Goal: Contribute content

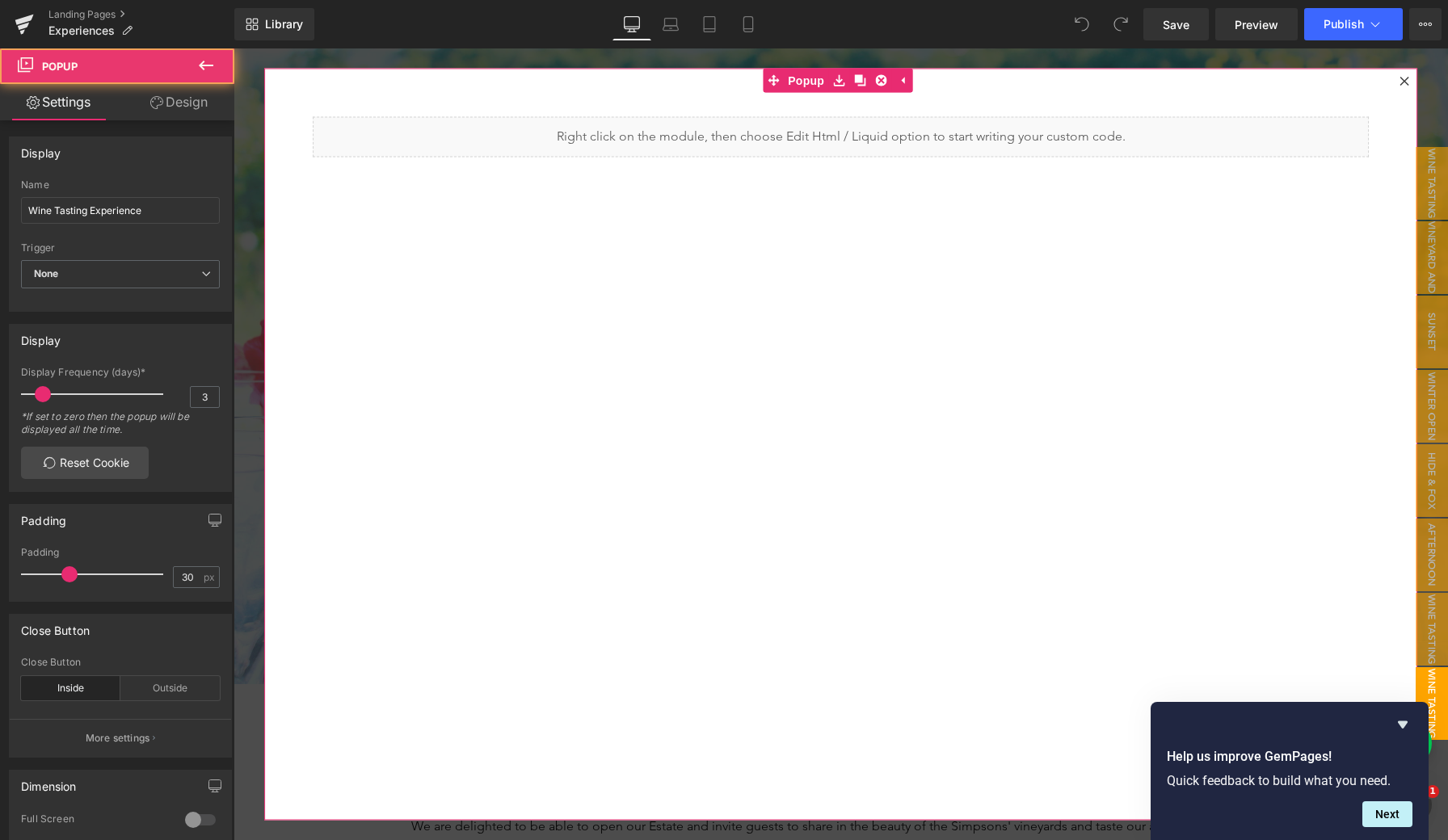
click at [1397, 76] on div at bounding box center [1403, 81] width 19 height 19
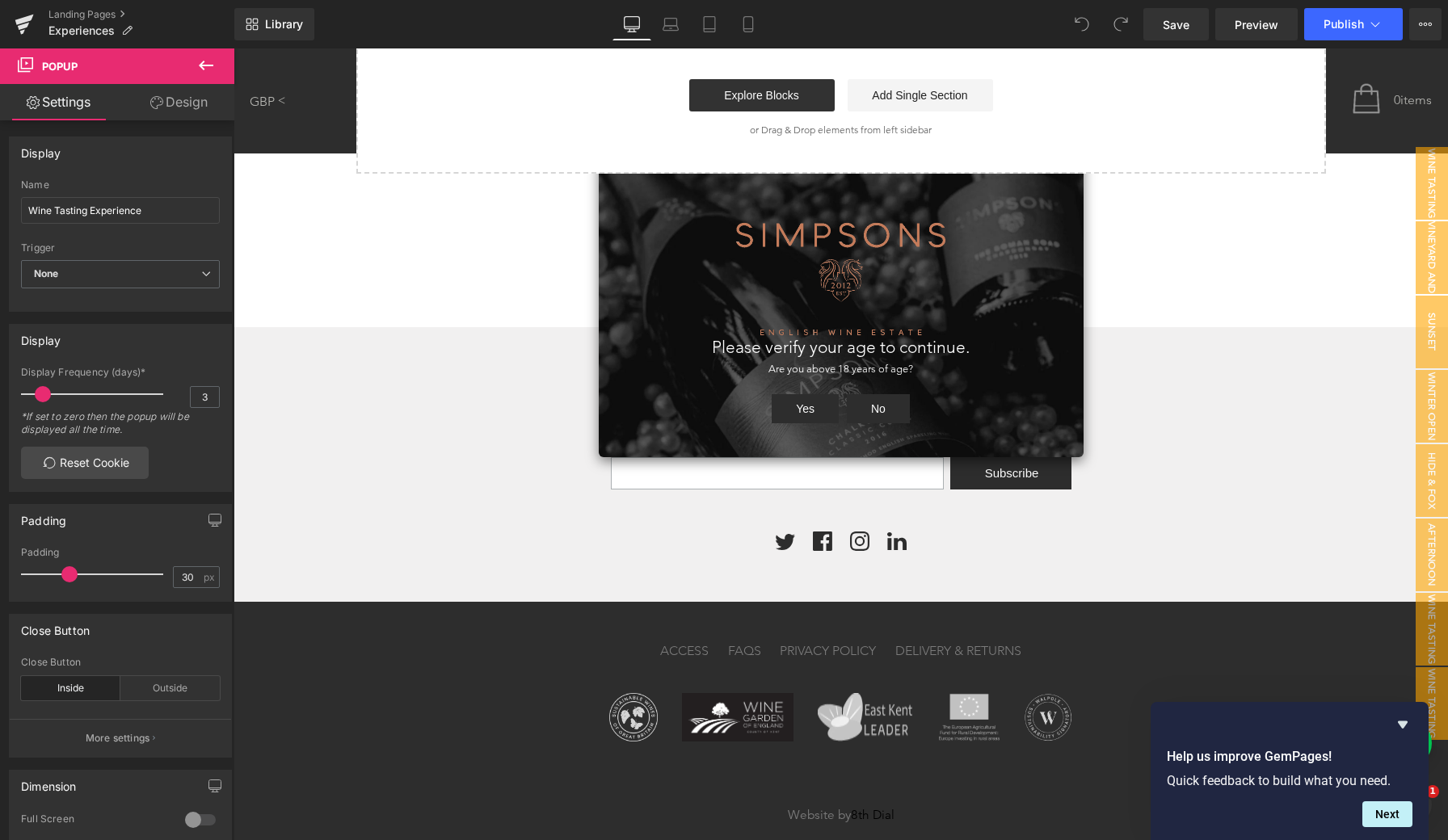
click at [795, 407] on button "Yes" at bounding box center [805, 409] width 67 height 29
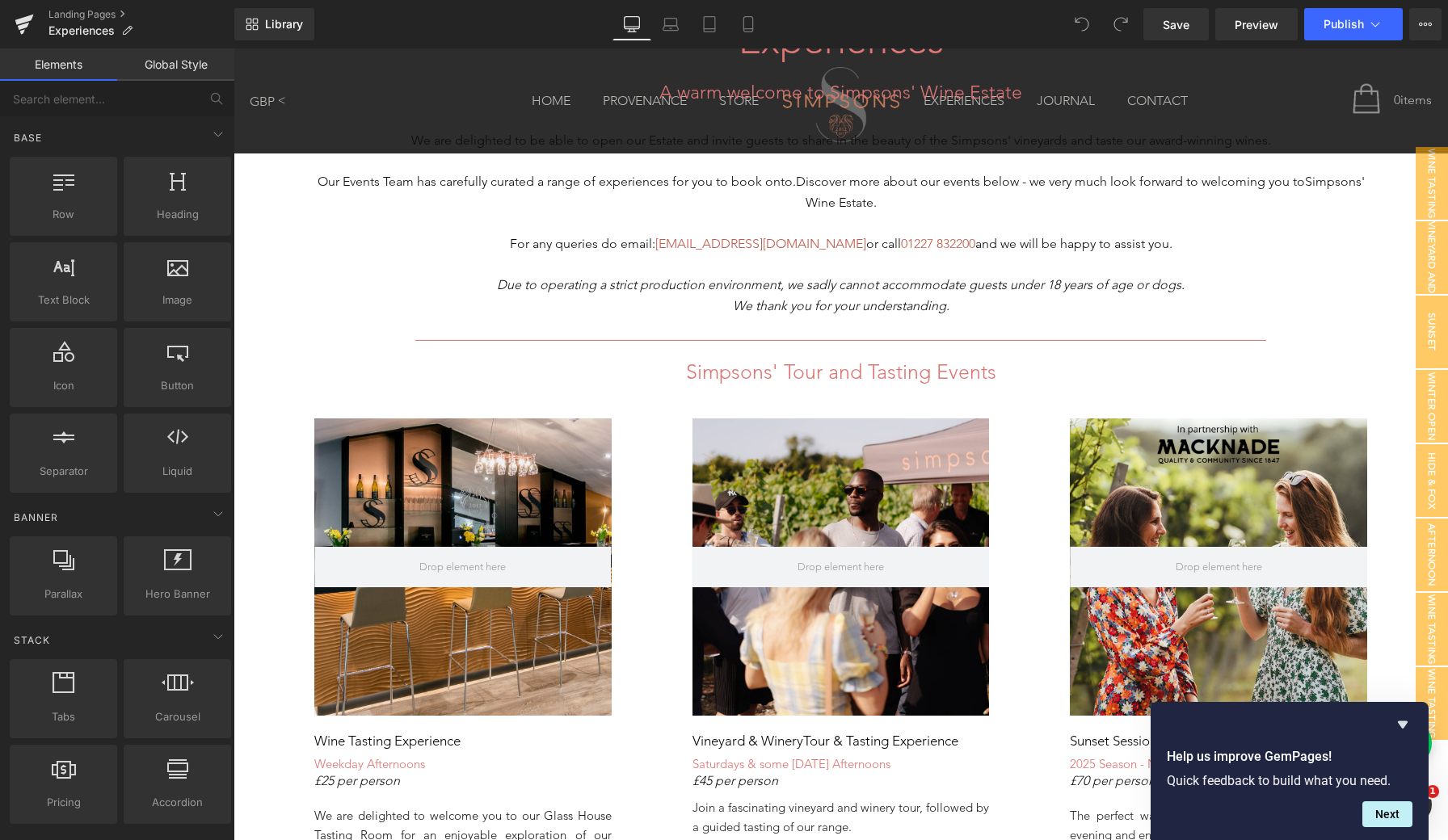
scroll to position [686, 0]
click at [881, 367] on link at bounding box center [876, 372] width 17 height 19
click at [867, 369] on icon at bounding box center [867, 372] width 9 height 9
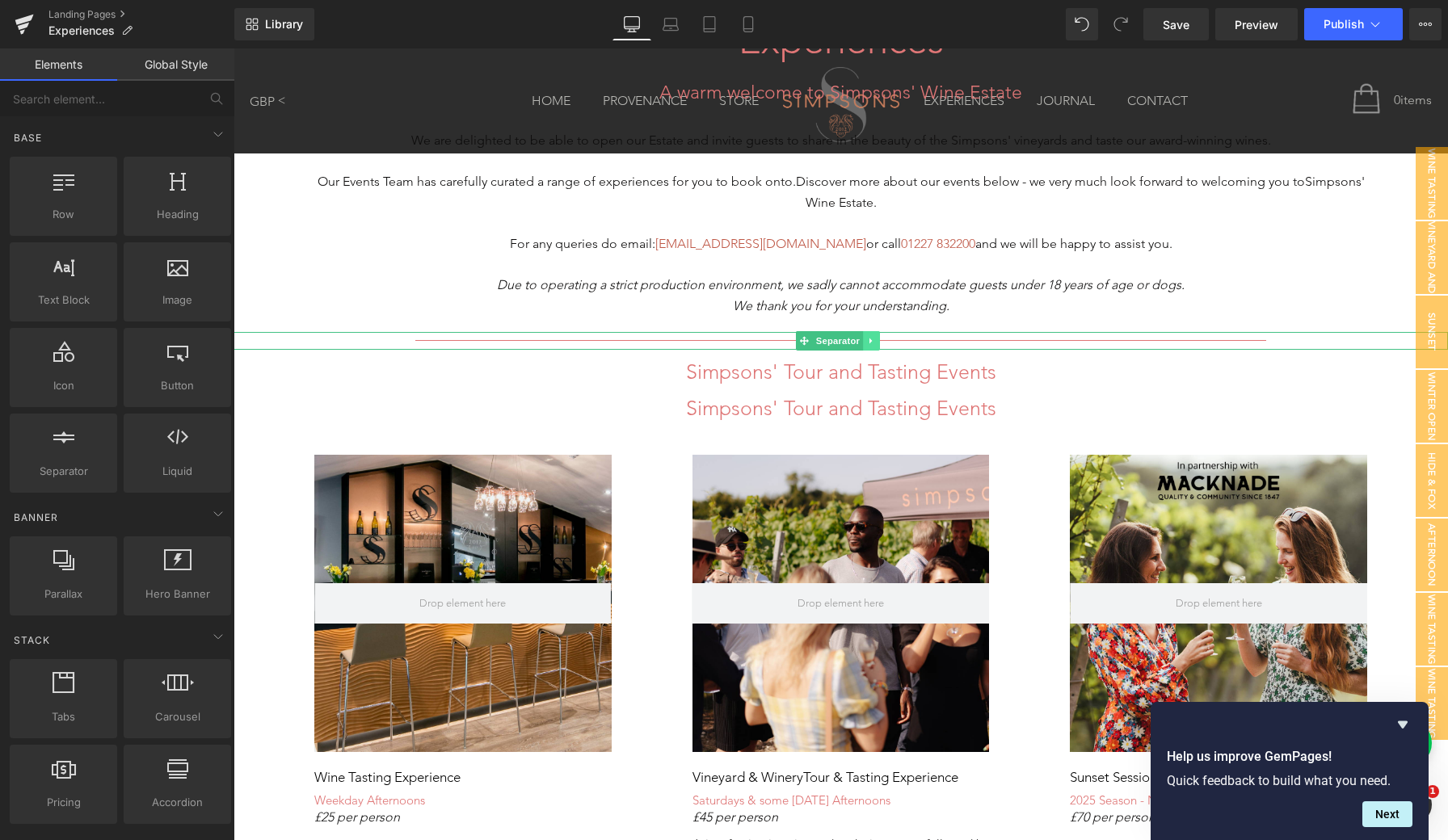
click at [869, 339] on icon at bounding box center [870, 341] width 3 height 5
click at [860, 337] on icon at bounding box center [863, 341] width 9 height 9
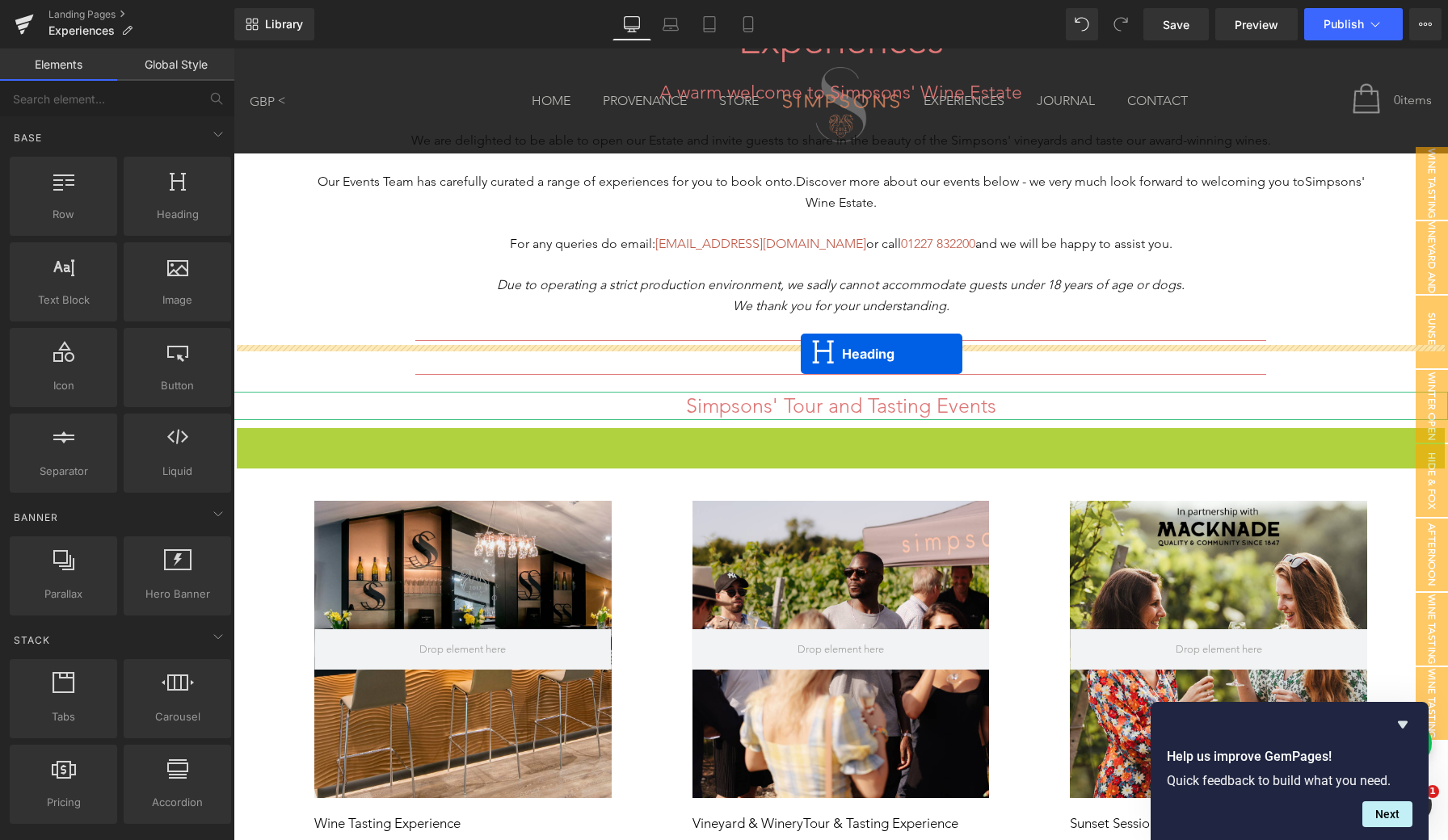
drag, startPoint x: 800, startPoint y: 440, endPoint x: 801, endPoint y: 354, distance: 86.0
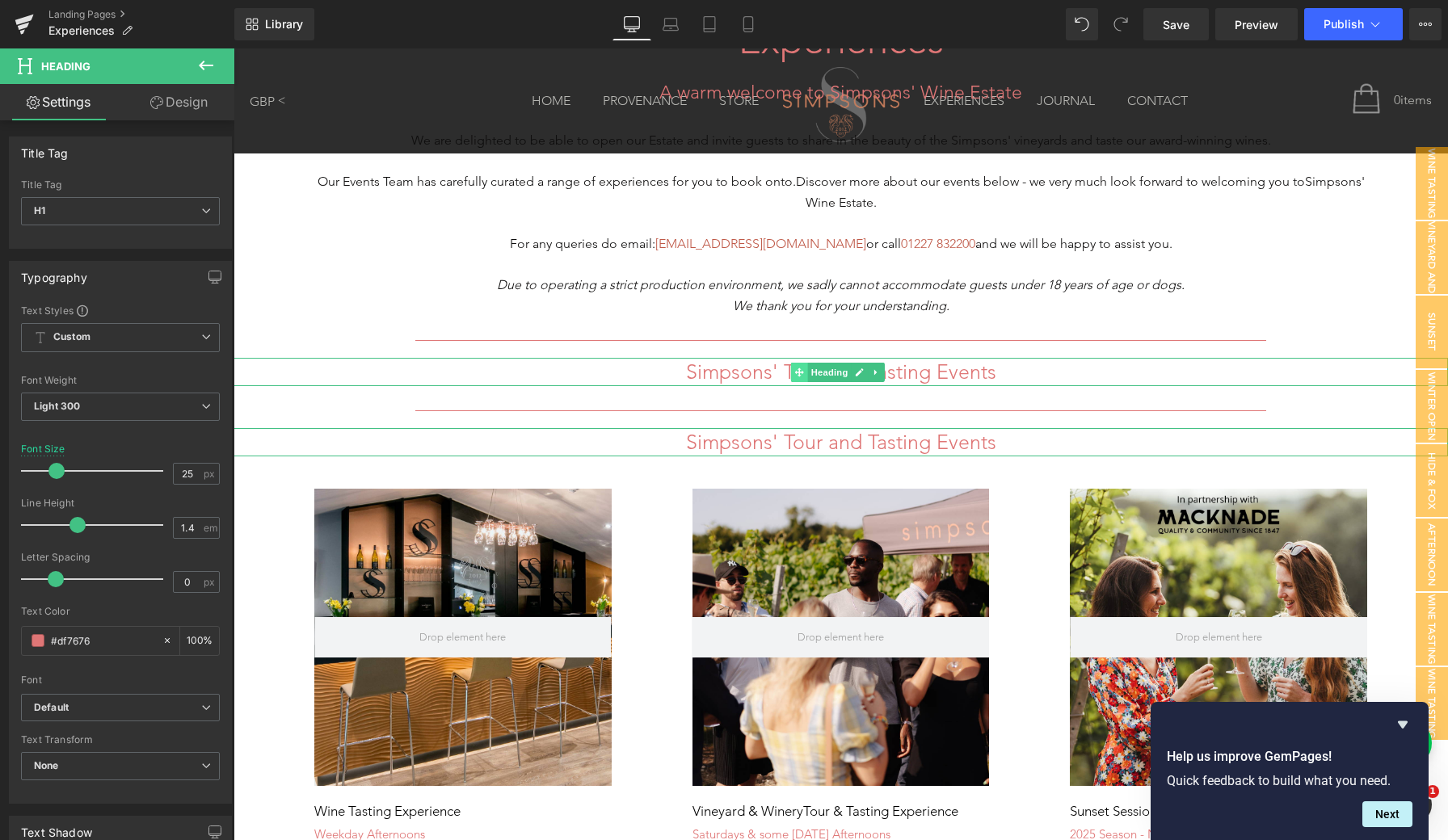
click at [803, 374] on span at bounding box center [798, 372] width 17 height 19
click at [750, 367] on h1 "Simpsons' Tour and Tasting Events" at bounding box center [841, 371] width 1214 height 28
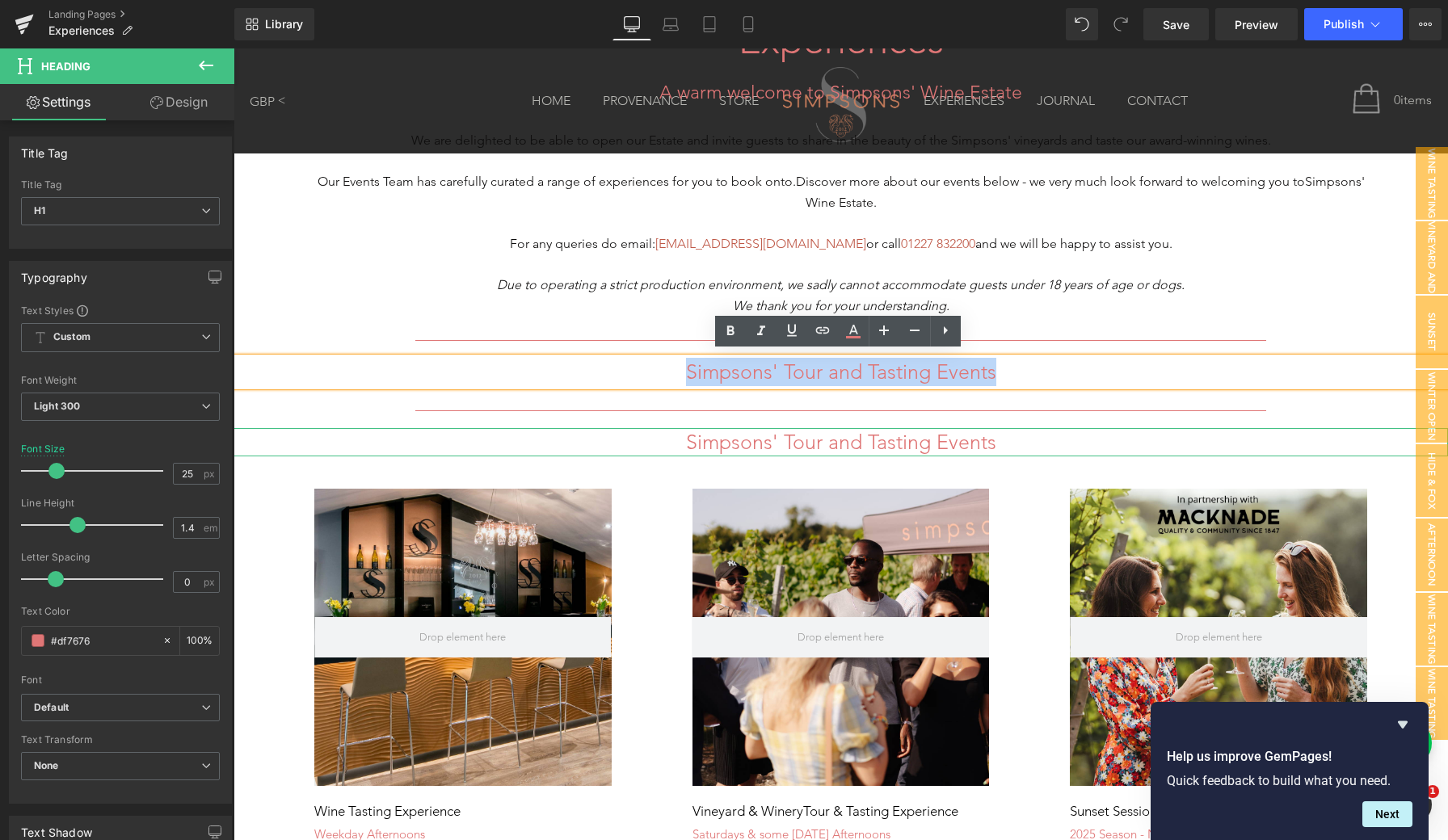
drag, startPoint x: 1005, startPoint y: 371, endPoint x: 677, endPoint y: 371, distance: 328.0
click at [677, 371] on h1 "Simpsons' Tour and Tasting Events" at bounding box center [841, 371] width 1214 height 28
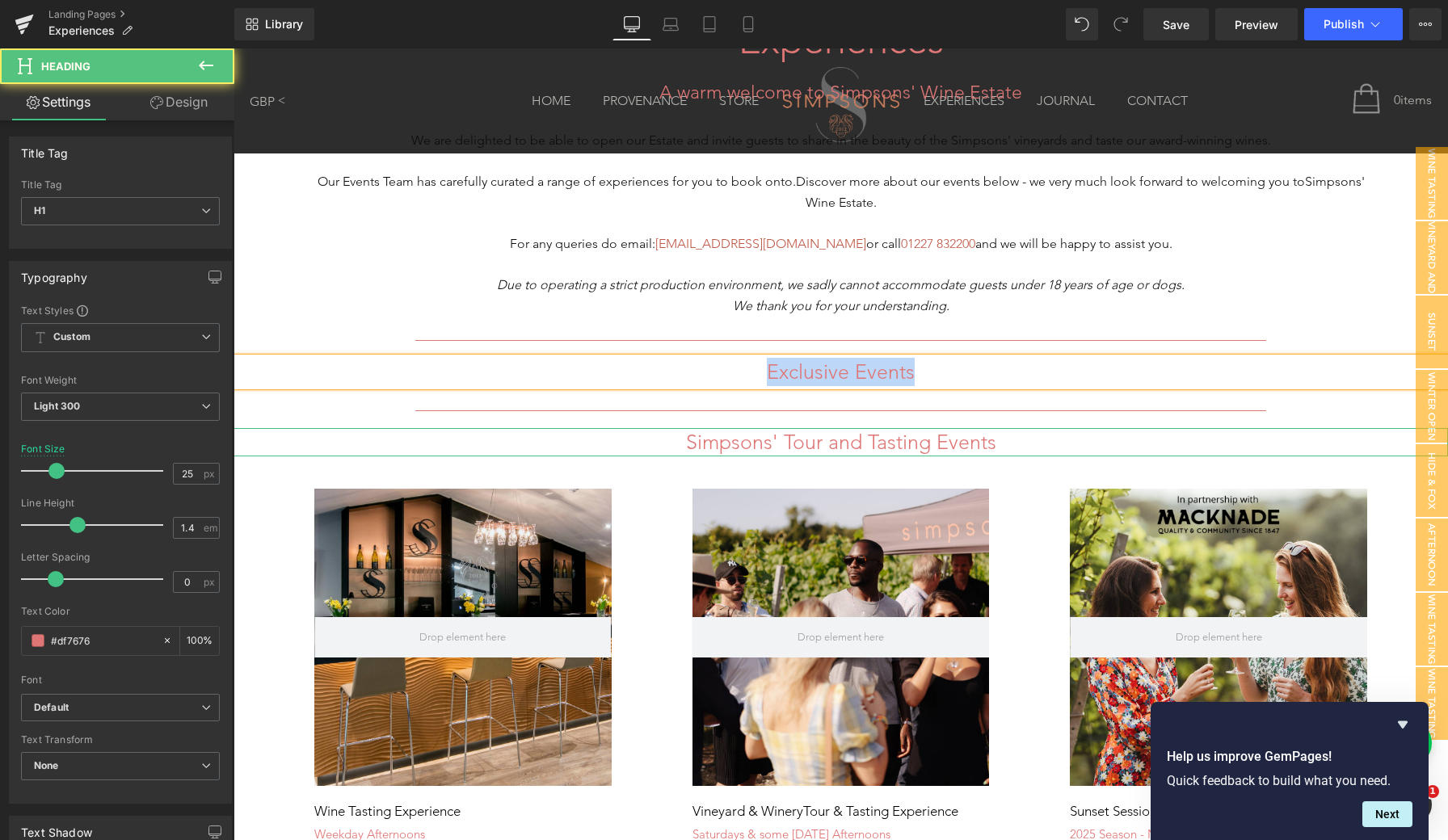
drag, startPoint x: 925, startPoint y: 370, endPoint x: 732, endPoint y: 369, distance: 193.0
click at [732, 369] on h1 "Exclusive Events" at bounding box center [841, 371] width 1214 height 28
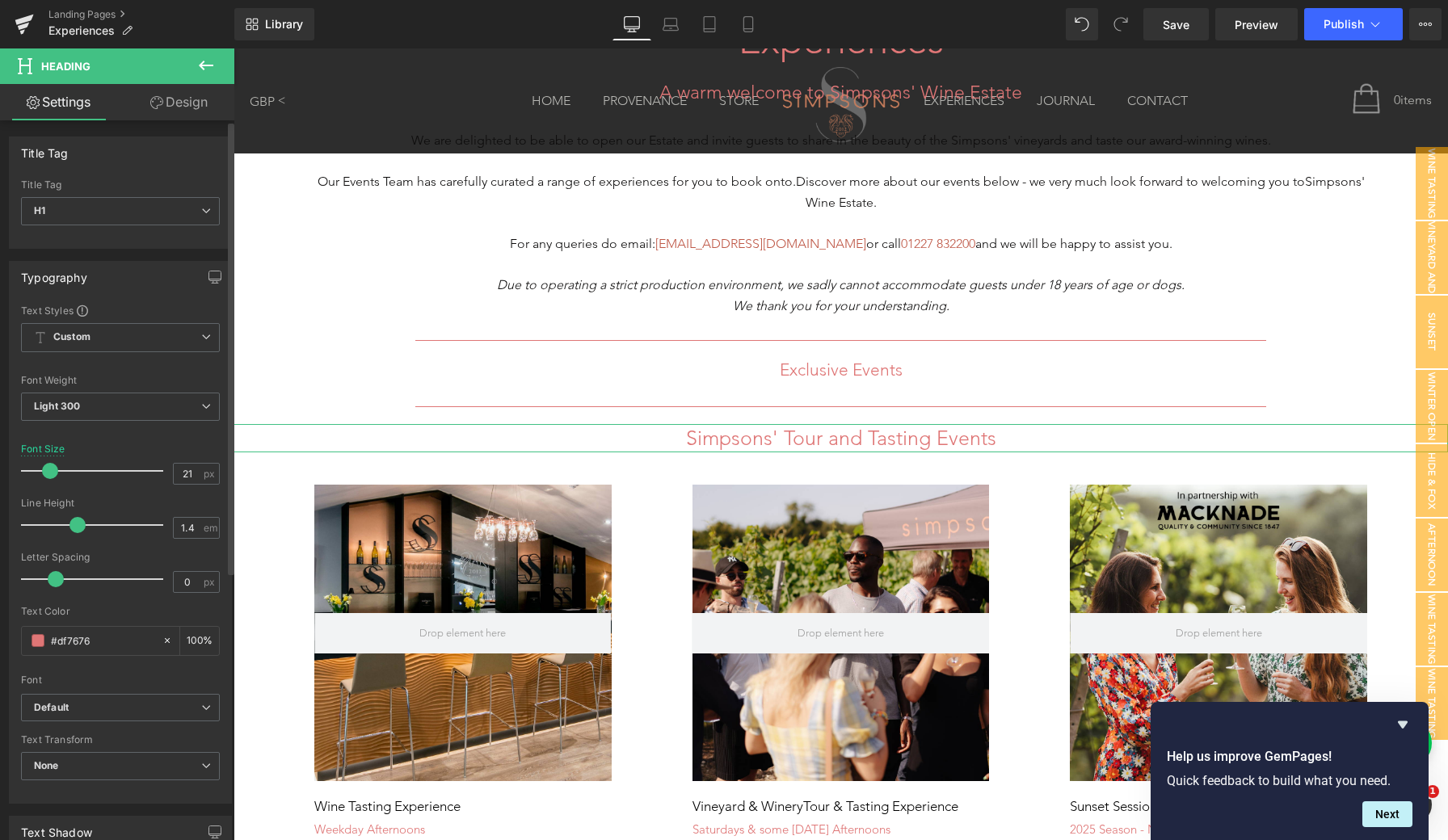
type input "20"
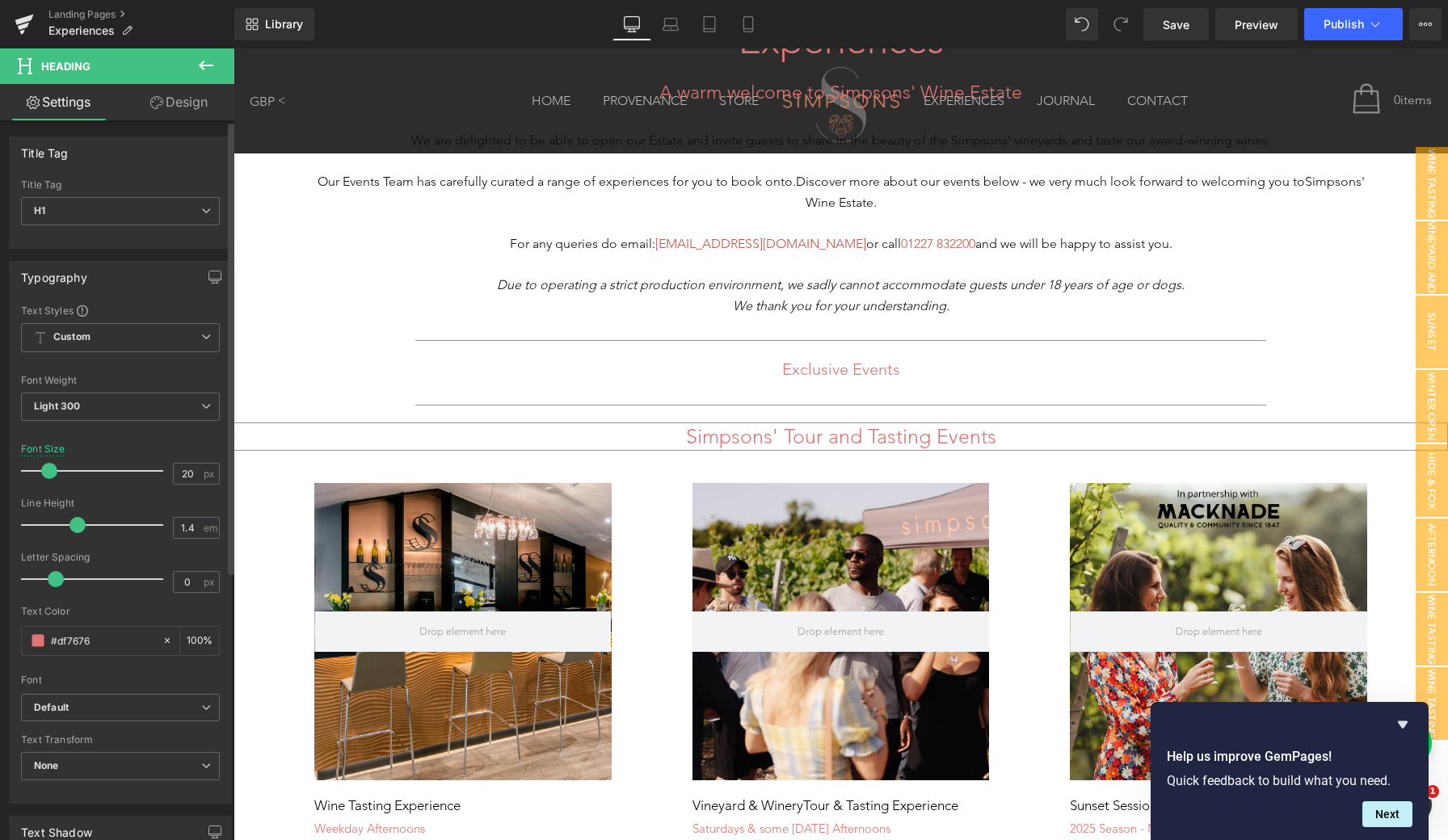
click at [50, 467] on span at bounding box center [49, 471] width 16 height 16
drag, startPoint x: 59, startPoint y: 585, endPoint x: 68, endPoint y: 585, distance: 9.0
click at [68, 585] on div at bounding box center [96, 580] width 134 height 33
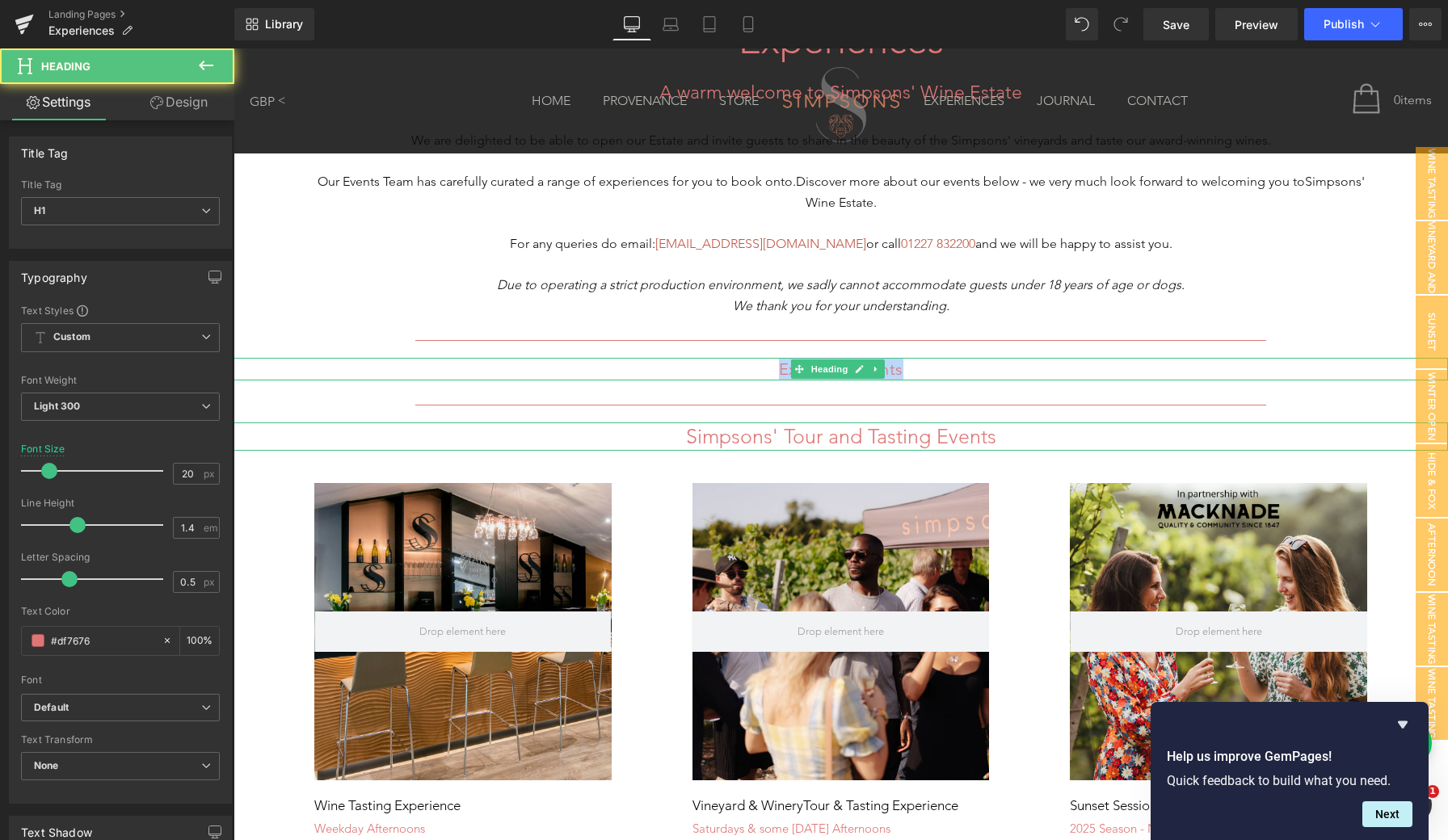
drag, startPoint x: 906, startPoint y: 369, endPoint x: 748, endPoint y: 369, distance: 158.0
click at [748, 369] on h1 "Exclusive Events" at bounding box center [841, 369] width 1214 height 23
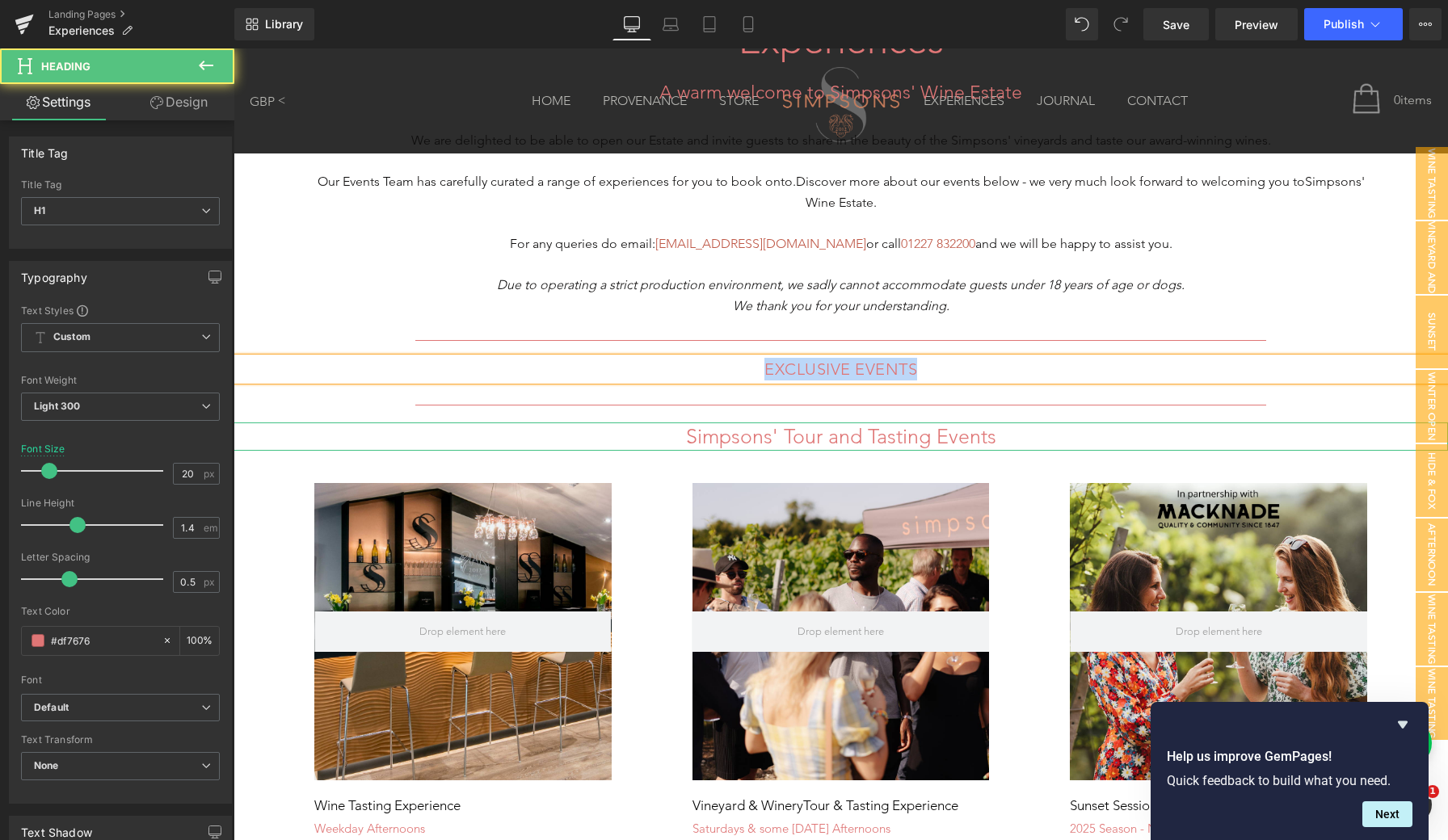
drag, startPoint x: 918, startPoint y: 369, endPoint x: 703, endPoint y: 366, distance: 215.0
click at [703, 366] on h1 "EXCLUSIVE EVENTS" at bounding box center [841, 369] width 1214 height 23
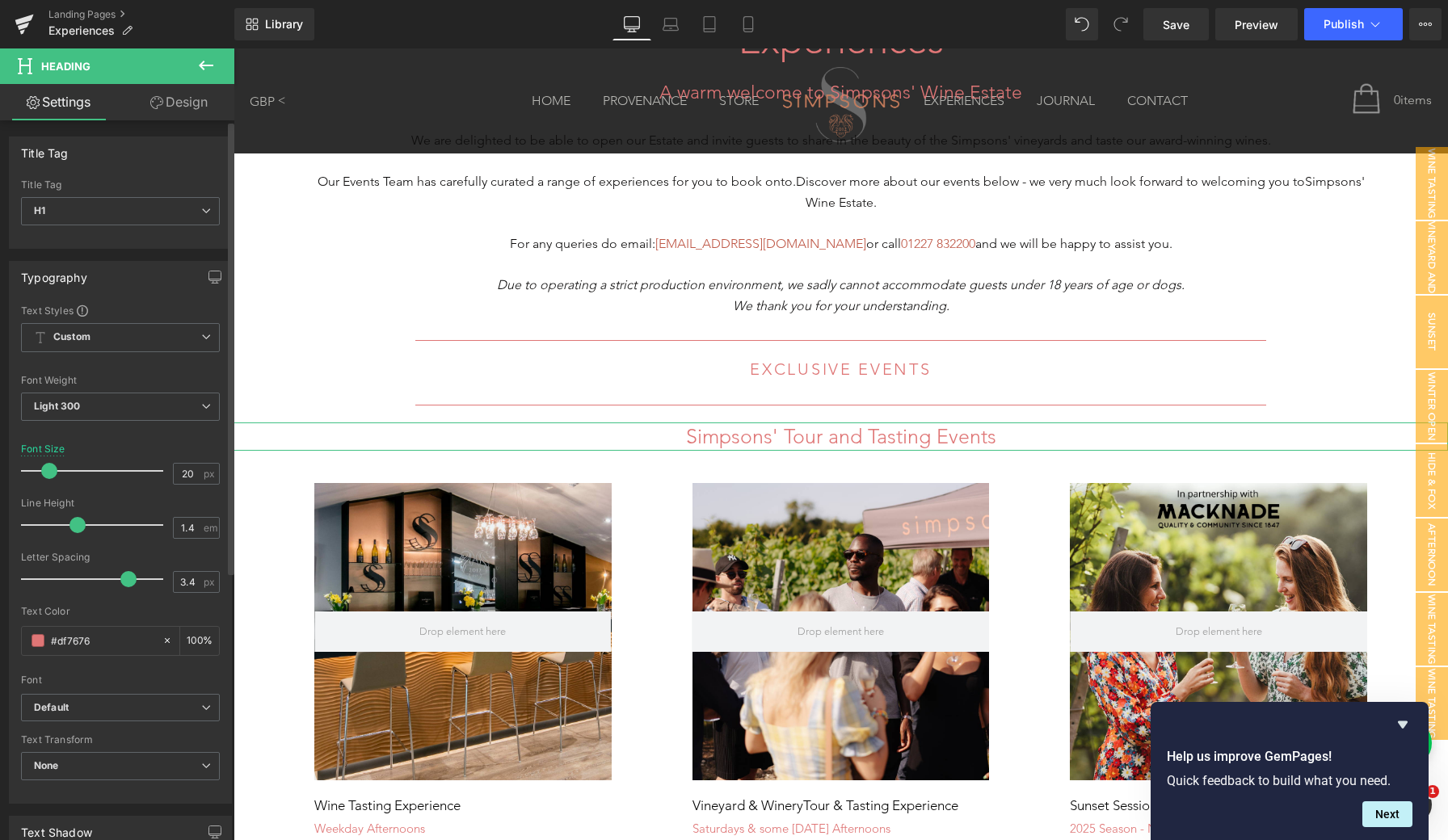
type input "3.5"
drag, startPoint x: 72, startPoint y: 578, endPoint x: 149, endPoint y: 583, distance: 77.2
click at [149, 583] on span at bounding box center [149, 580] width 16 height 16
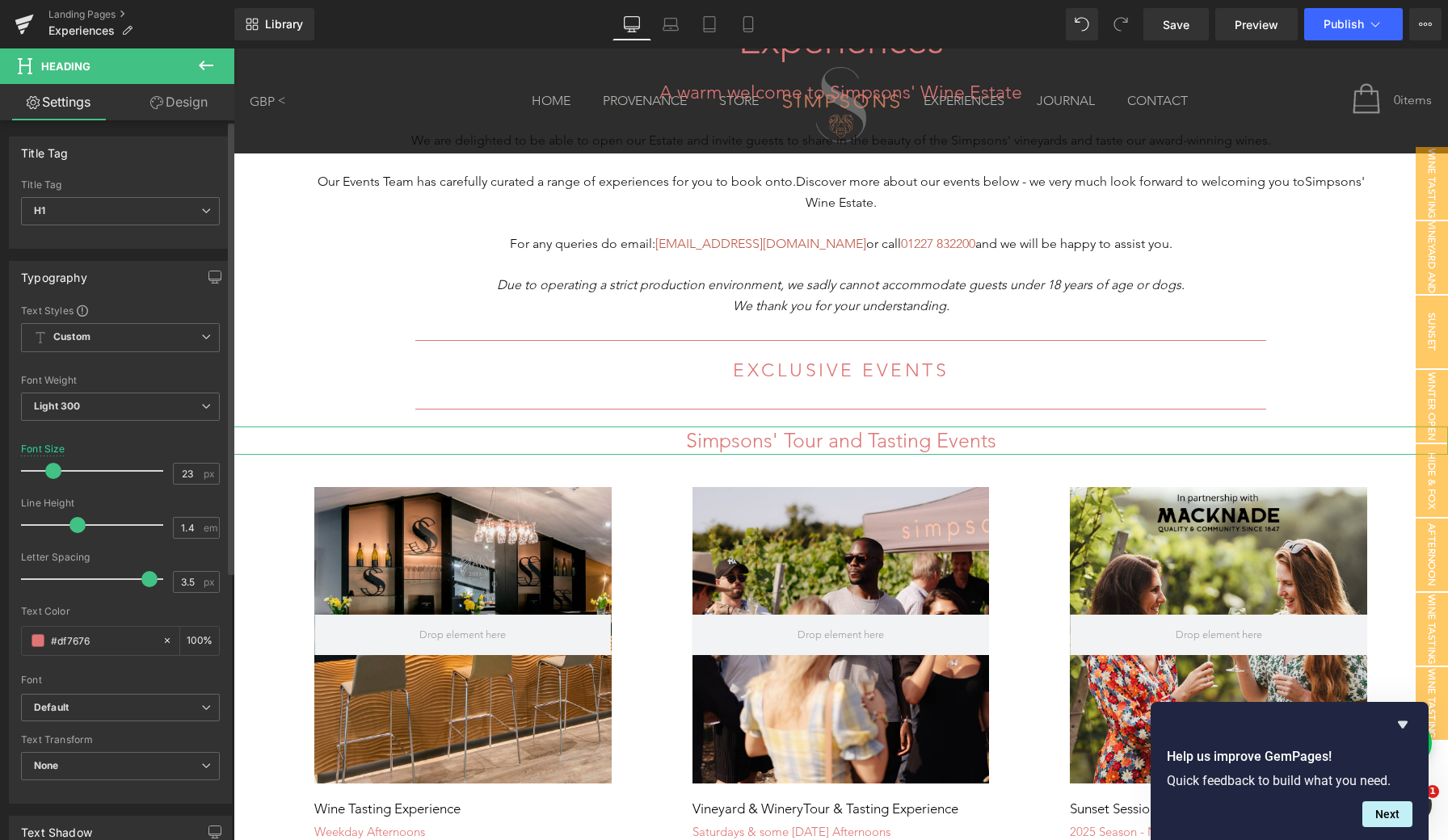
type input "22"
click at [53, 473] on span at bounding box center [52, 471] width 16 height 16
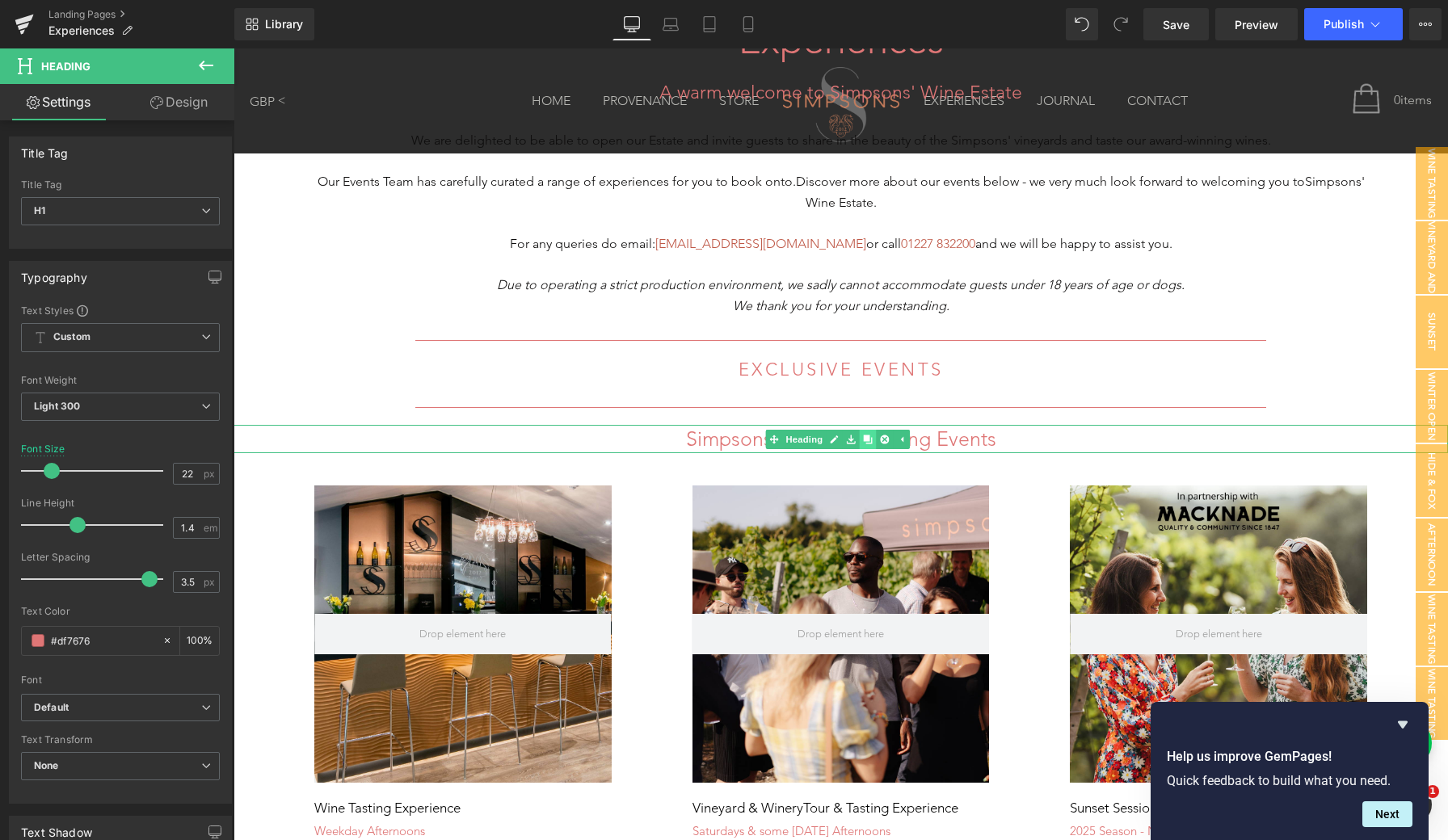
click at [872, 436] on icon at bounding box center [867, 440] width 9 height 9
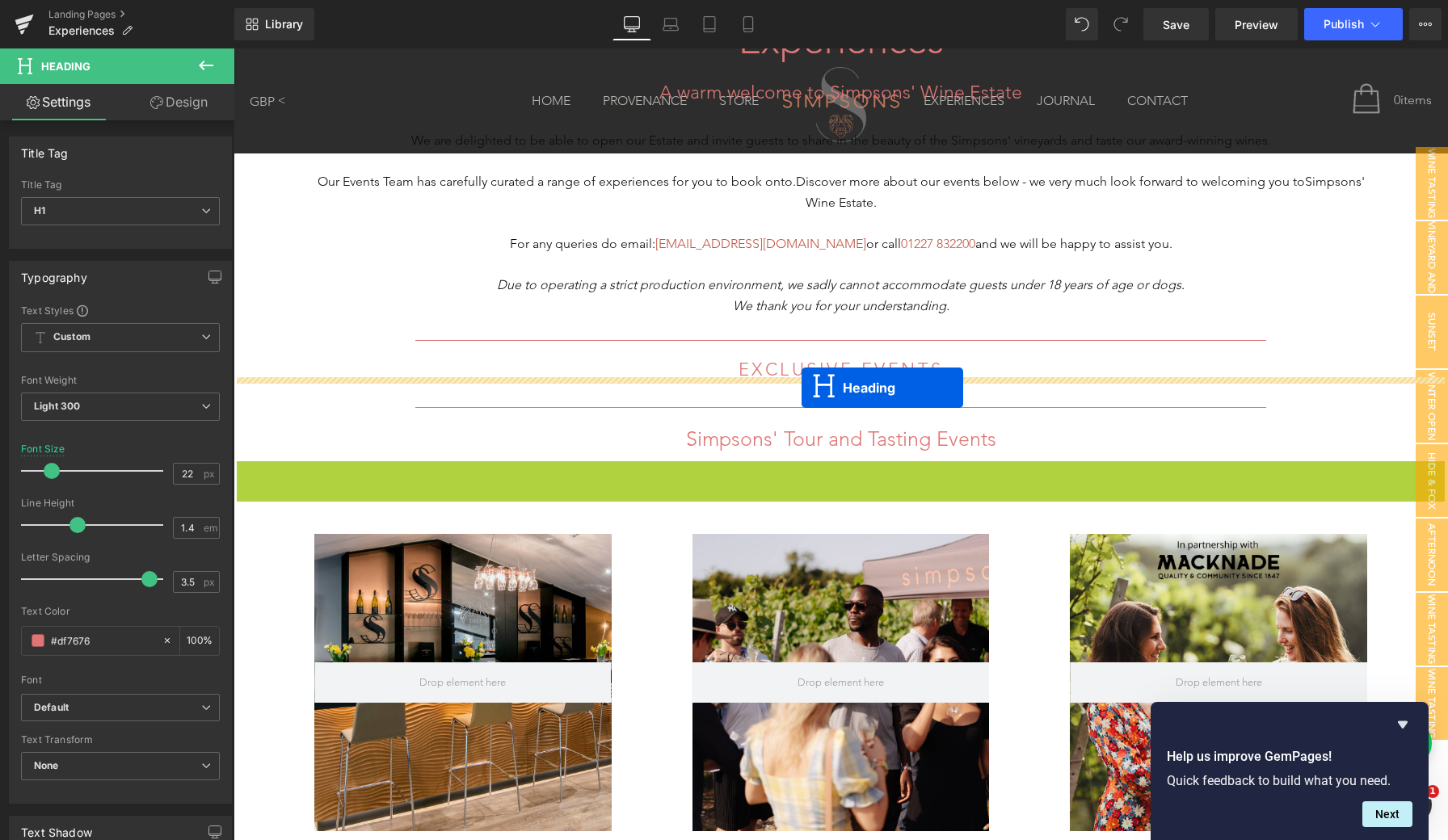
drag, startPoint x: 803, startPoint y: 474, endPoint x: 802, endPoint y: 388, distance: 86.0
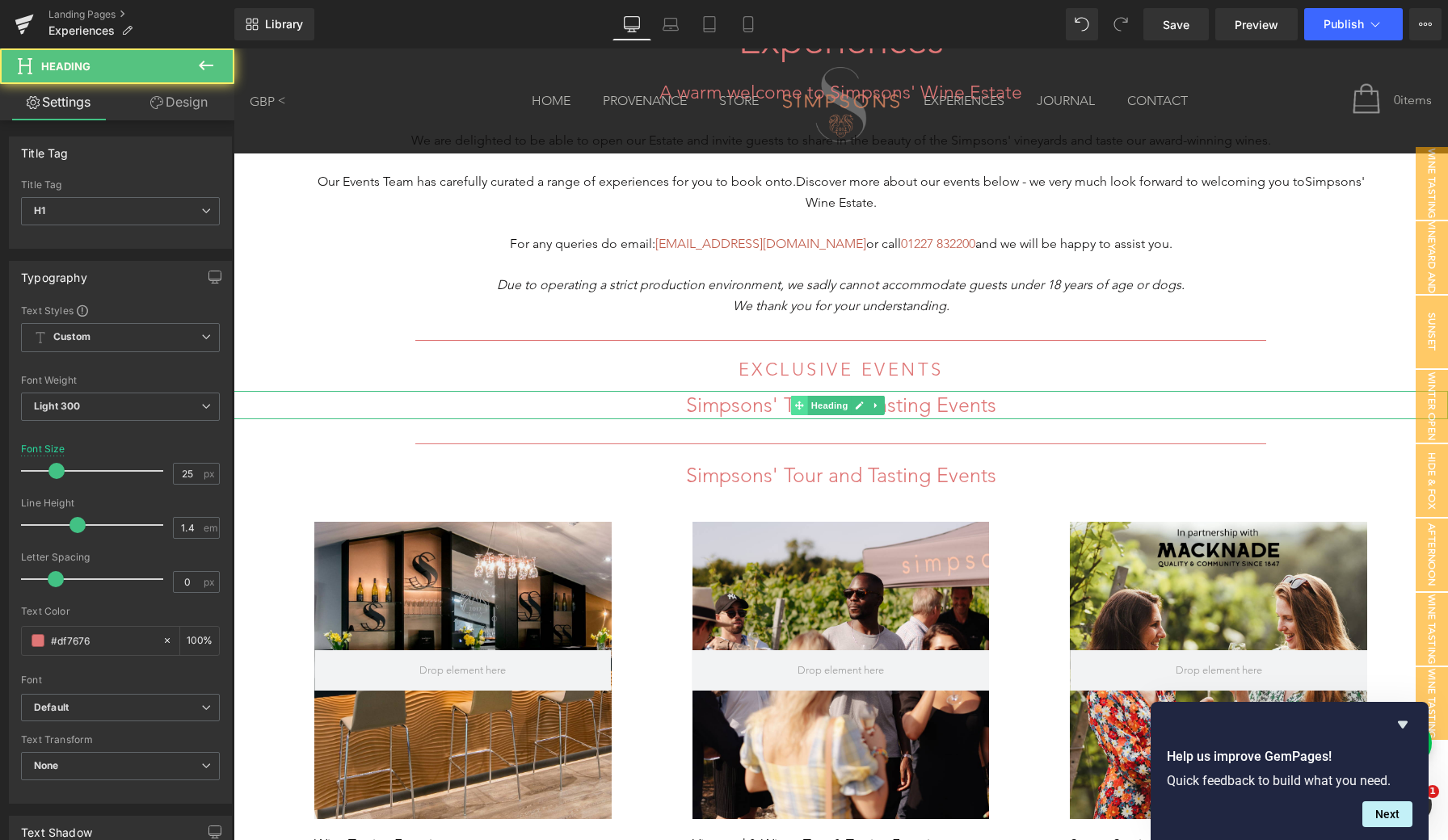
click at [794, 409] on span at bounding box center [798, 405] width 17 height 19
click at [765, 397] on h1 "Simpsons' Tour and Tasting Events" at bounding box center [841, 405] width 1214 height 28
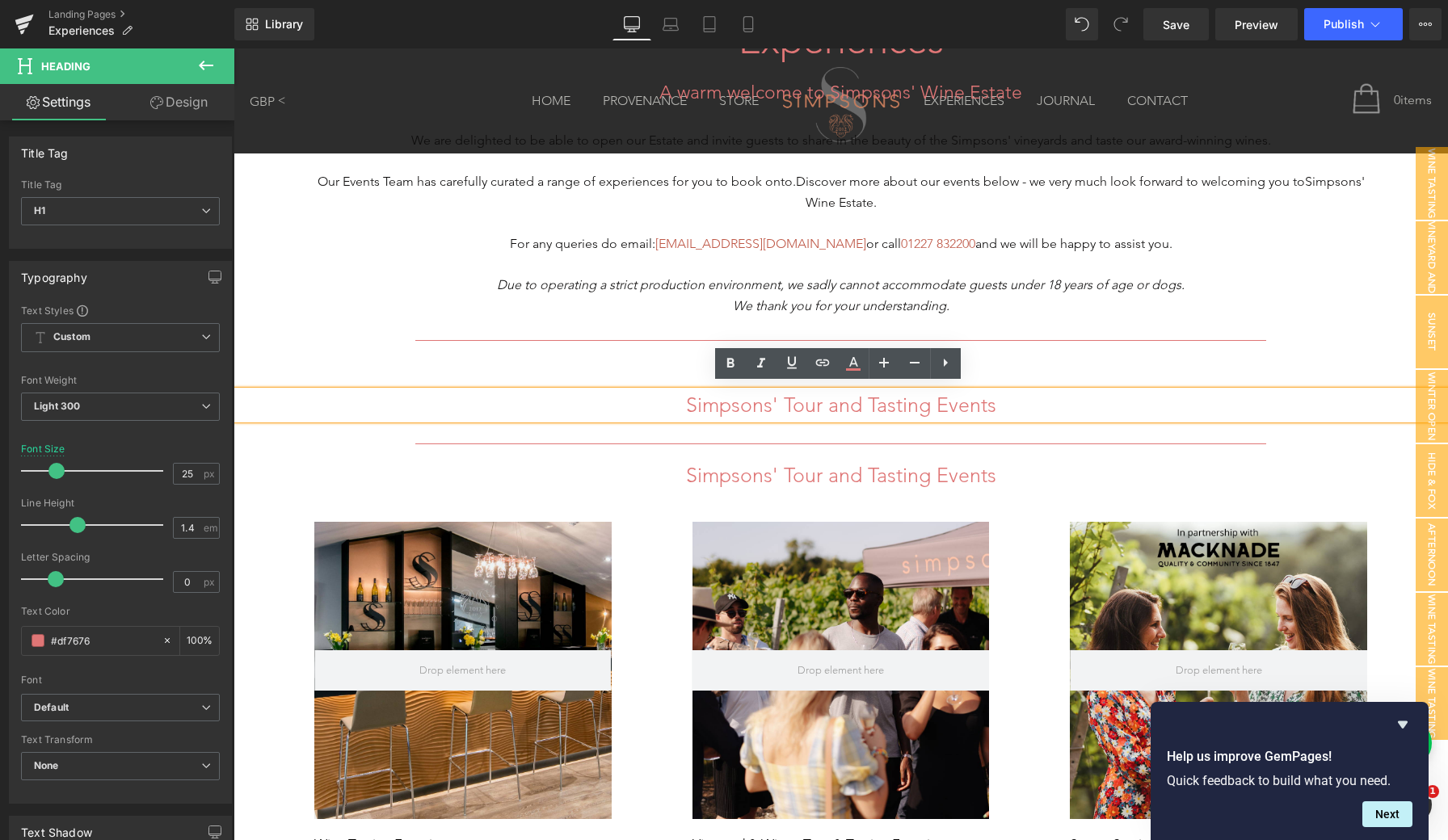
click at [976, 391] on h1 "Simpsons' Tour and Tasting Events" at bounding box center [841, 405] width 1214 height 28
drag, startPoint x: 1015, startPoint y: 395, endPoint x: 671, endPoint y: 399, distance: 344.0
click at [671, 399] on h1 "Simpsons' Tour and Tasting Events" at bounding box center [841, 405] width 1214 height 28
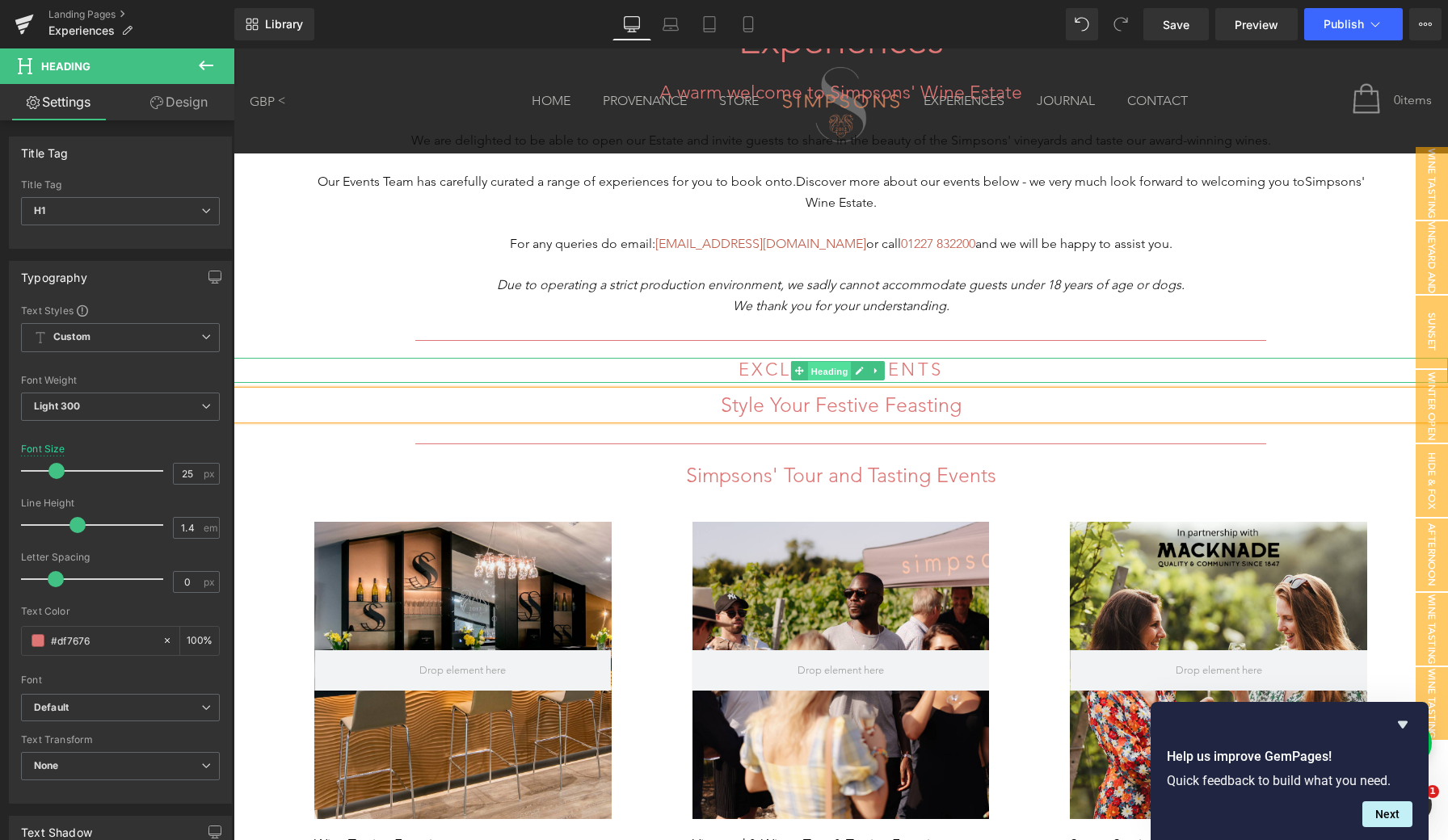
click at [825, 369] on span "Heading" at bounding box center [829, 371] width 44 height 19
click at [875, 368] on icon at bounding box center [876, 370] width 3 height 5
click at [868, 366] on icon at bounding box center [867, 370] width 9 height 9
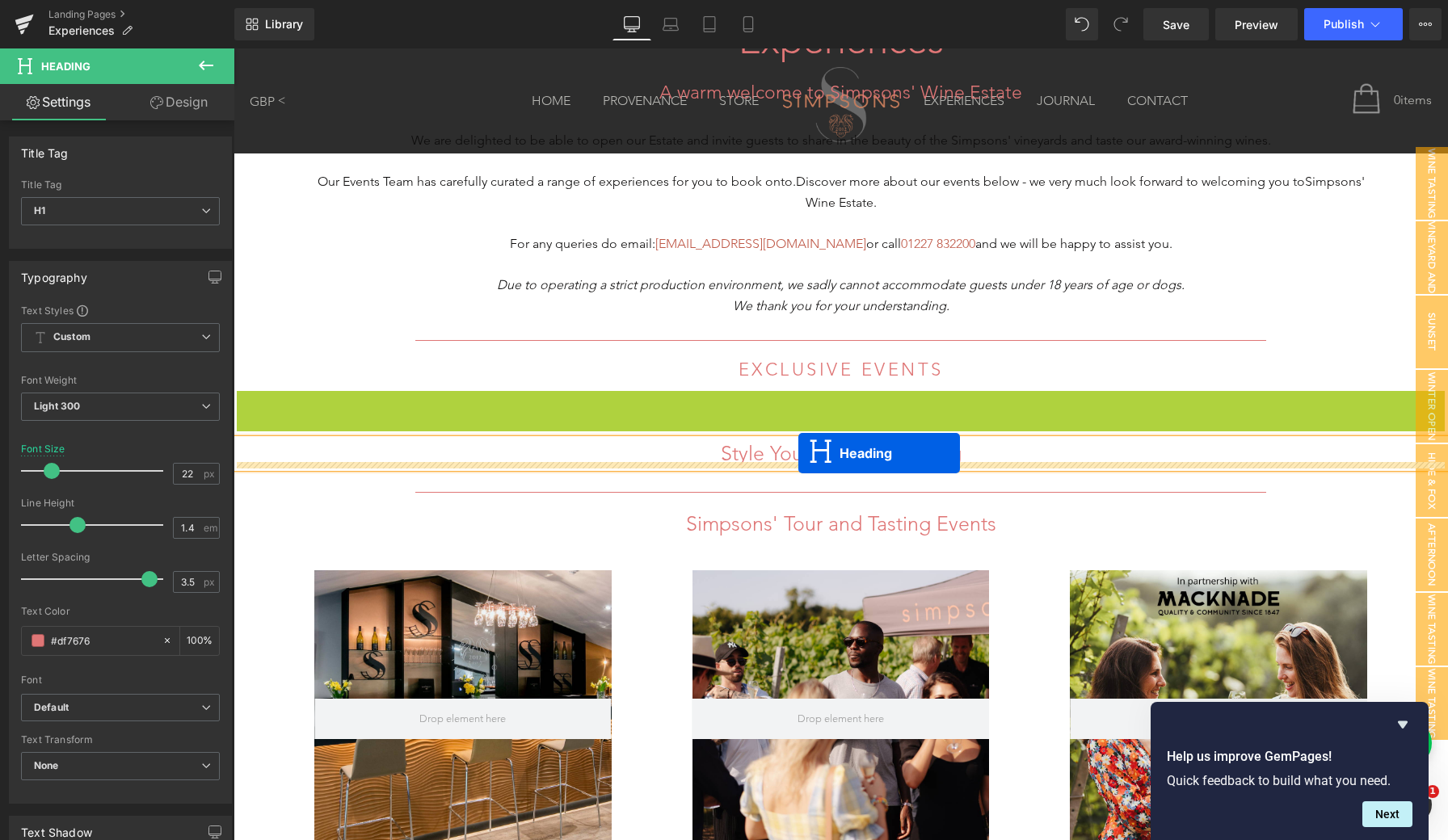
drag, startPoint x: 796, startPoint y: 399, endPoint x: 798, endPoint y: 452, distance: 53.0
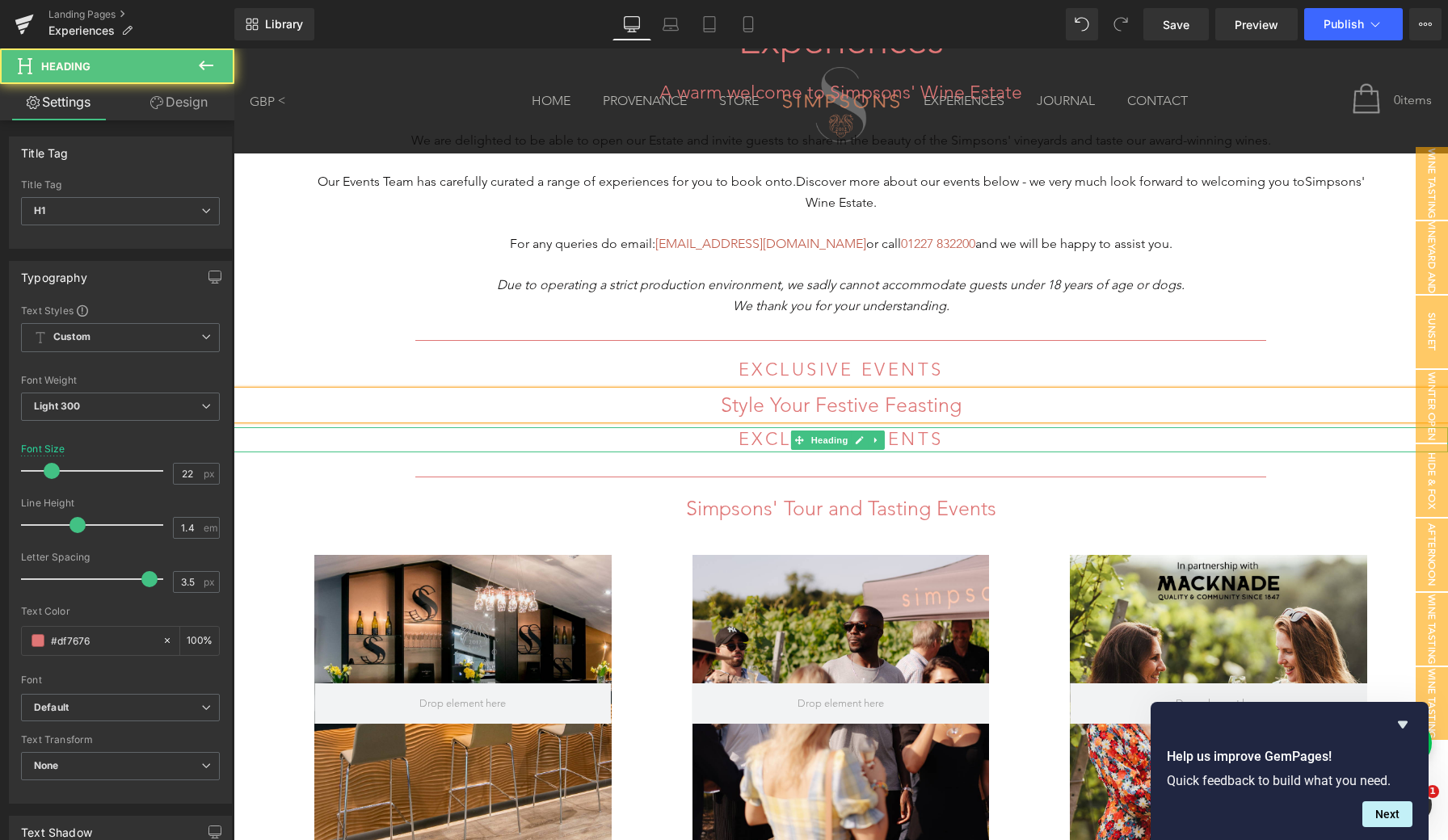
click at [938, 437] on h1 "EXCLUSIVE EVENTS" at bounding box center [841, 440] width 1214 height 25
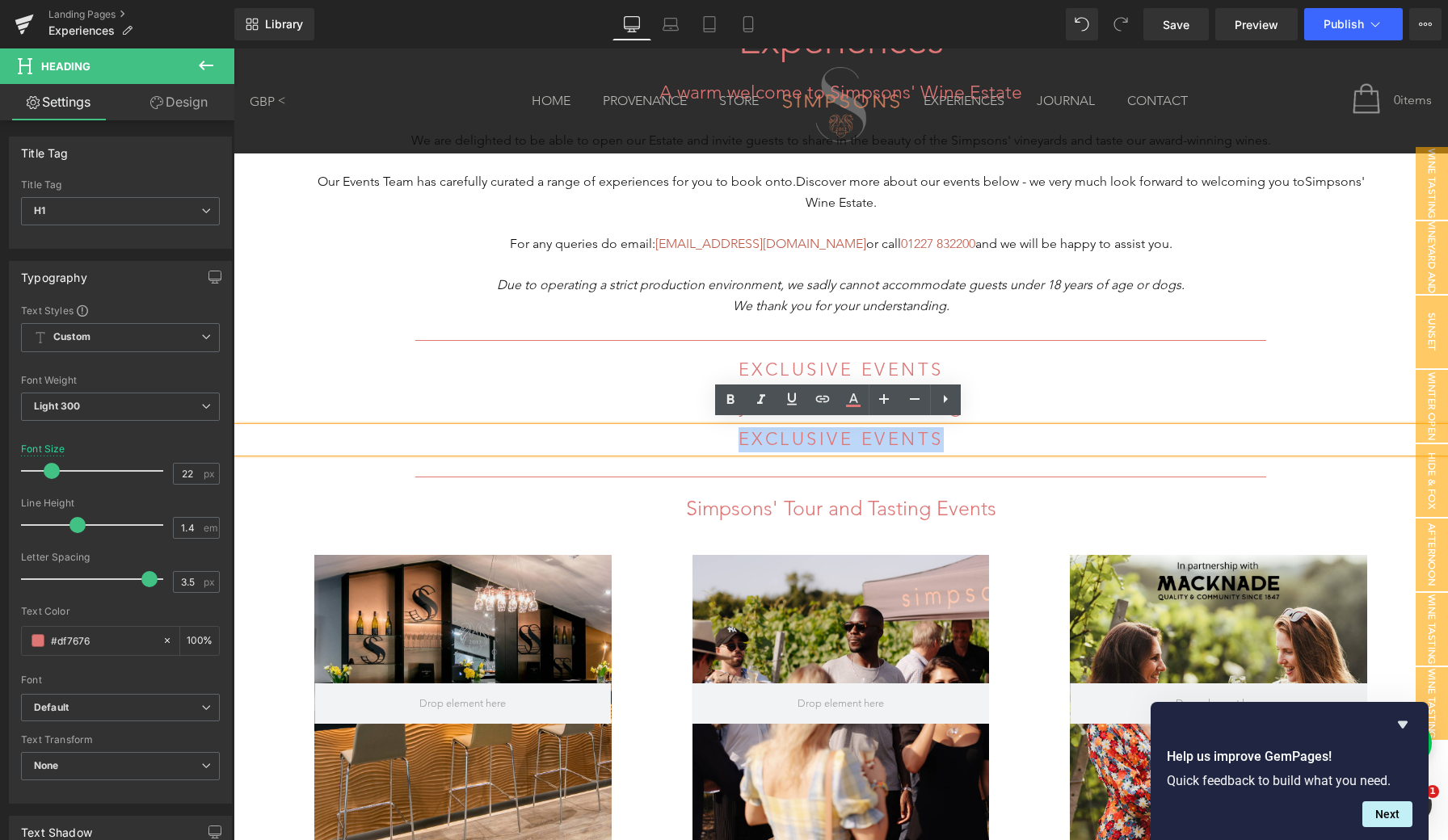
drag, startPoint x: 938, startPoint y: 437, endPoint x: 726, endPoint y: 437, distance: 212.0
click at [726, 437] on h1 "EXCLUSIVE EVENTS" at bounding box center [841, 440] width 1214 height 25
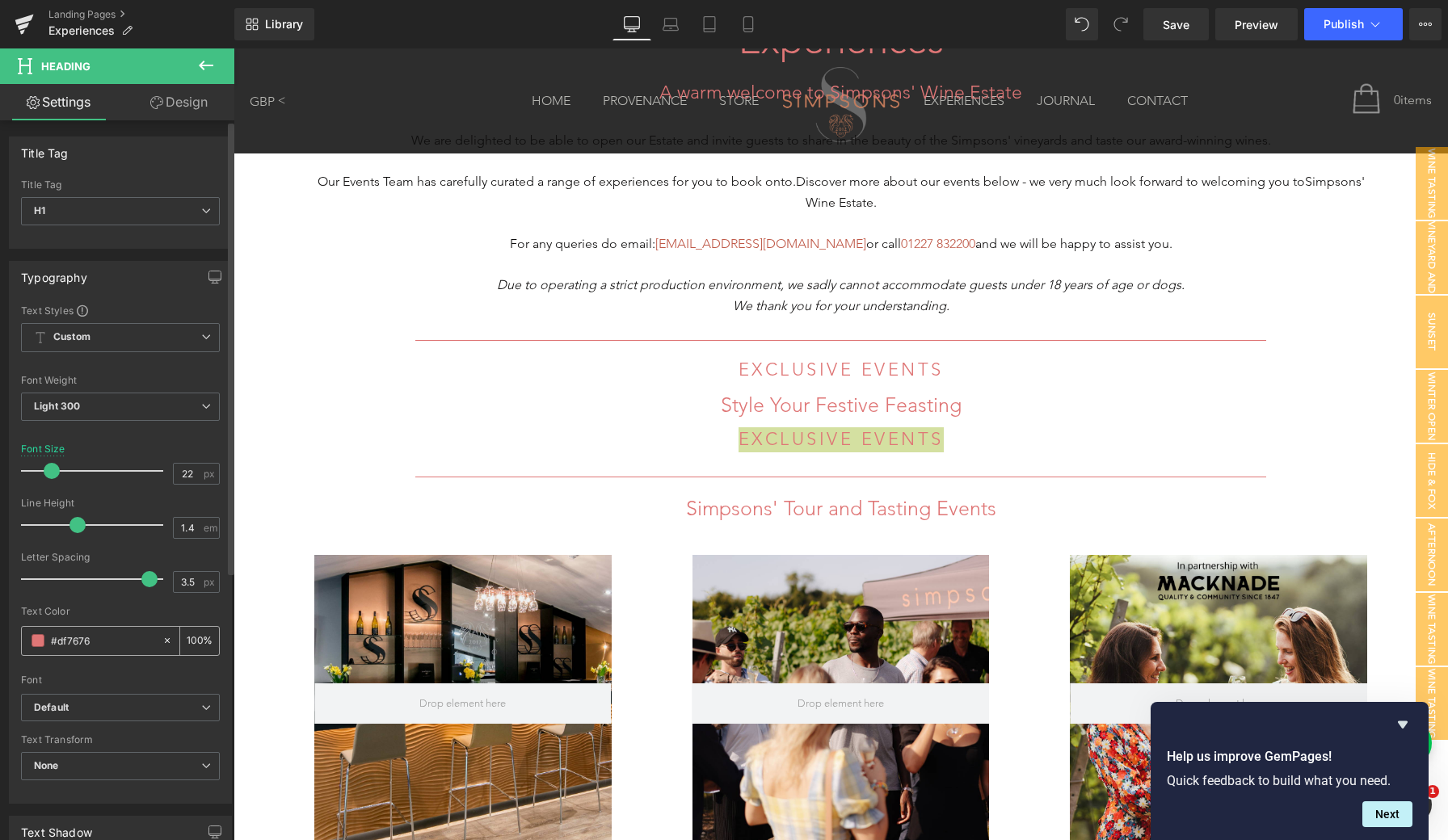
click at [40, 635] on span at bounding box center [38, 641] width 13 height 13
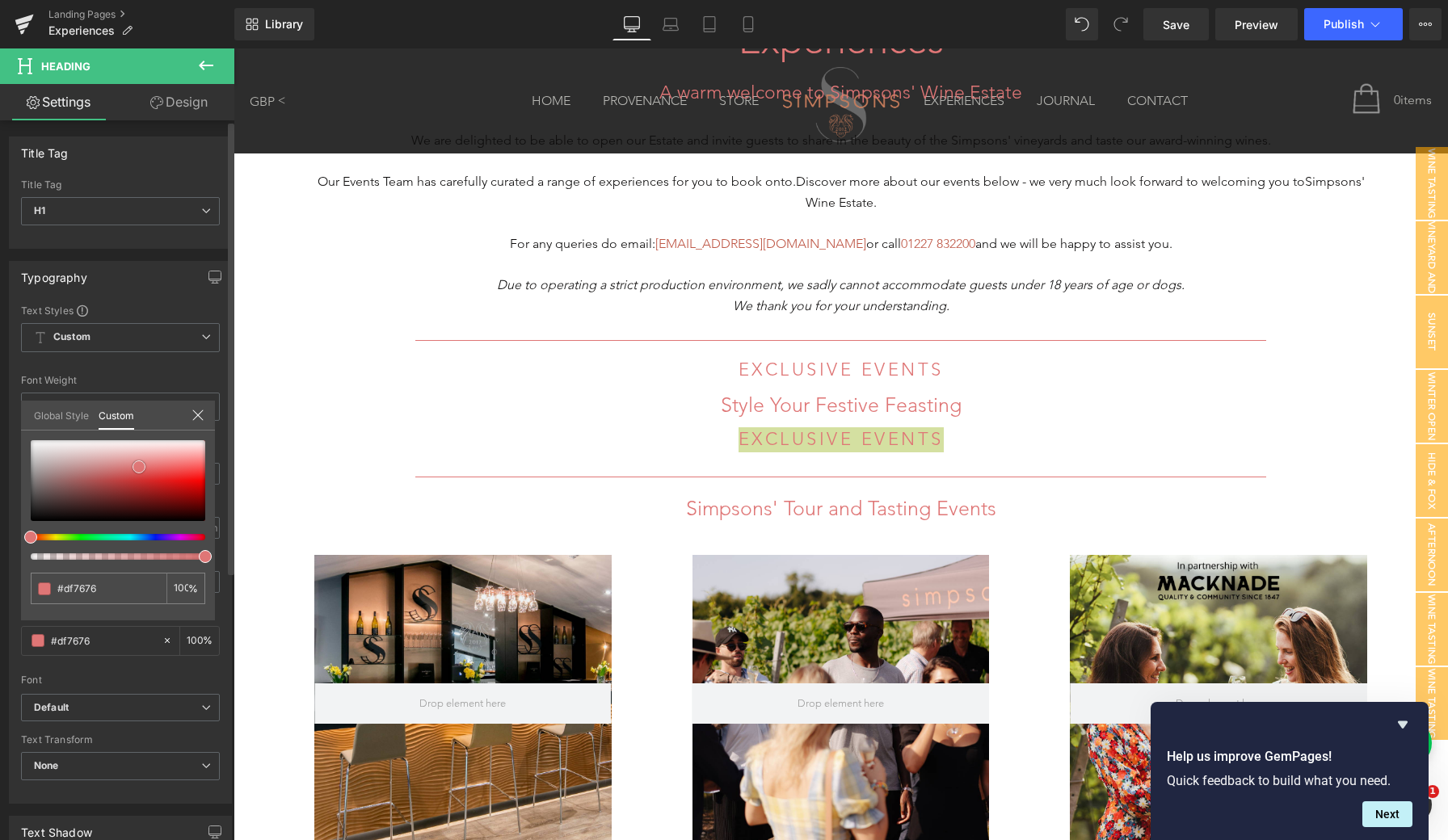
type input "#1c1b1b"
click at [35, 512] on div at bounding box center [118, 481] width 175 height 81
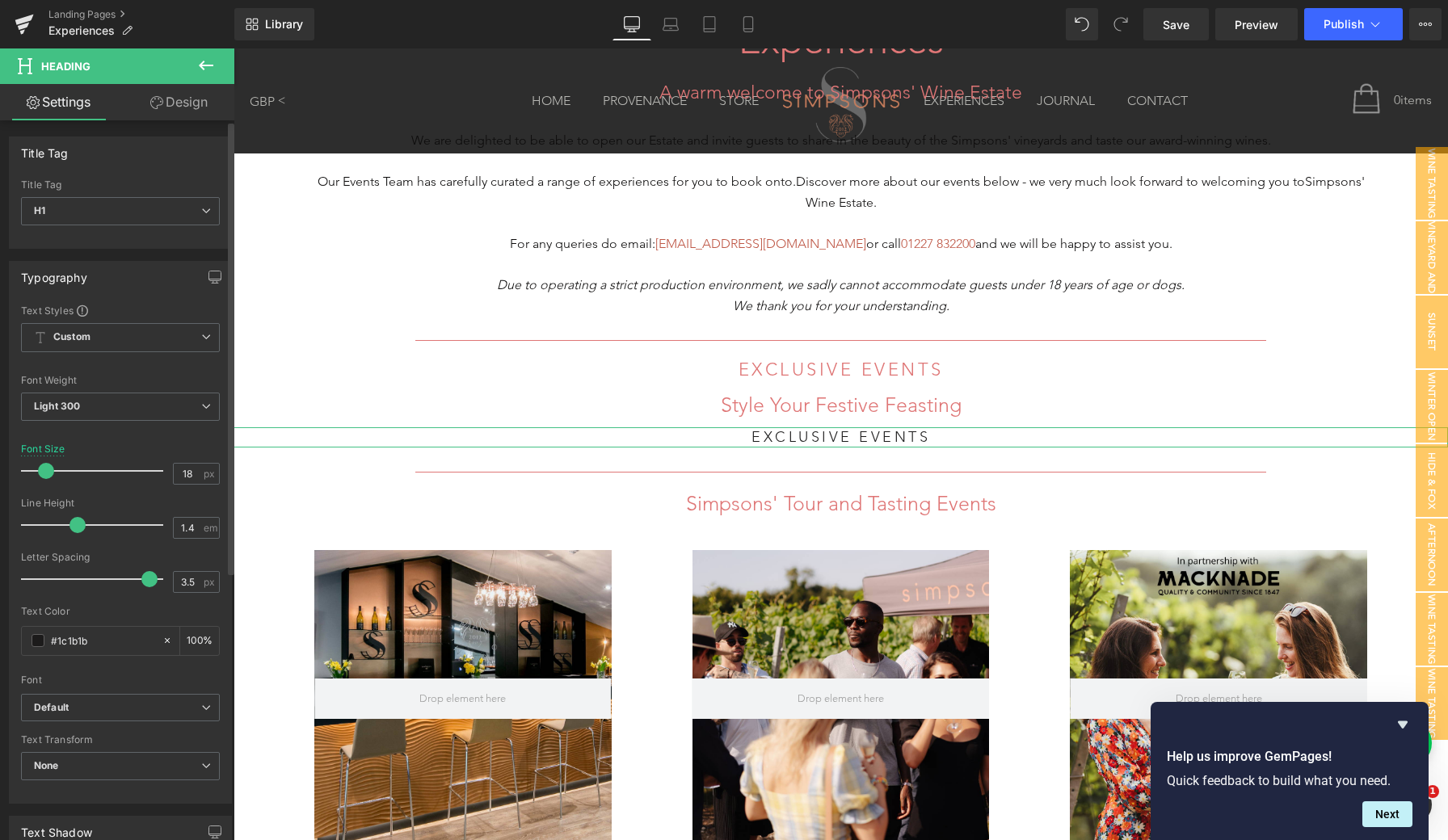
type input "17"
click at [46, 469] on span at bounding box center [46, 471] width 16 height 16
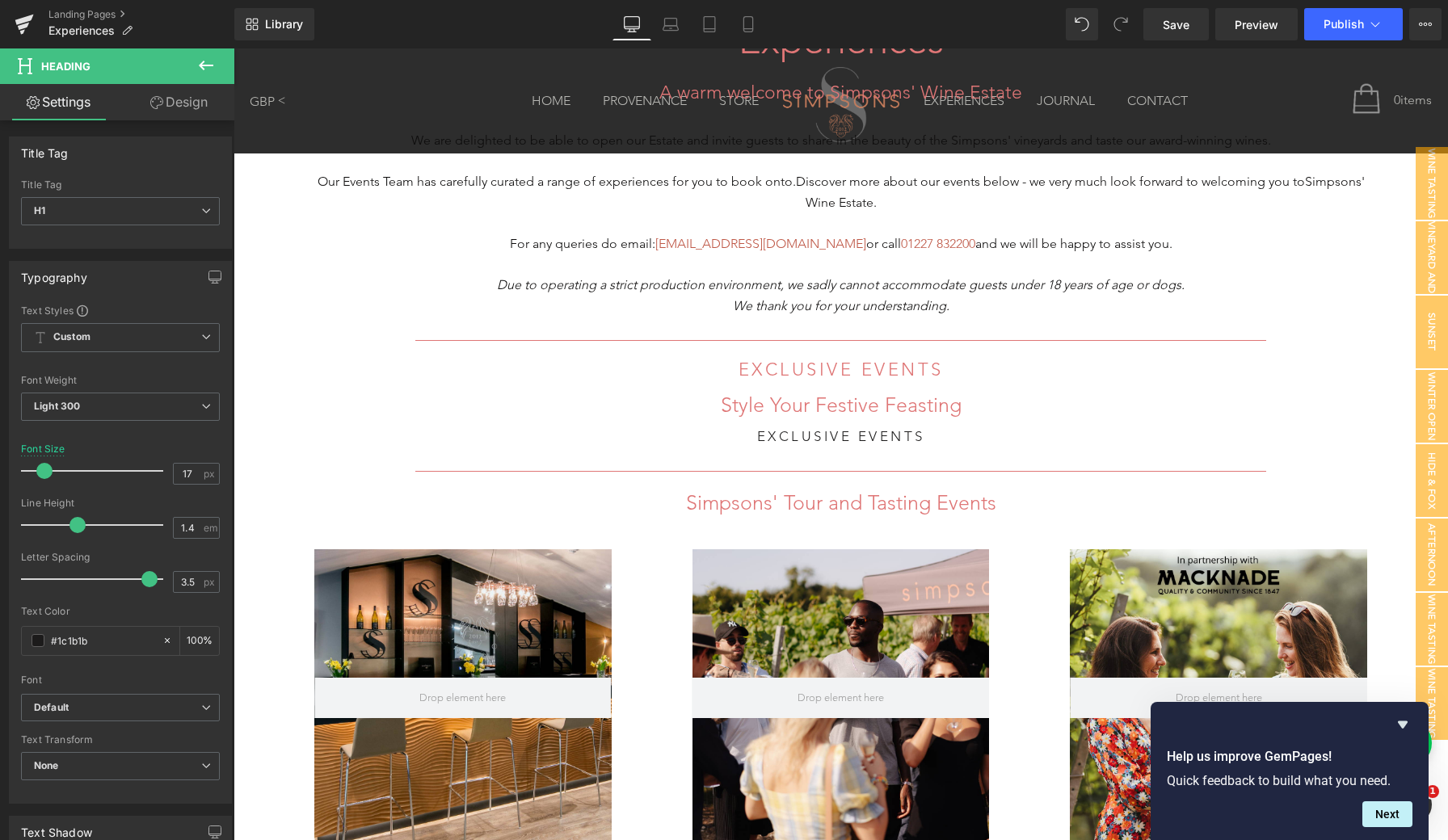
click at [889, 435] on body "Arrow Fat Left Icon Arrow Fat Right Icon Arrow Right Icon Cart Icon Close Circl…" at bounding box center [841, 679] width 1214 height 2632
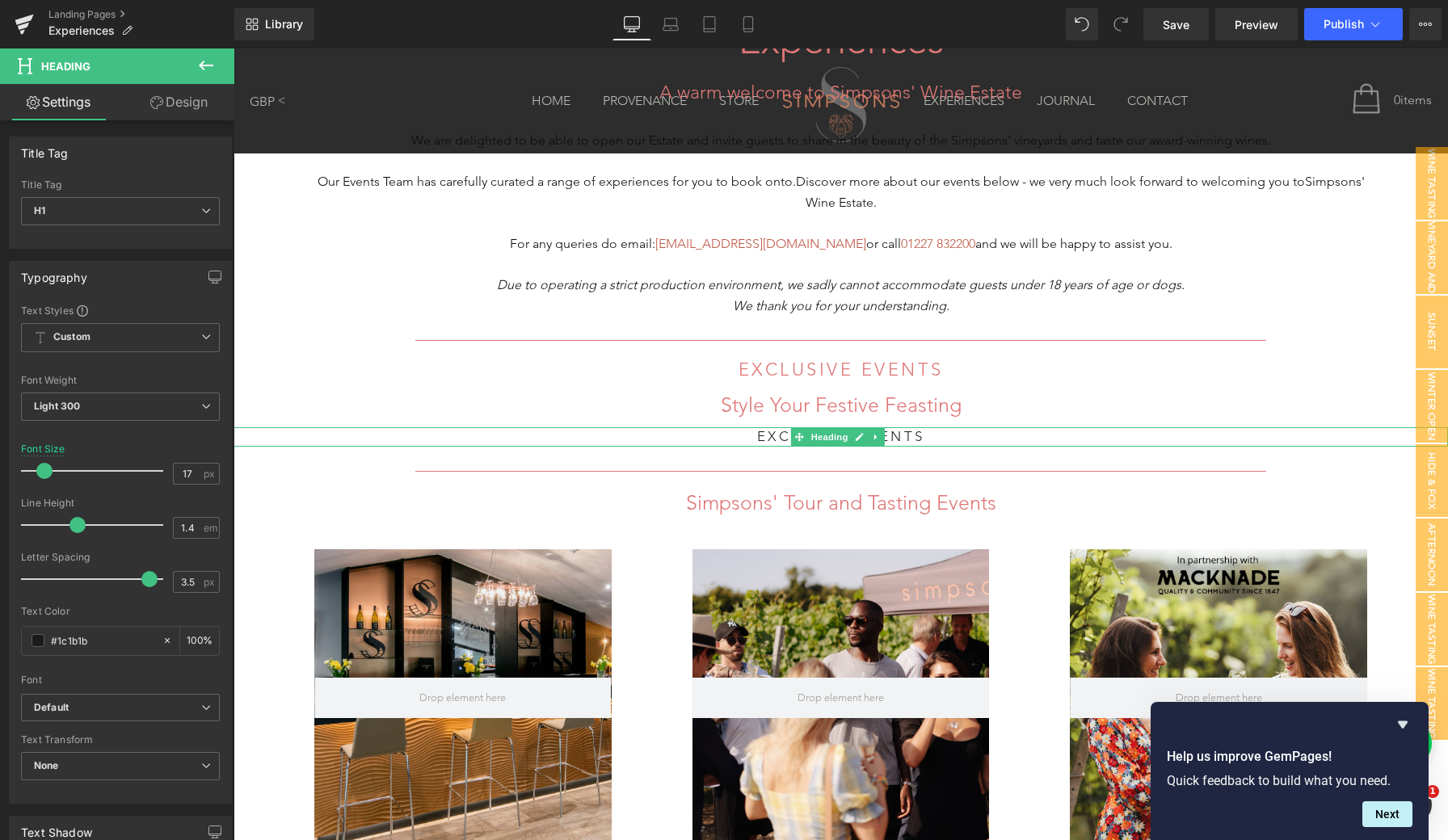
click at [919, 429] on h1 "EXCLUSIVE EVENTS" at bounding box center [841, 437] width 1214 height 19
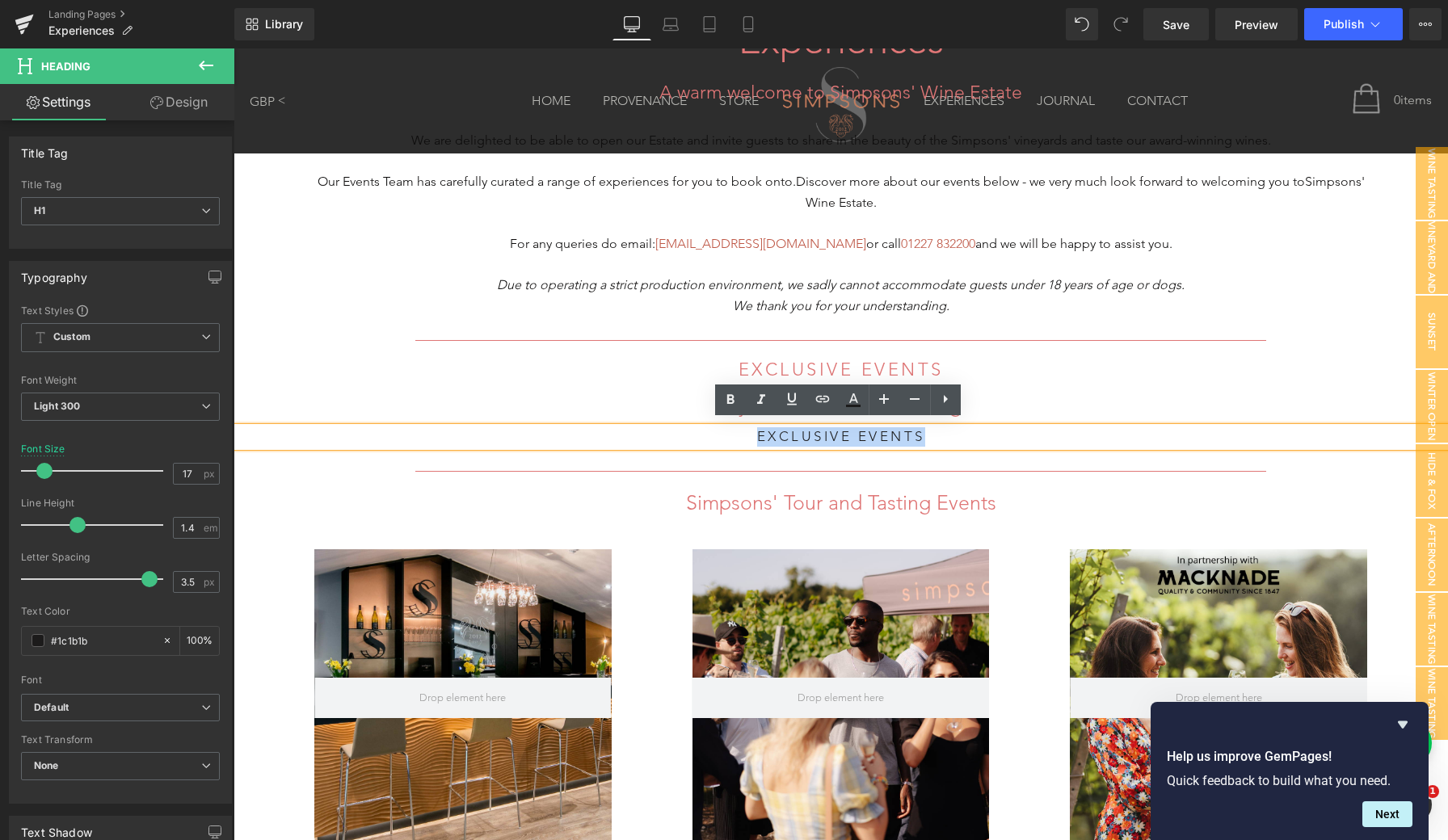
drag, startPoint x: 939, startPoint y: 431, endPoint x: 751, endPoint y: 429, distance: 188.0
click at [751, 429] on h1 "EXCLUSIVE EVENTS" at bounding box center [841, 437] width 1214 height 19
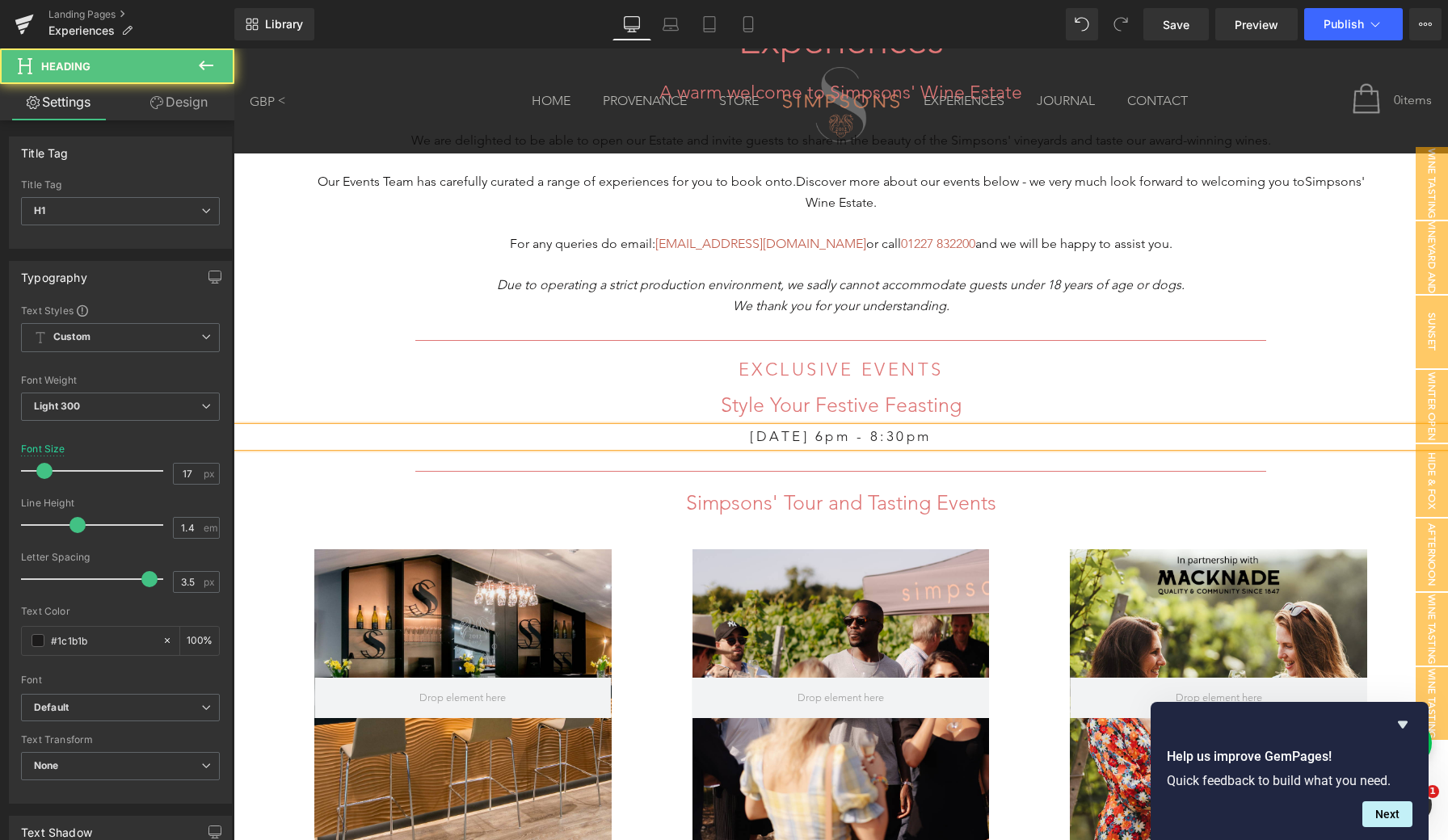
drag, startPoint x: 1019, startPoint y: 434, endPoint x: 643, endPoint y: 430, distance: 376.0
click at [643, 430] on h1 "[DATE] 6pm - 8:30pm" at bounding box center [841, 437] width 1214 height 19
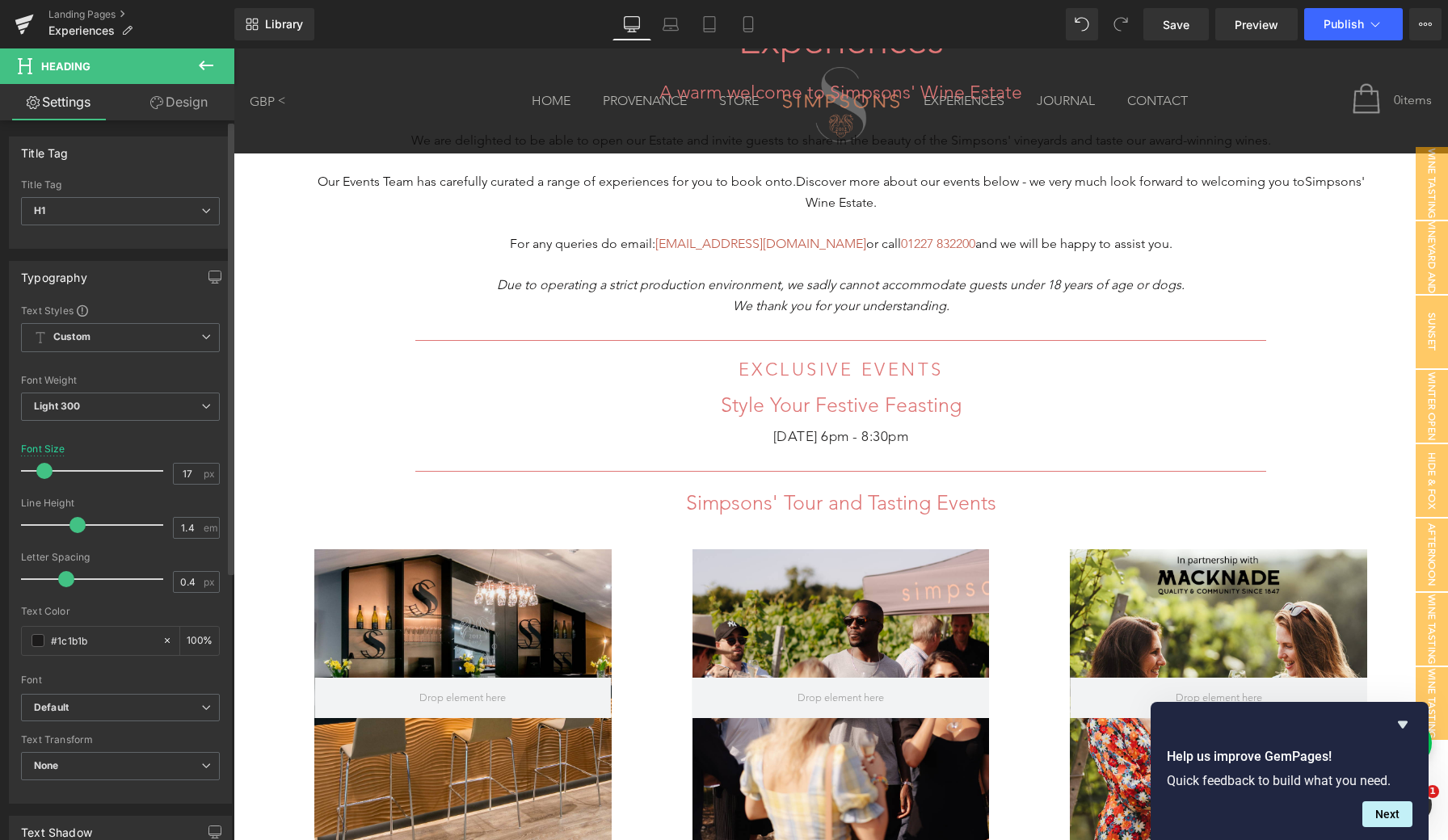
type input "0.3"
drag, startPoint x: 147, startPoint y: 581, endPoint x: 66, endPoint y: 575, distance: 81.2
click at [66, 575] on span at bounding box center [64, 580] width 16 height 16
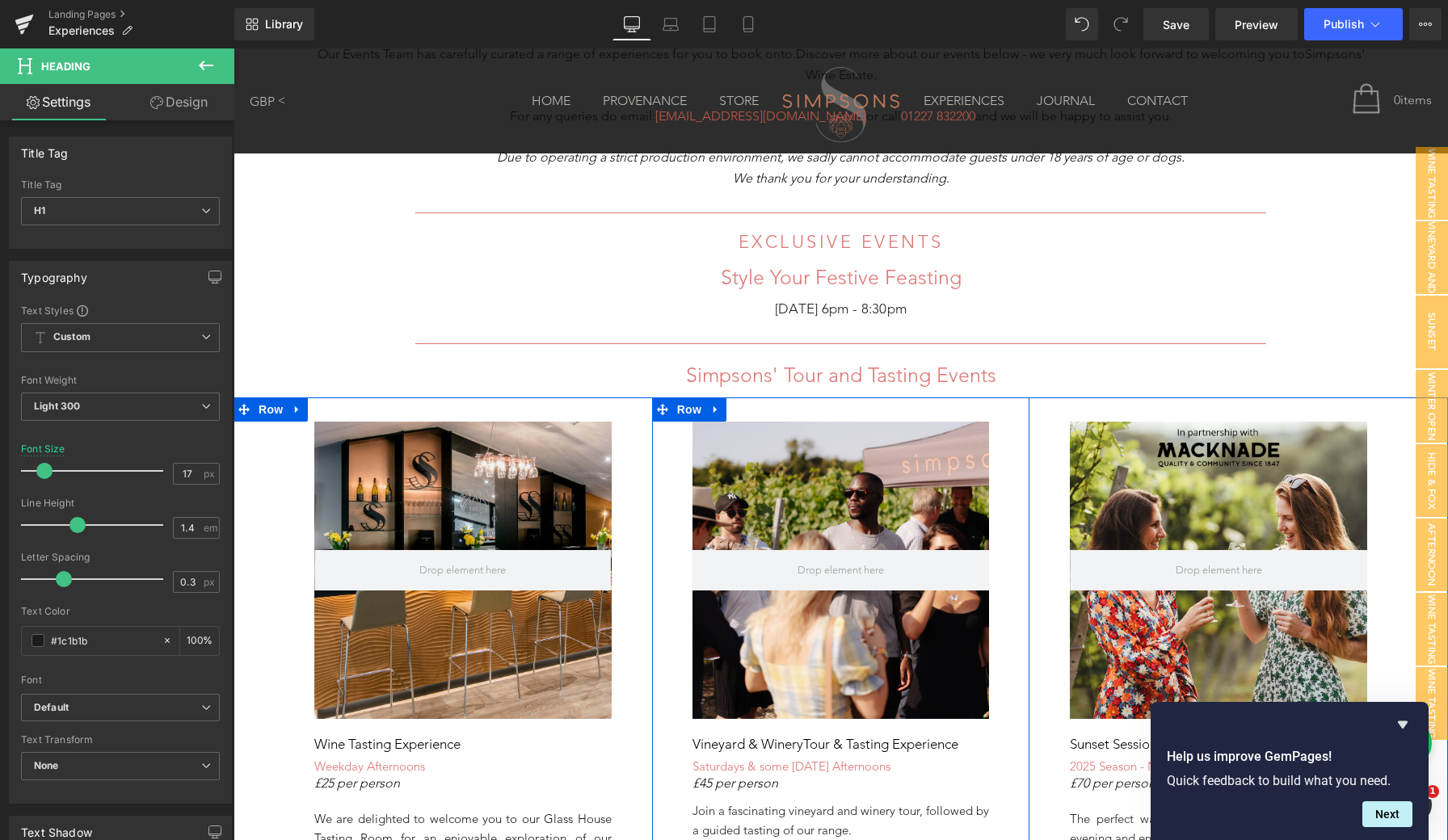
scroll to position [789, 0]
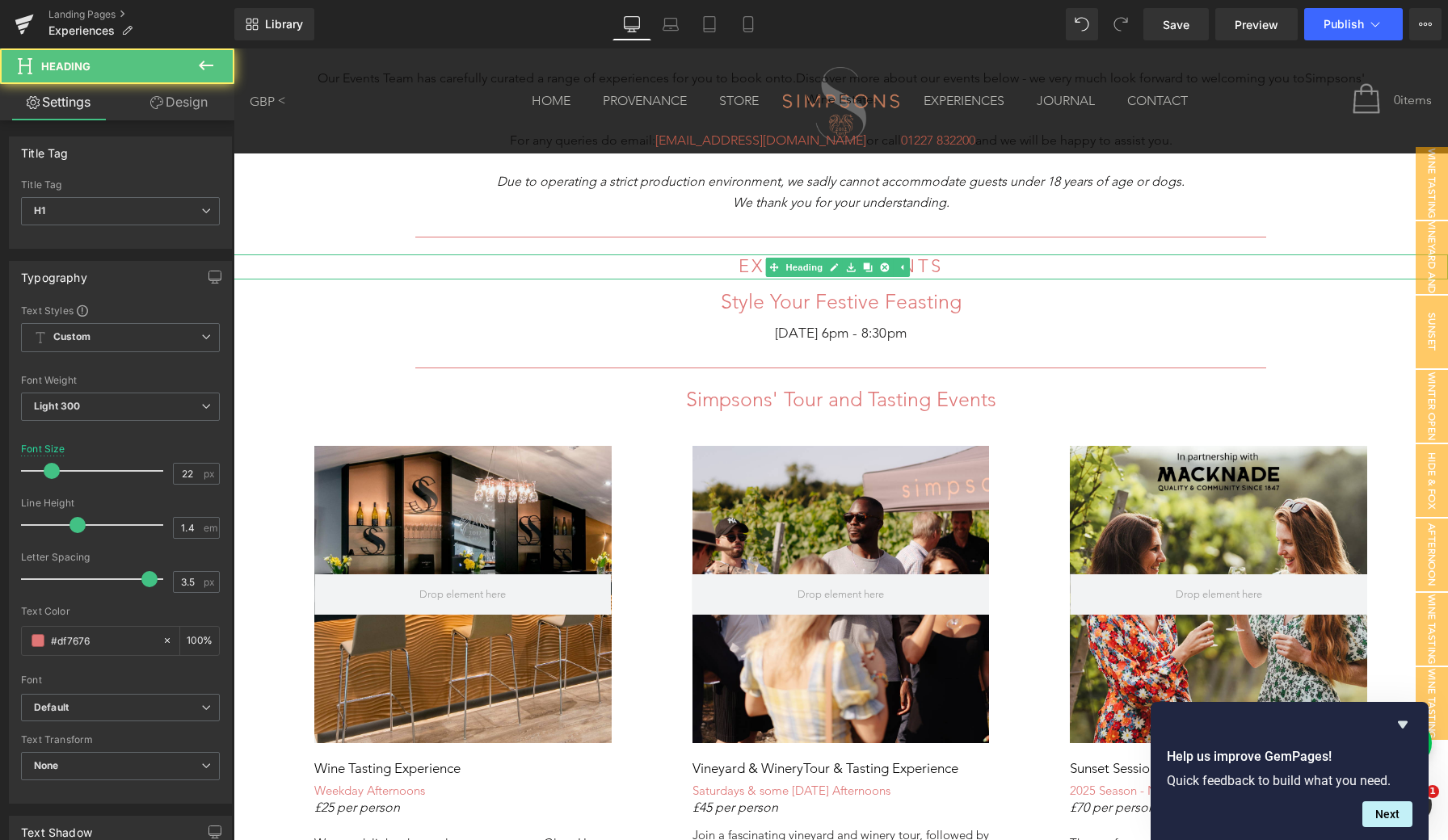
click at [580, 263] on h1 "EXCLUSIVE EVENTS" at bounding box center [841, 268] width 1214 height 25
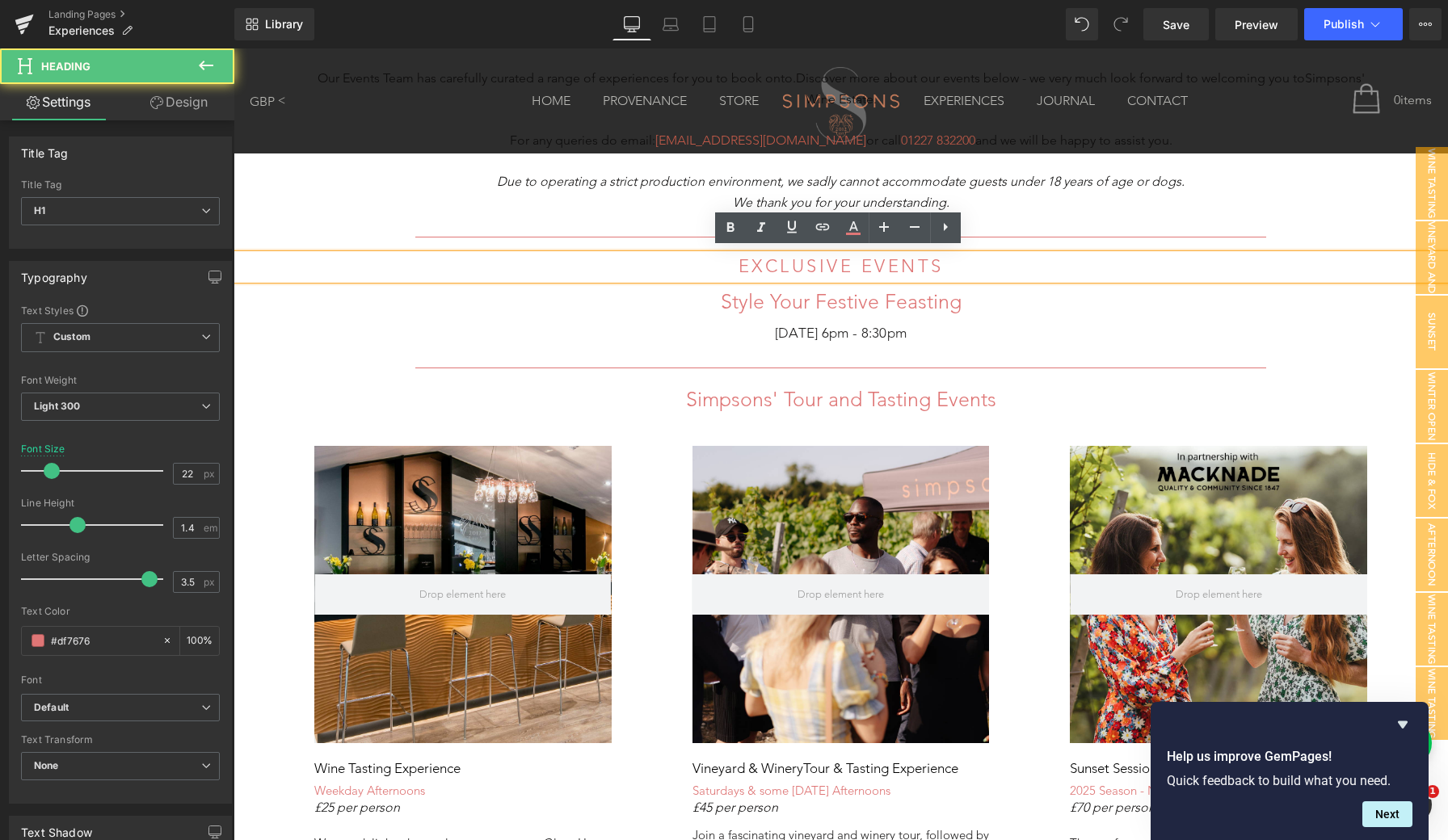
click at [1193, 263] on h1 "EXCLUSIVE EVENTS" at bounding box center [841, 268] width 1214 height 25
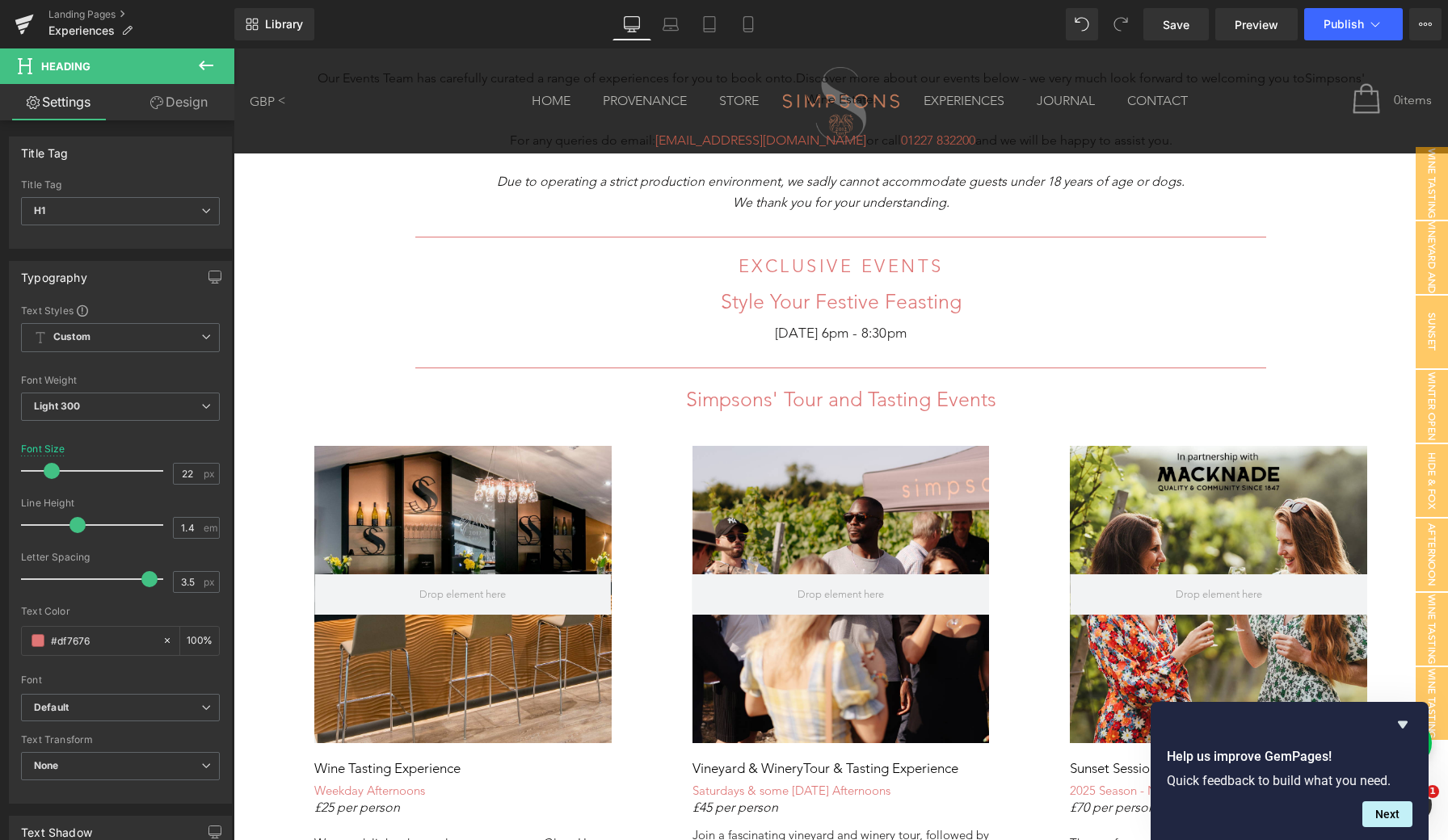
click at [198, 63] on icon at bounding box center [206, 65] width 19 height 19
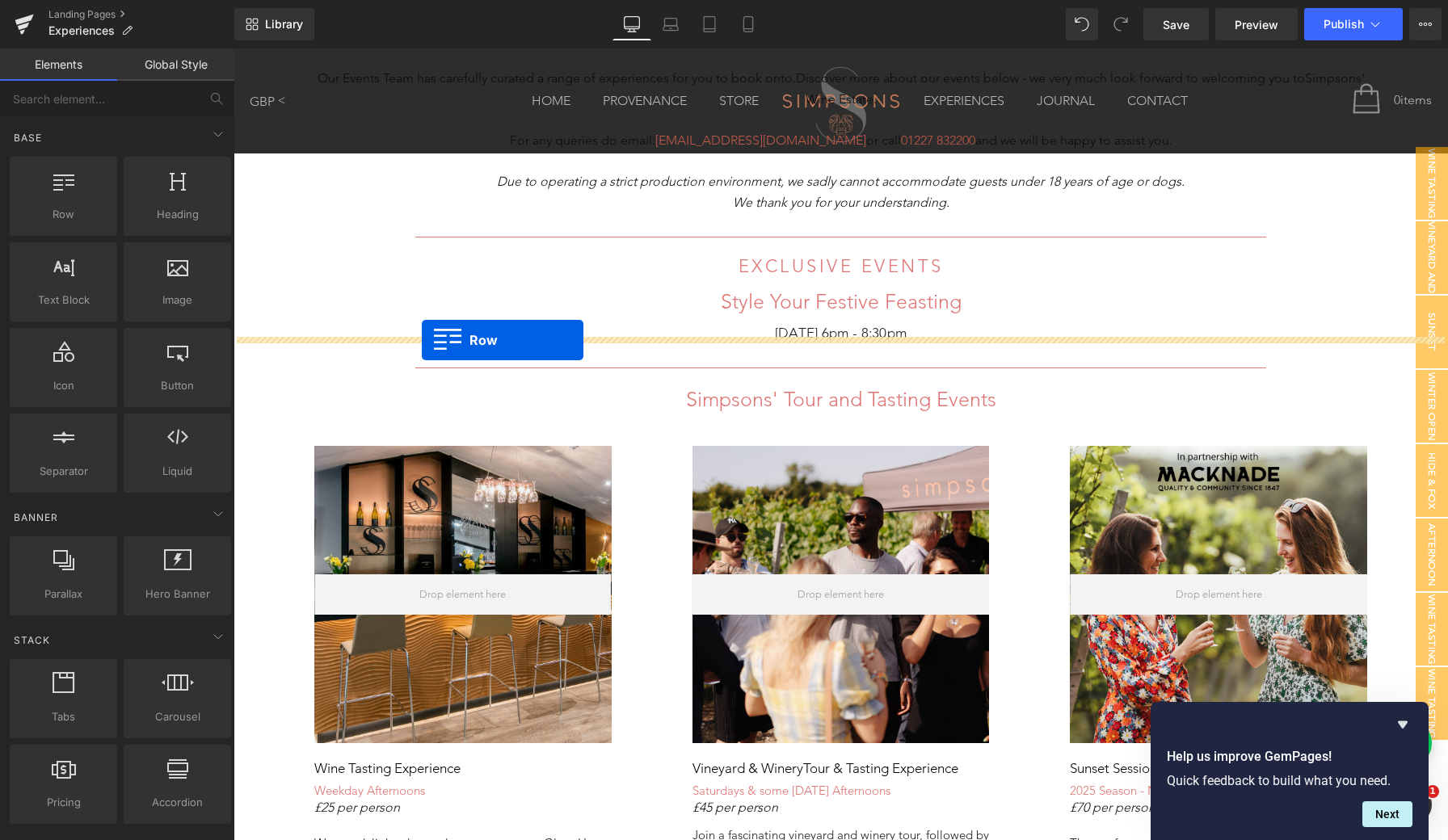
drag, startPoint x: 310, startPoint y: 262, endPoint x: 421, endPoint y: 340, distance: 135.7
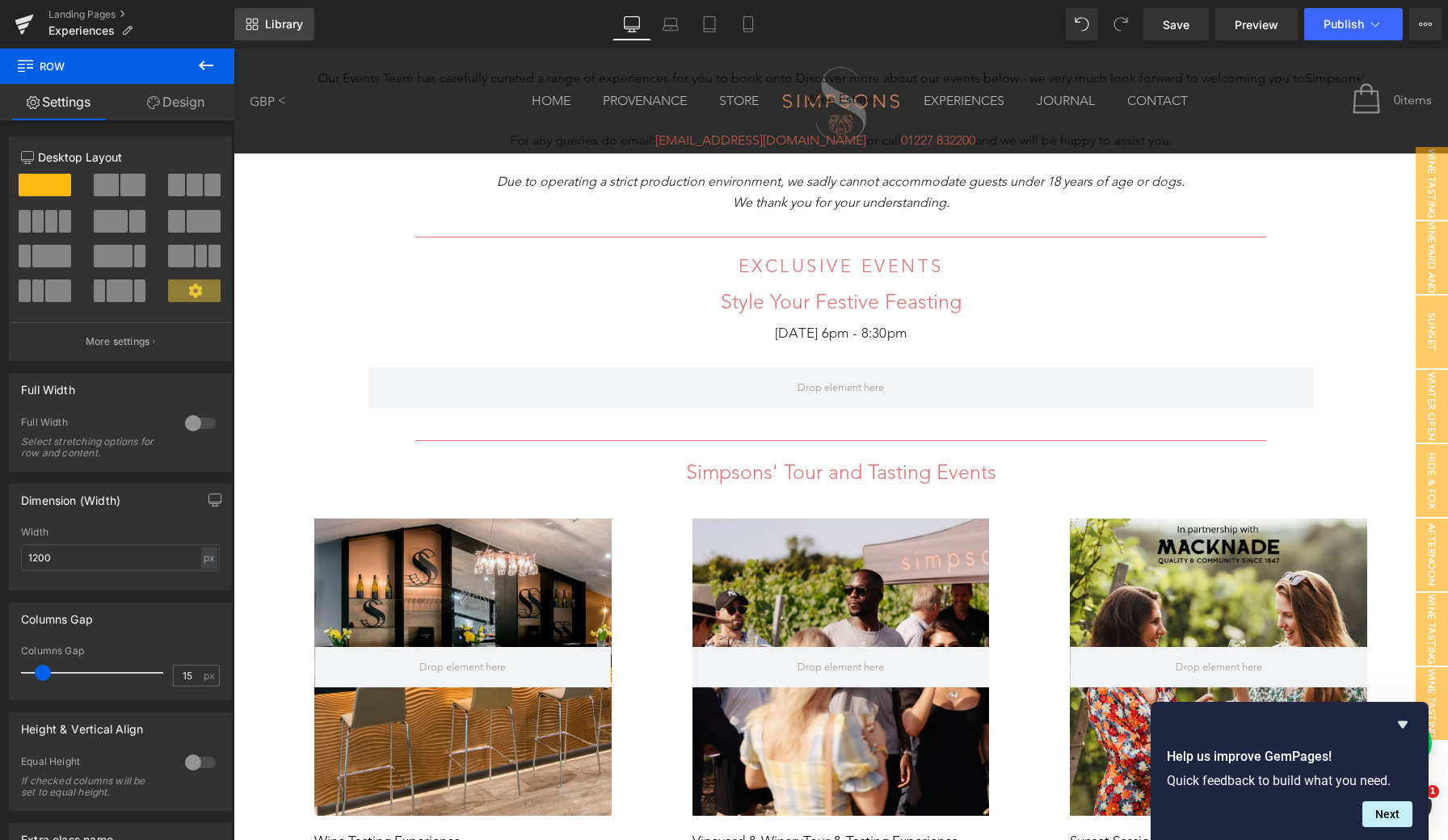
click at [265, 22] on span "Library" at bounding box center [284, 25] width 38 height 15
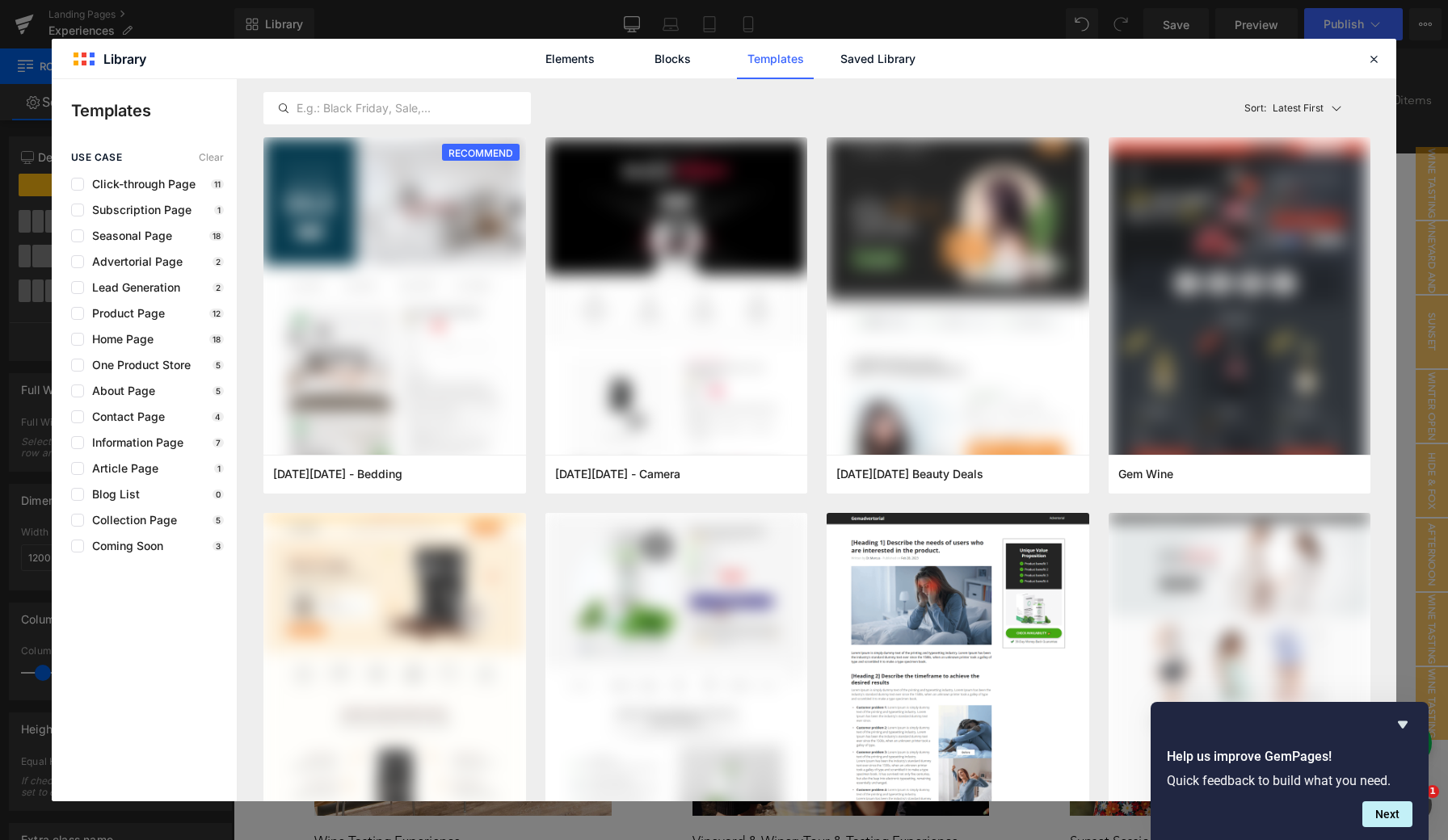
click at [924, 59] on div "Elements Blocks Templates Saved Library" at bounding box center [724, 59] width 410 height 40
click at [902, 61] on link "Saved Library" at bounding box center [877, 59] width 76 height 40
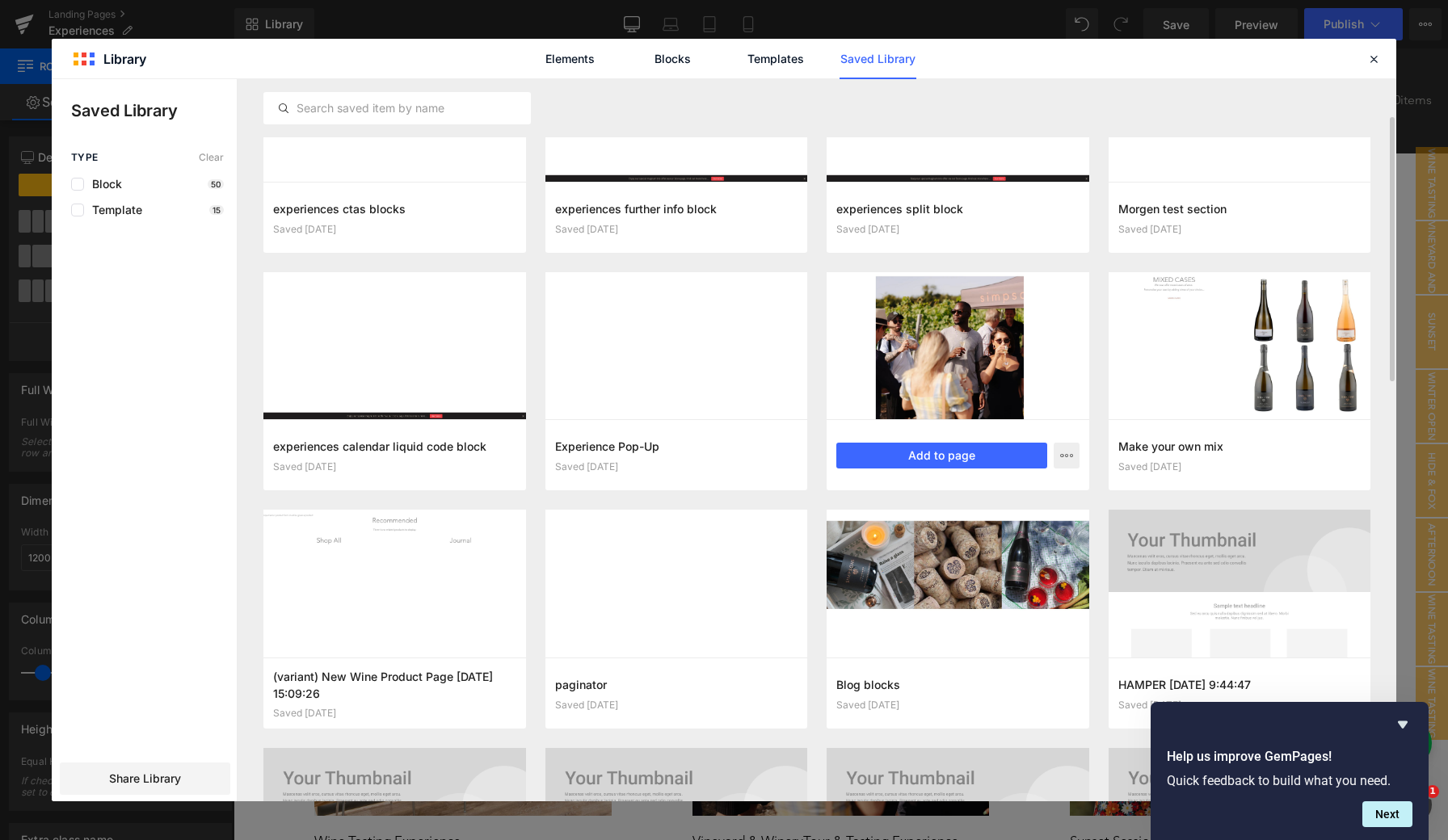
scroll to position [116, 0]
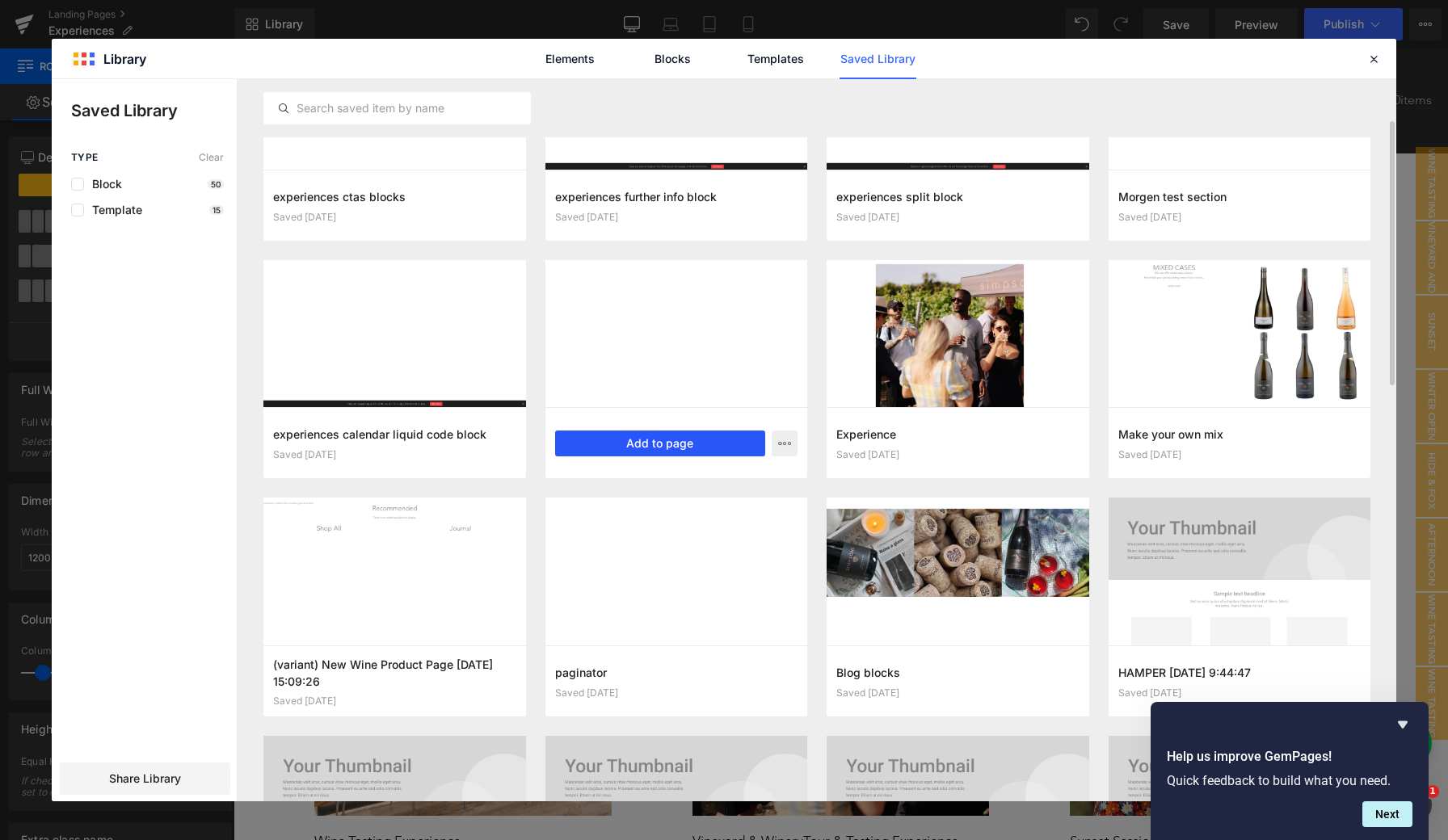
click at [659, 436] on button "Add to page" at bounding box center [661, 443] width 211 height 25
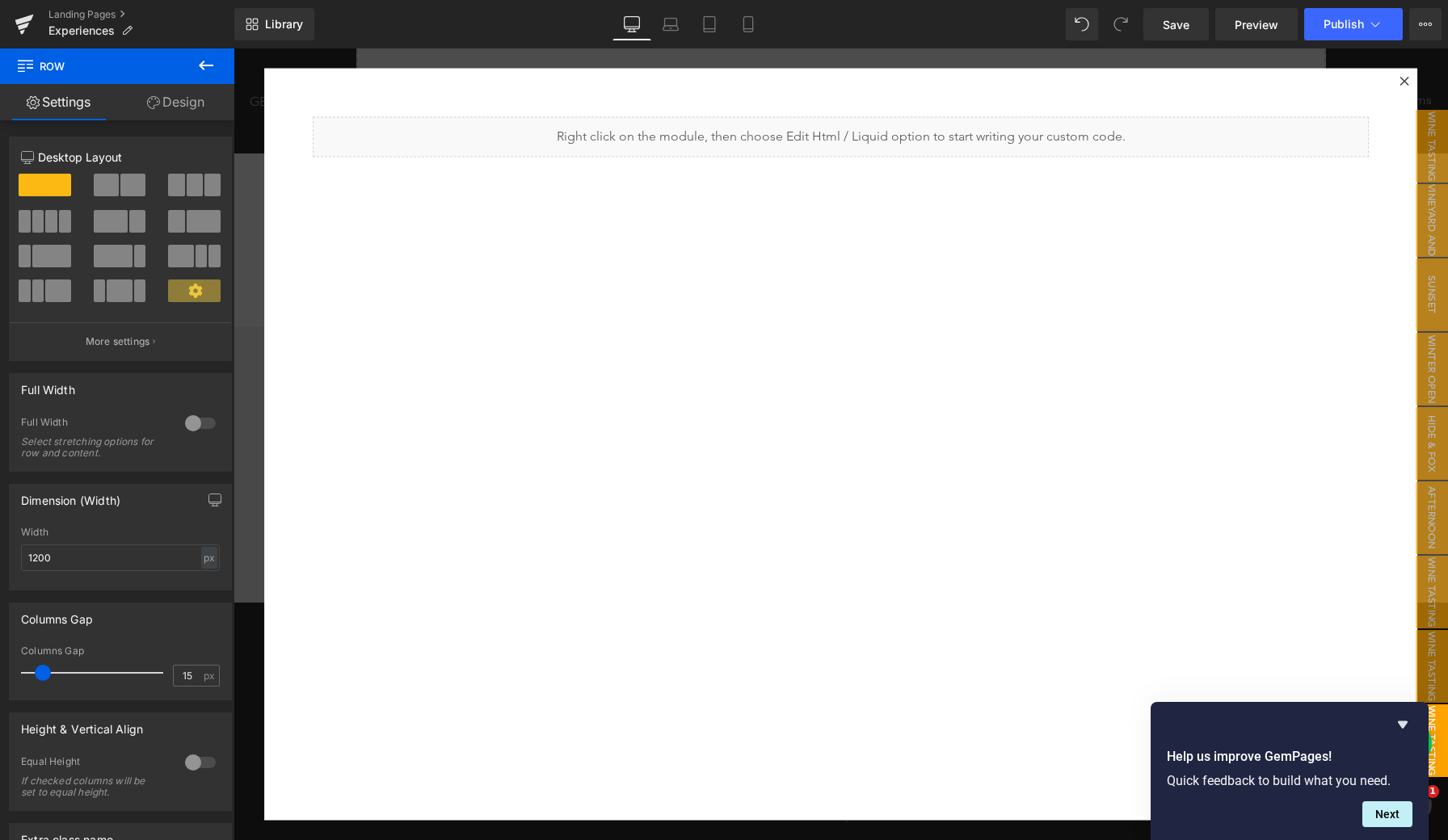
scroll to position [1904, 0]
click at [1401, 722] on icon "Hide survey" at bounding box center [1402, 725] width 10 height 7
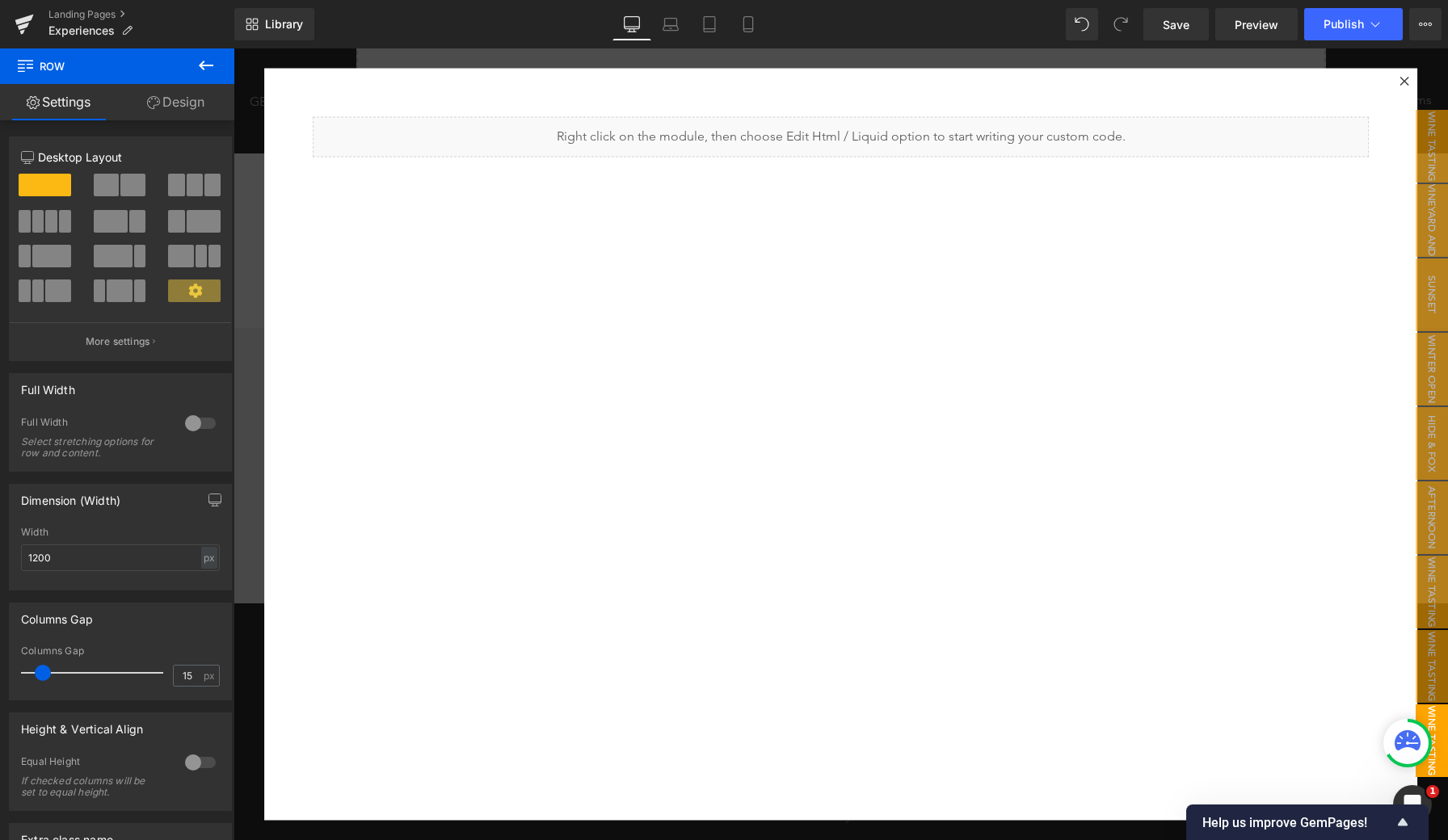
click at [1434, 721] on span "Wine Tasting Experience" at bounding box center [1415, 741] width 65 height 73
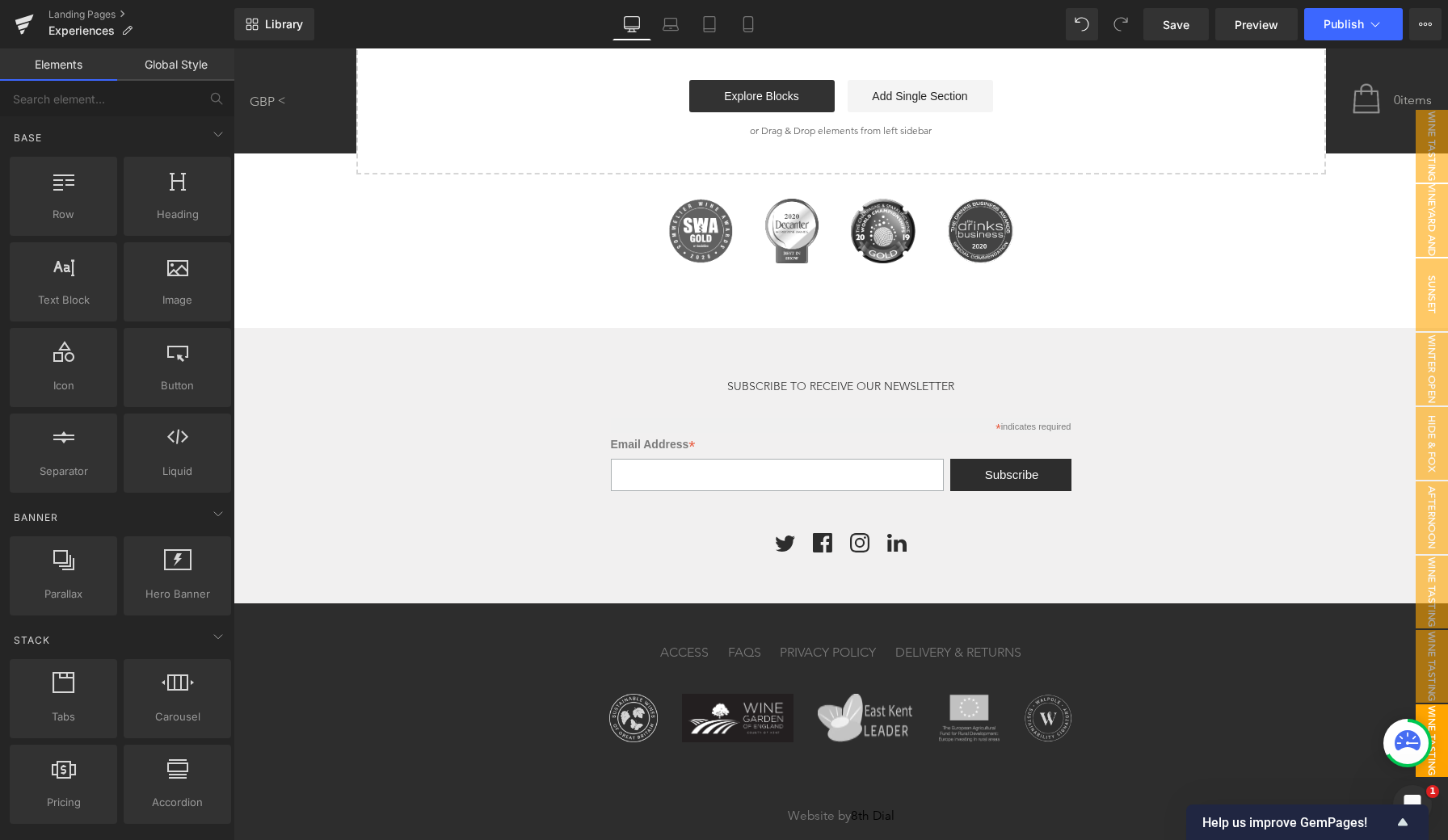
click at [1437, 734] on span "Wine Tasting Experience" at bounding box center [1415, 741] width 65 height 73
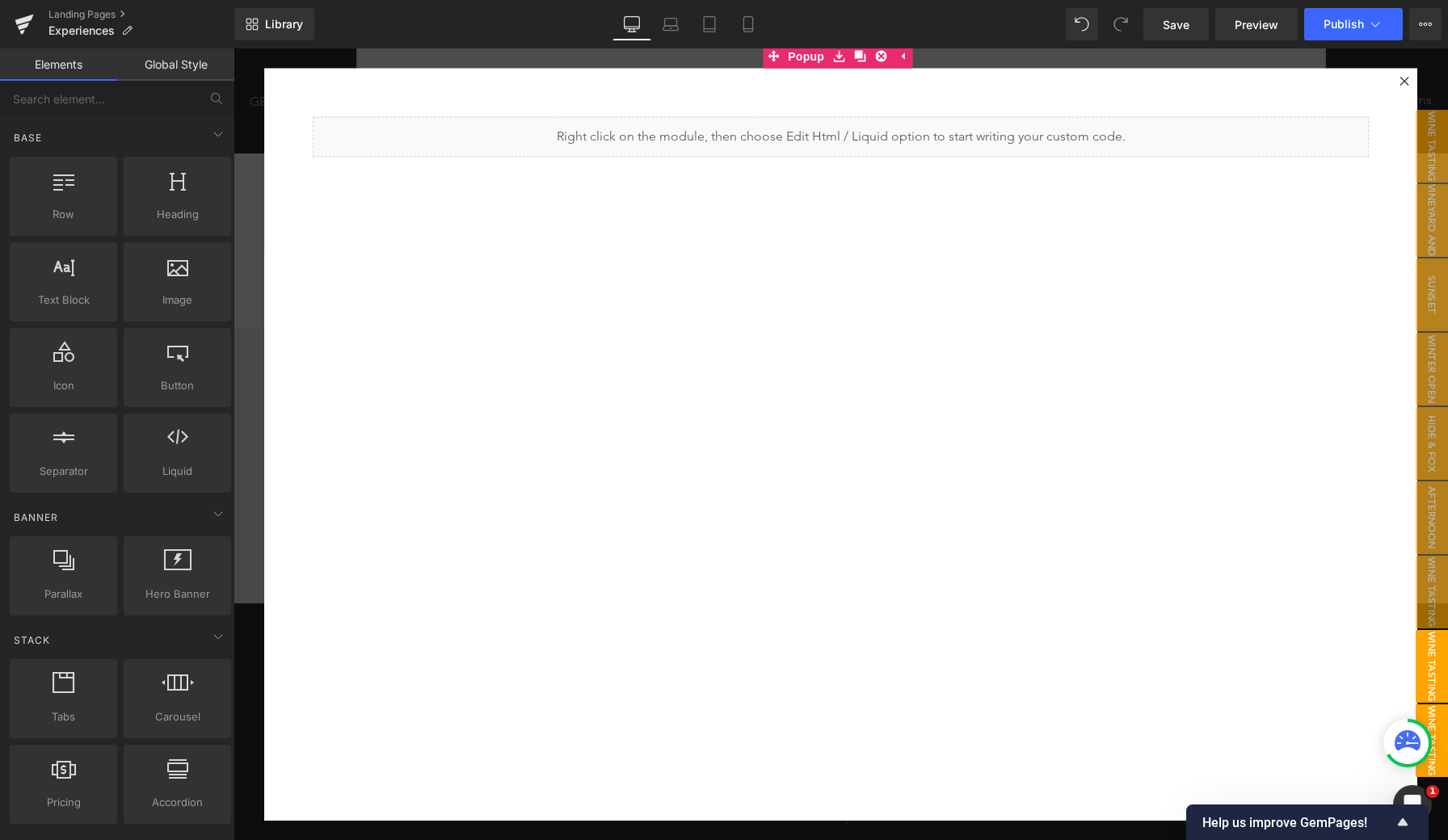
click at [1433, 685] on span "Wine Tasting Experience" at bounding box center [1415, 666] width 65 height 73
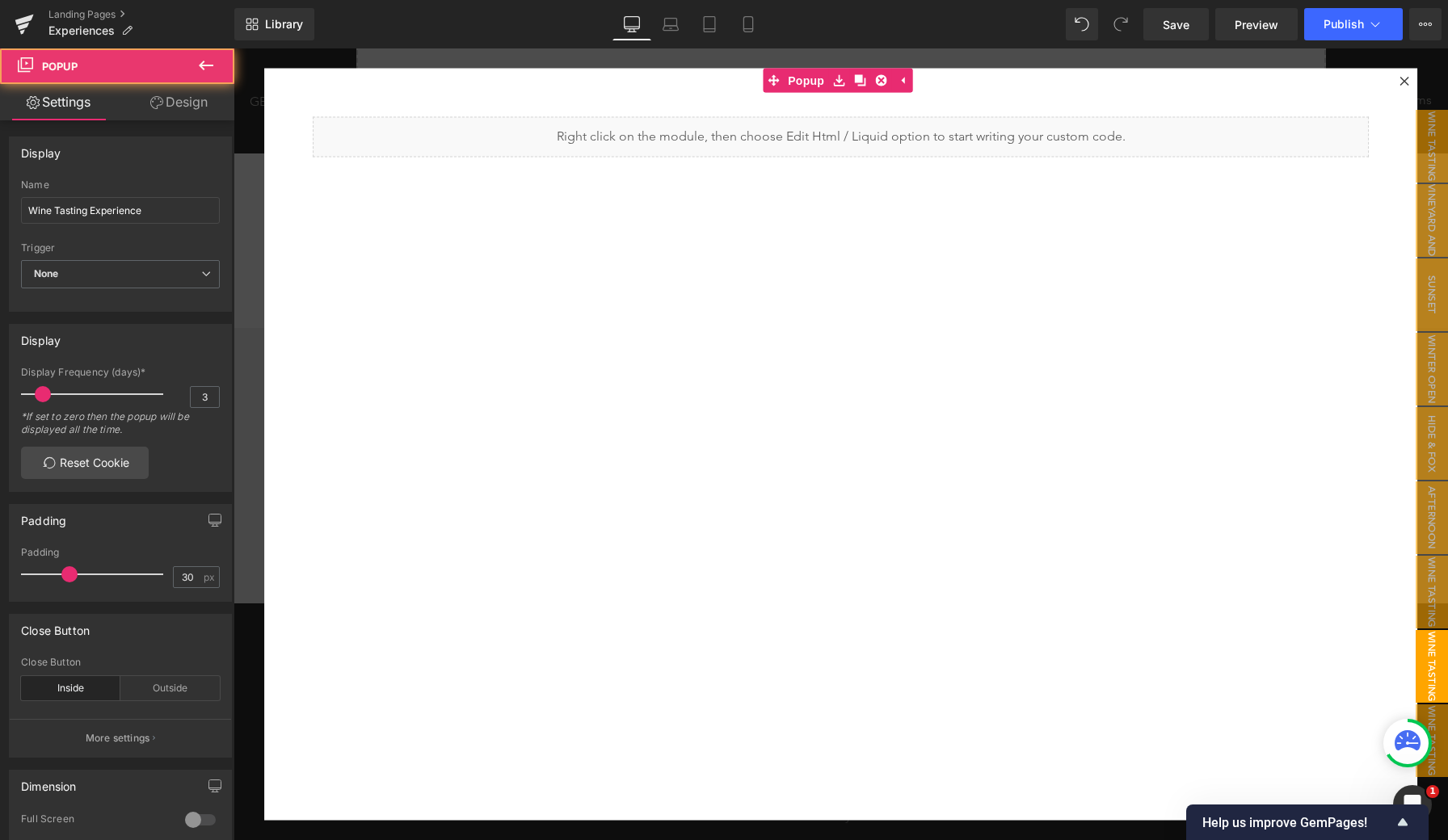
click at [1433, 684] on span "Wine Tasting Experience" at bounding box center [1415, 666] width 65 height 73
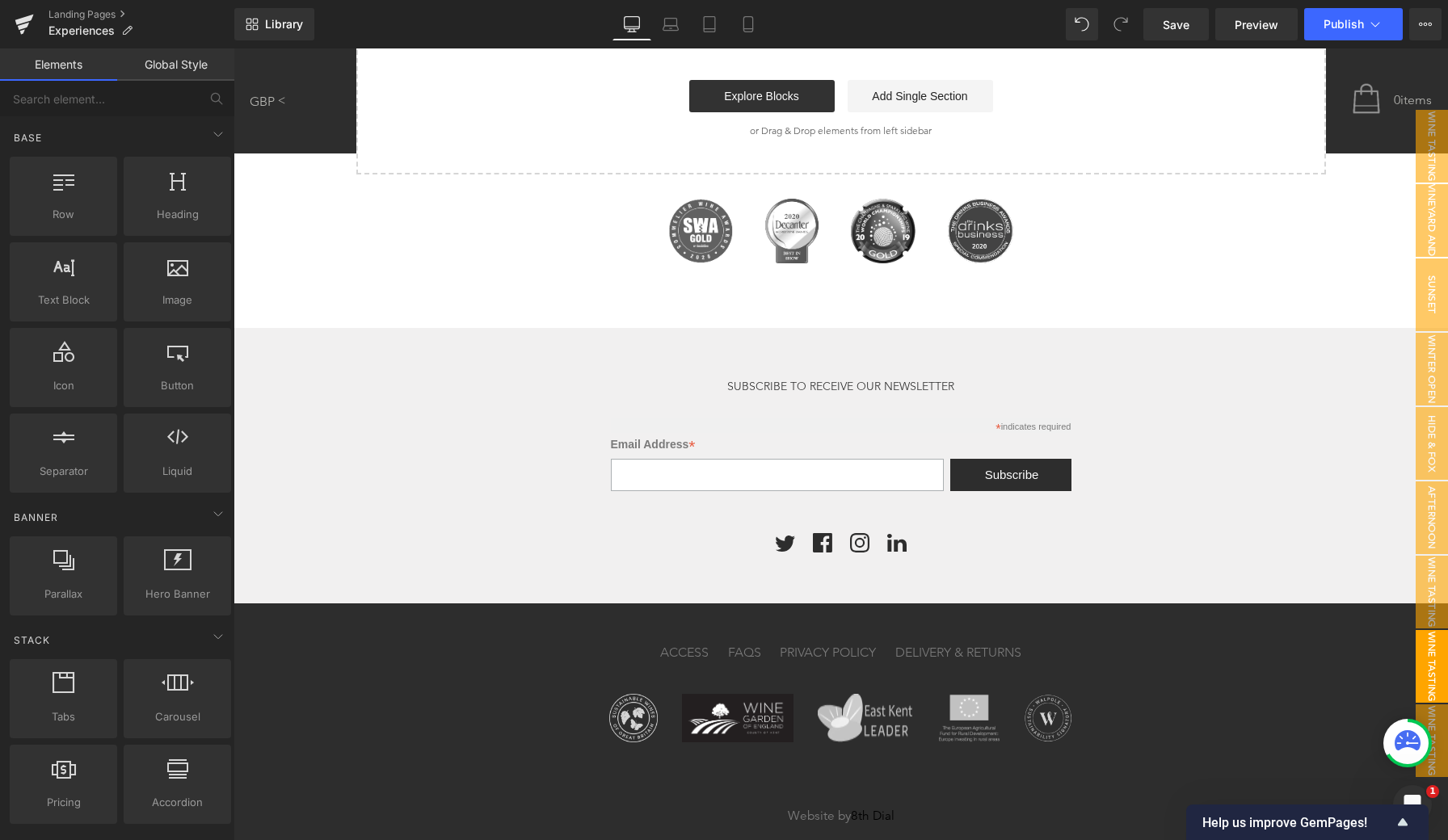
click at [1433, 684] on span "Wine Tasting Experience" at bounding box center [1415, 666] width 65 height 73
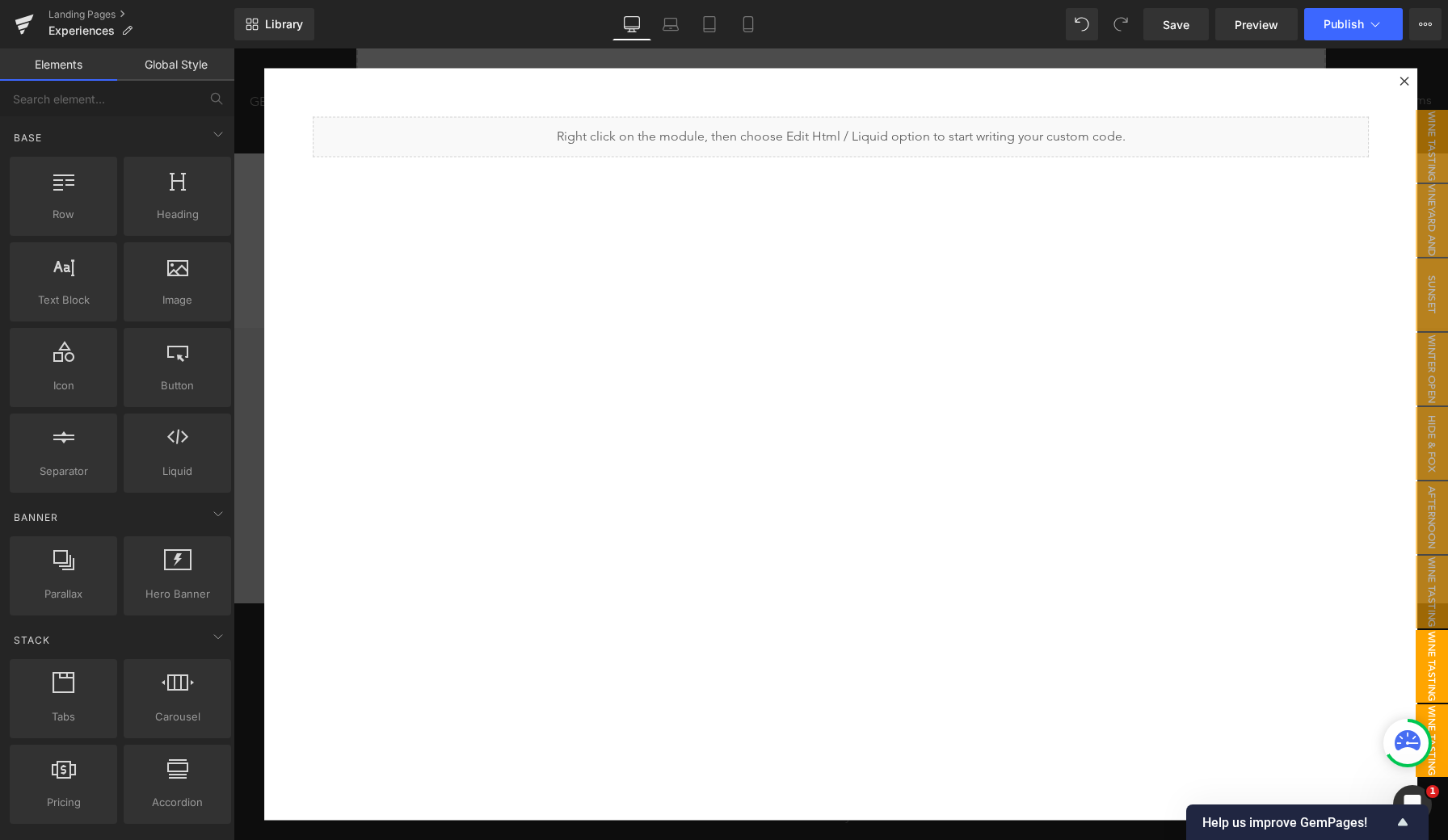
click at [1430, 714] on span "Wine Tasting Experience" at bounding box center [1415, 741] width 65 height 73
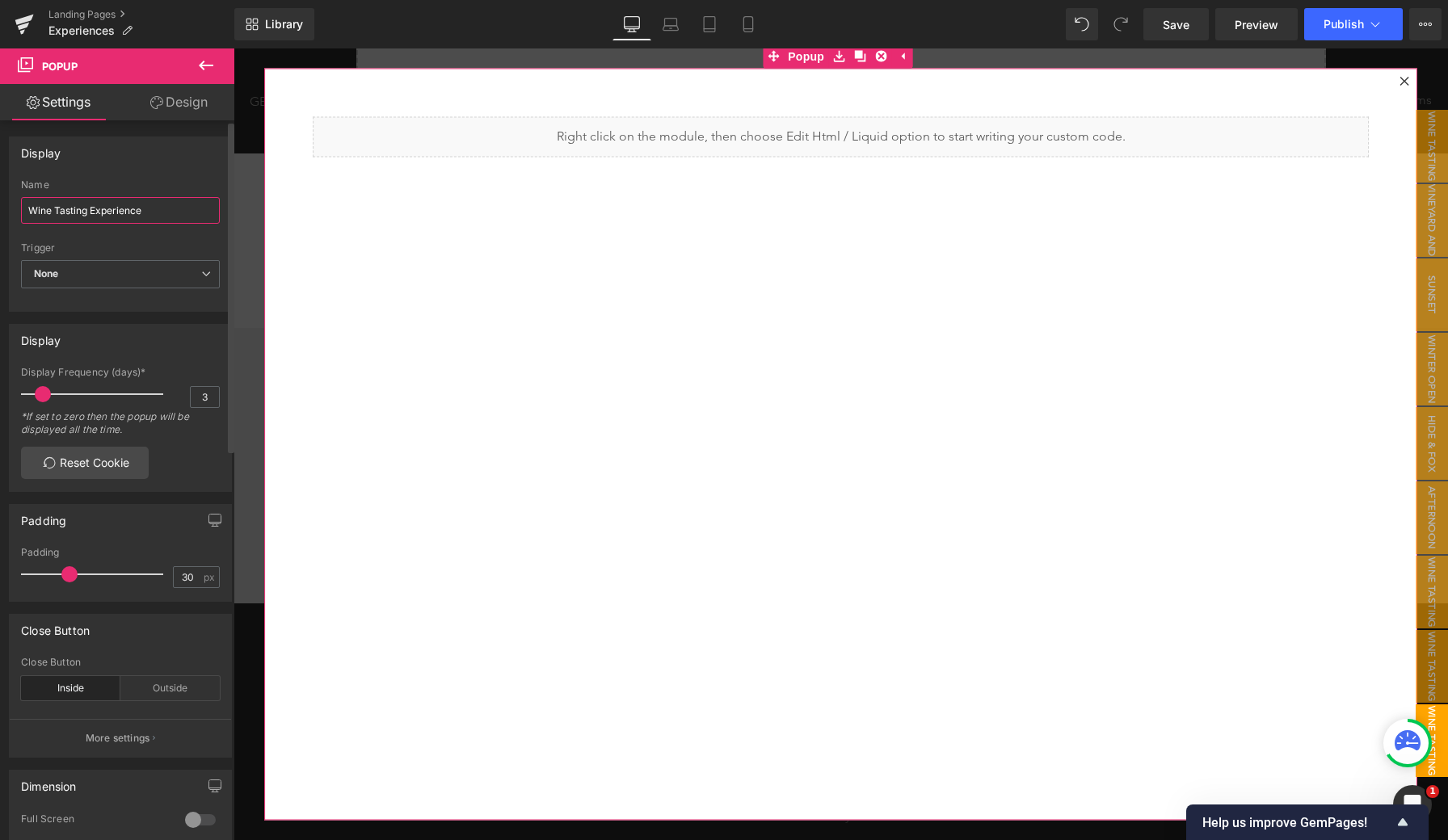
drag, startPoint x: 171, startPoint y: 211, endPoint x: 0, endPoint y: 211, distance: 171.0
click at [0, 211] on div "Display Wine Tasting Experience Name Wine Tasting Experience None Show on page …" at bounding box center [120, 218] width 241 height 187
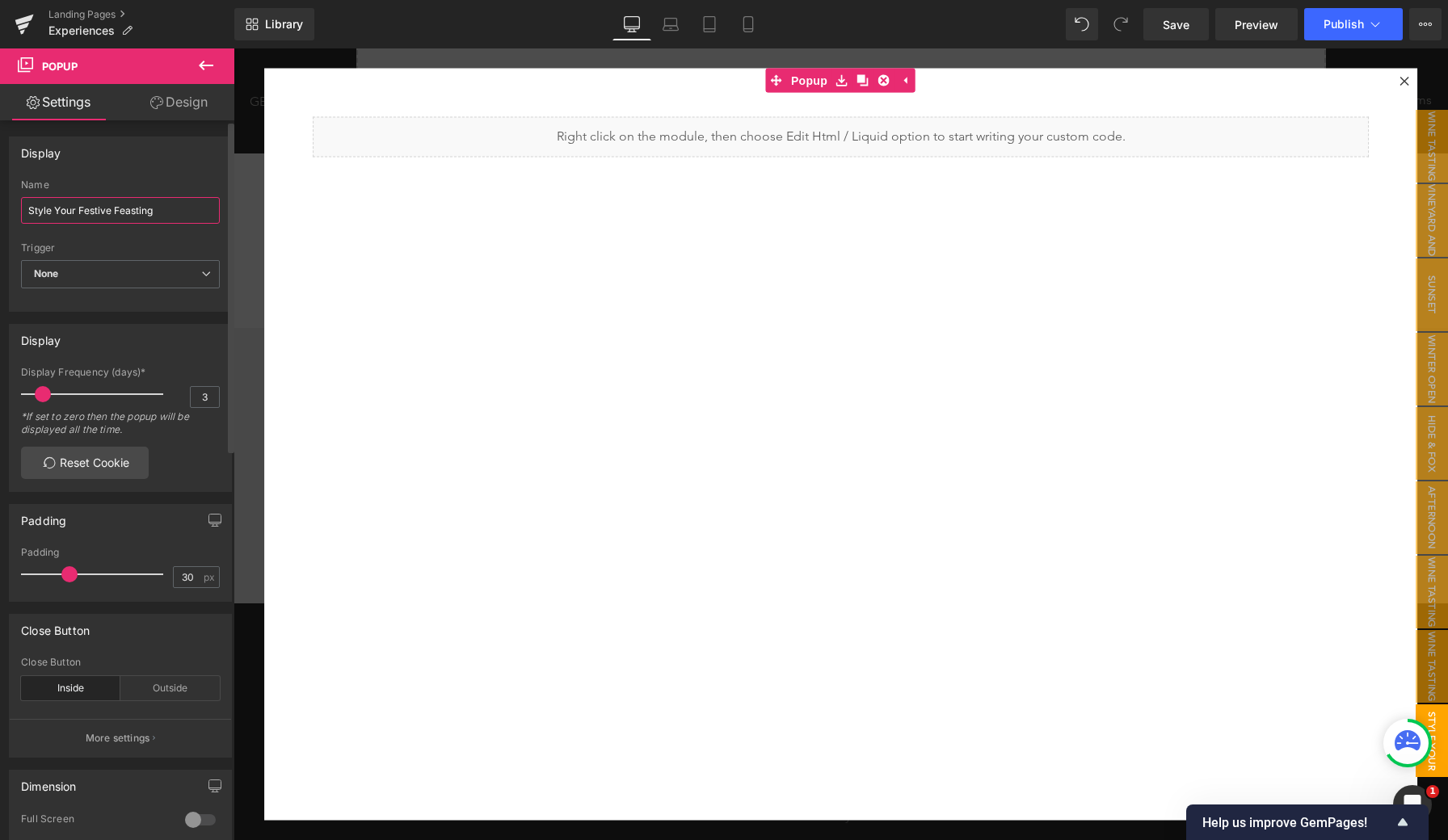
type input "Style Your Festive Feasting"
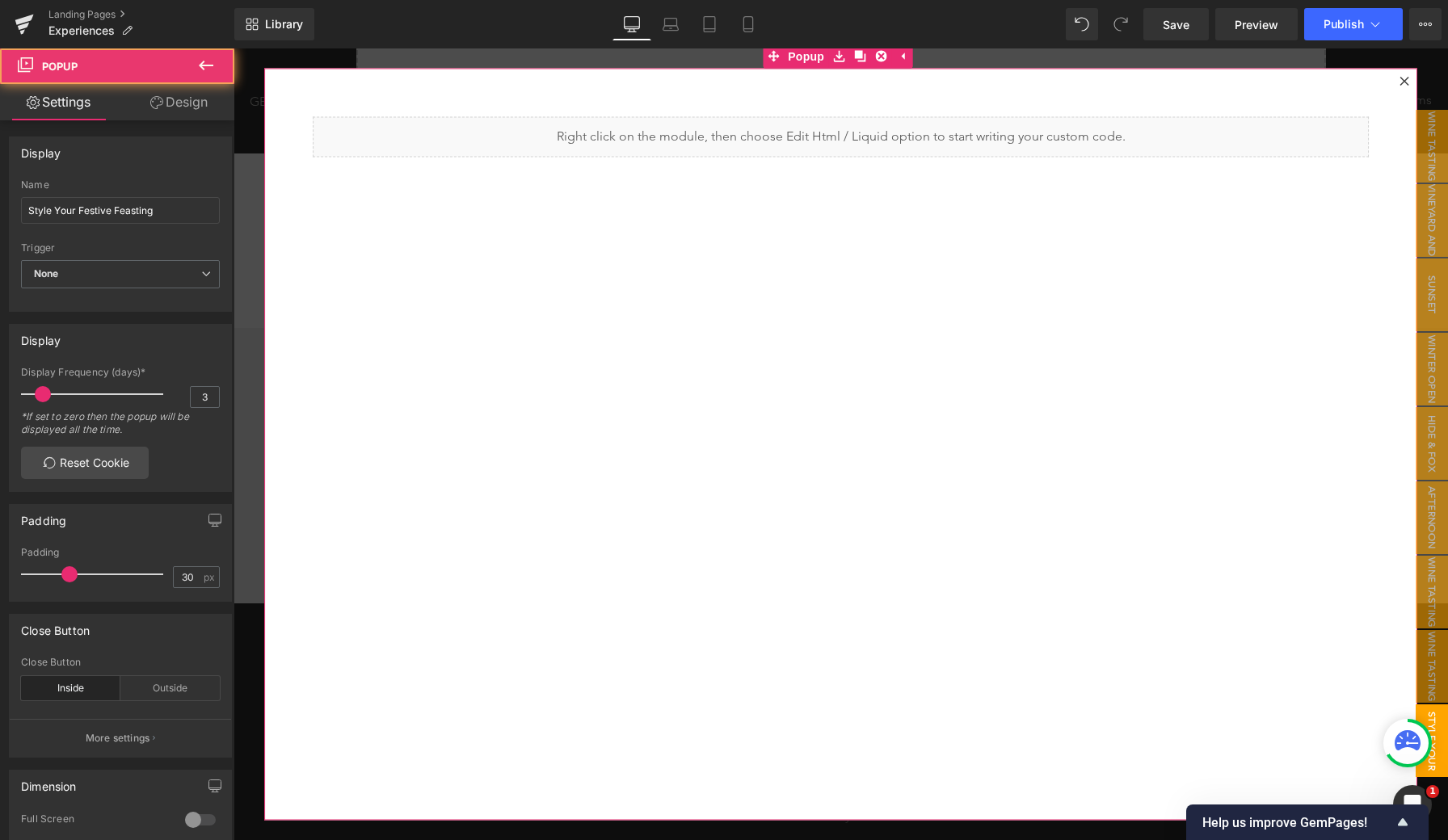
click at [1401, 76] on div at bounding box center [1403, 81] width 19 height 19
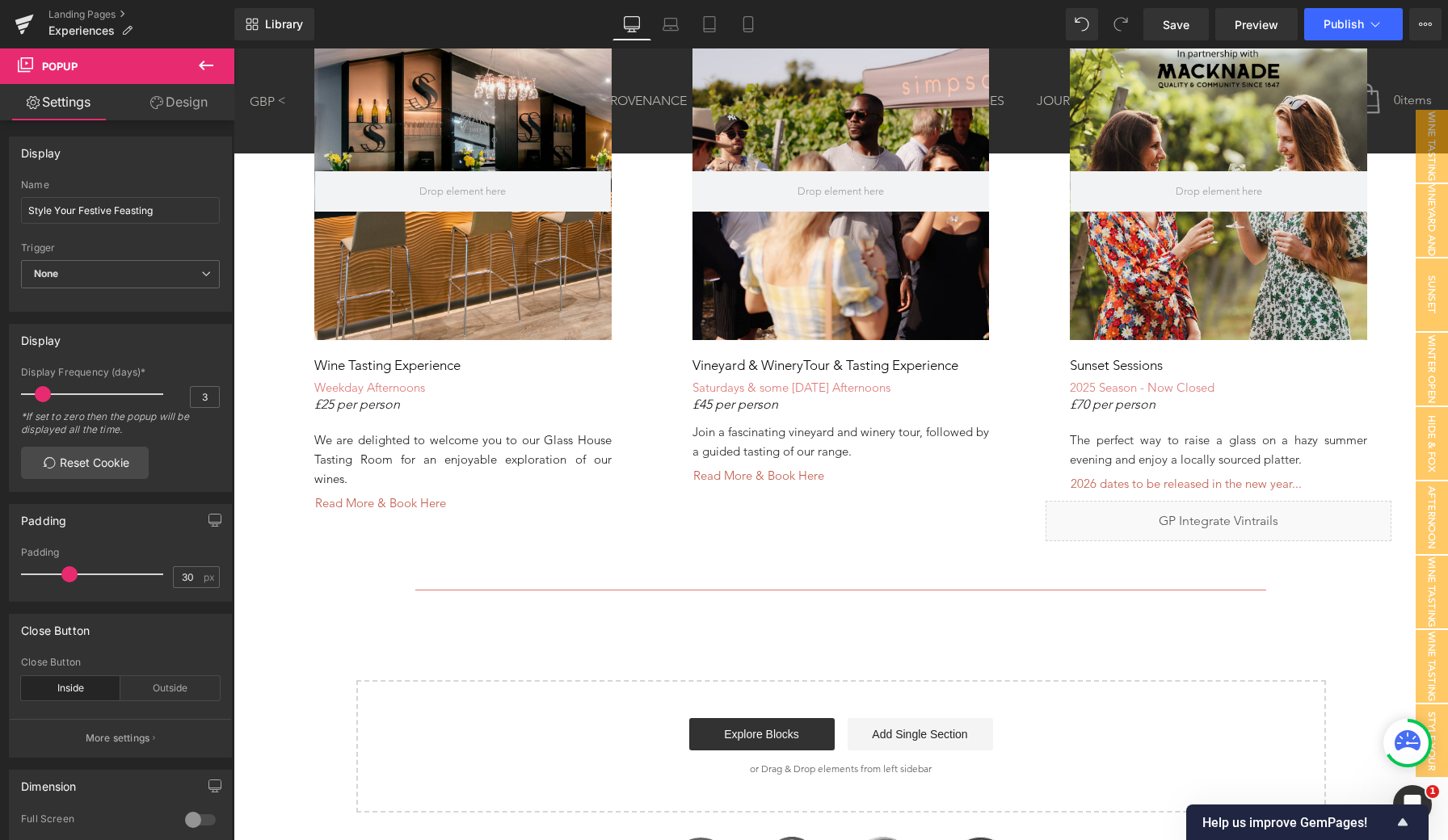
scroll to position [1284, 0]
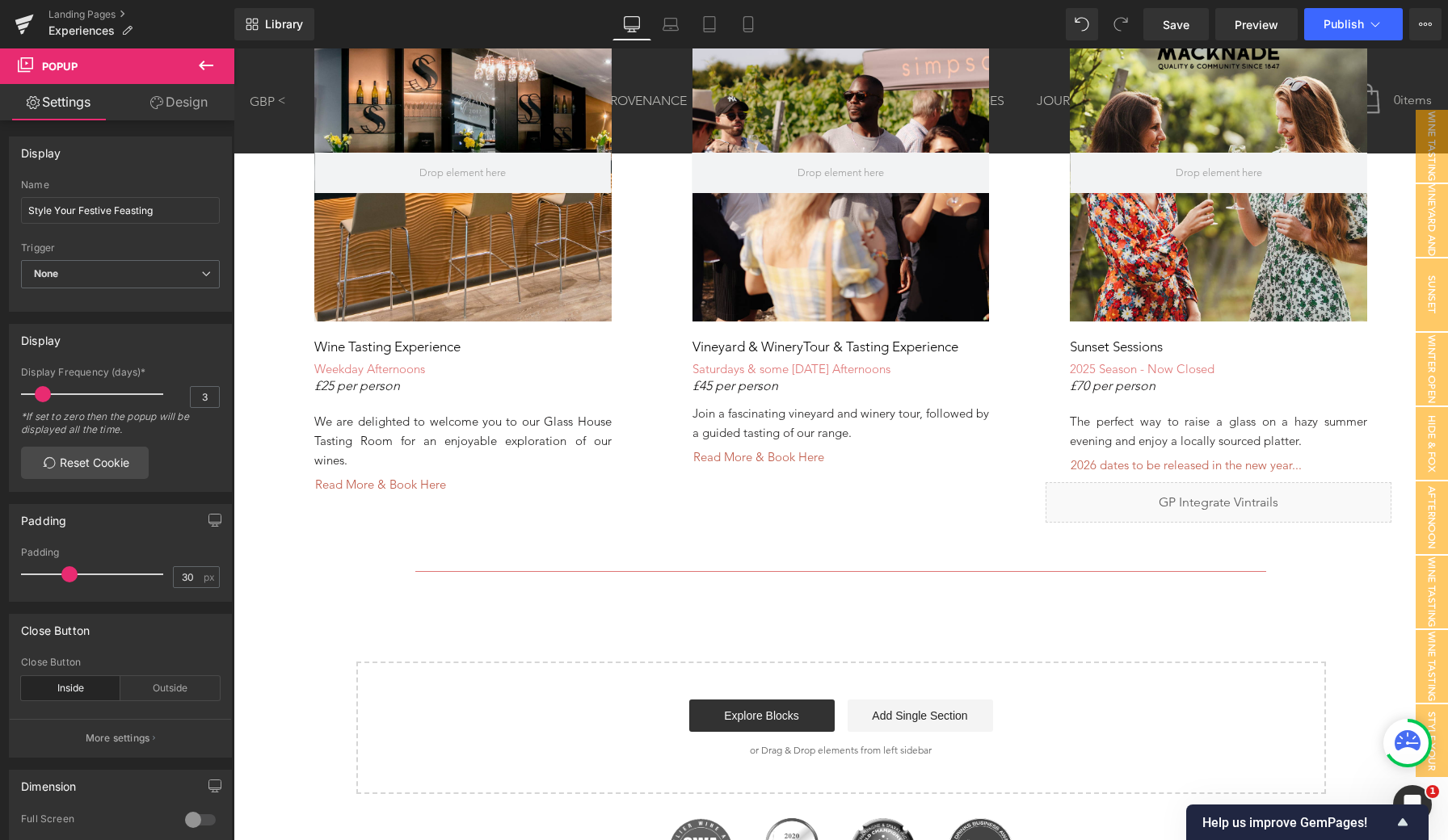
click at [521, 684] on div "Start building your page Explore Blocks Add Single Section or Drag & Drop eleme…" at bounding box center [841, 728] width 967 height 129
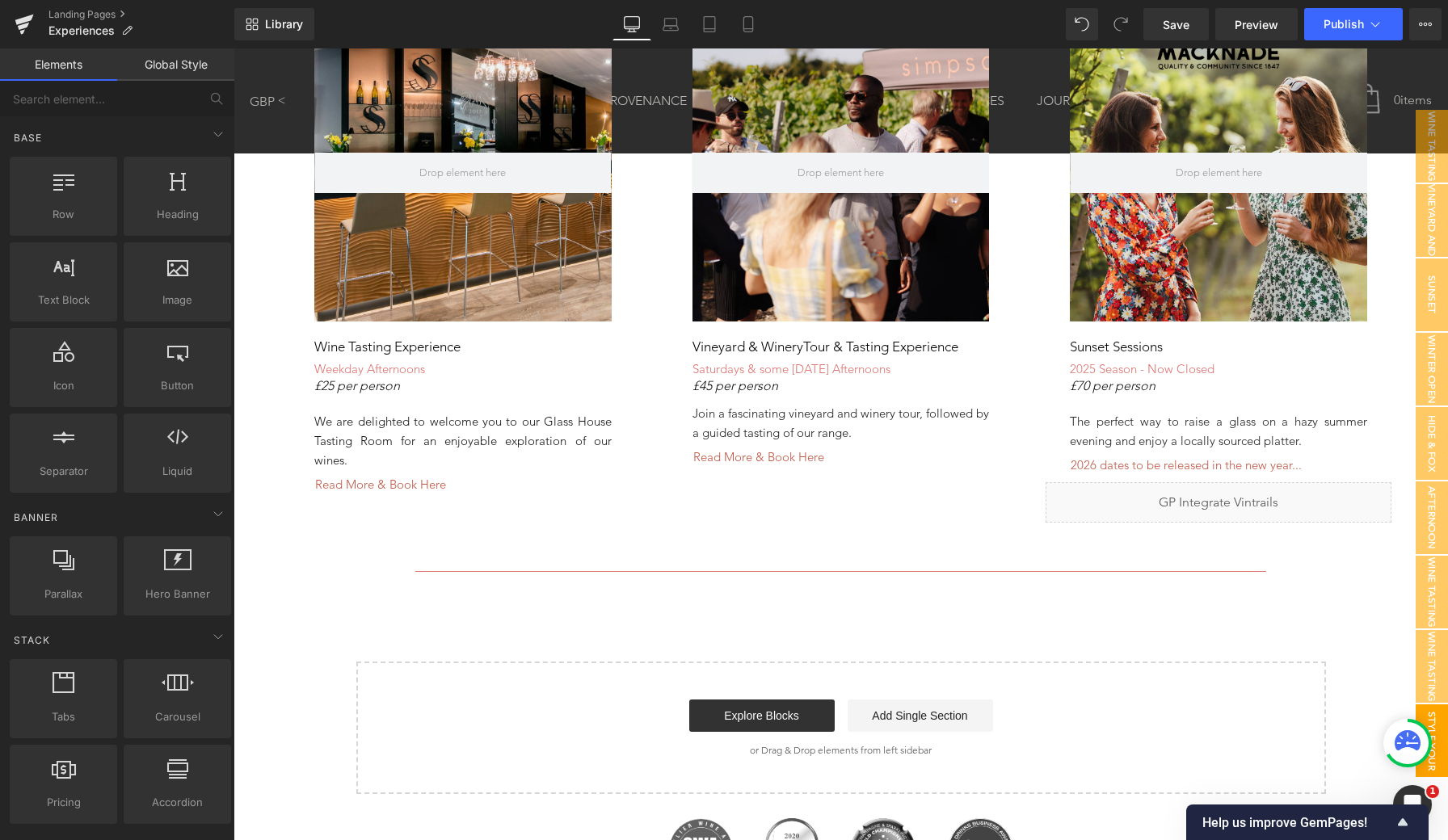
click at [1430, 714] on span "Style Your Festive Feasting" at bounding box center [1399, 741] width 97 height 73
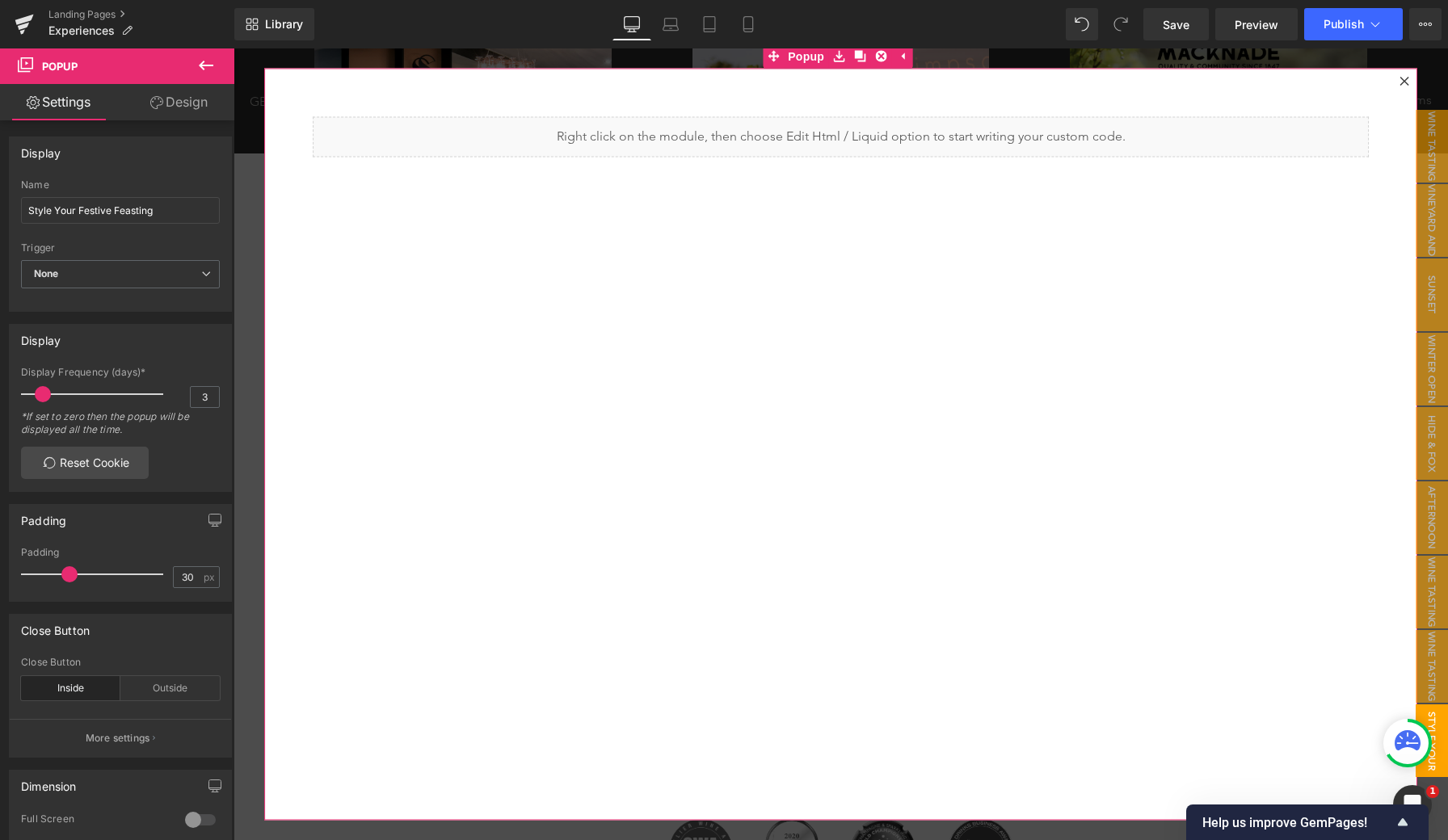
click at [1401, 81] on icon at bounding box center [1405, 81] width 9 height 9
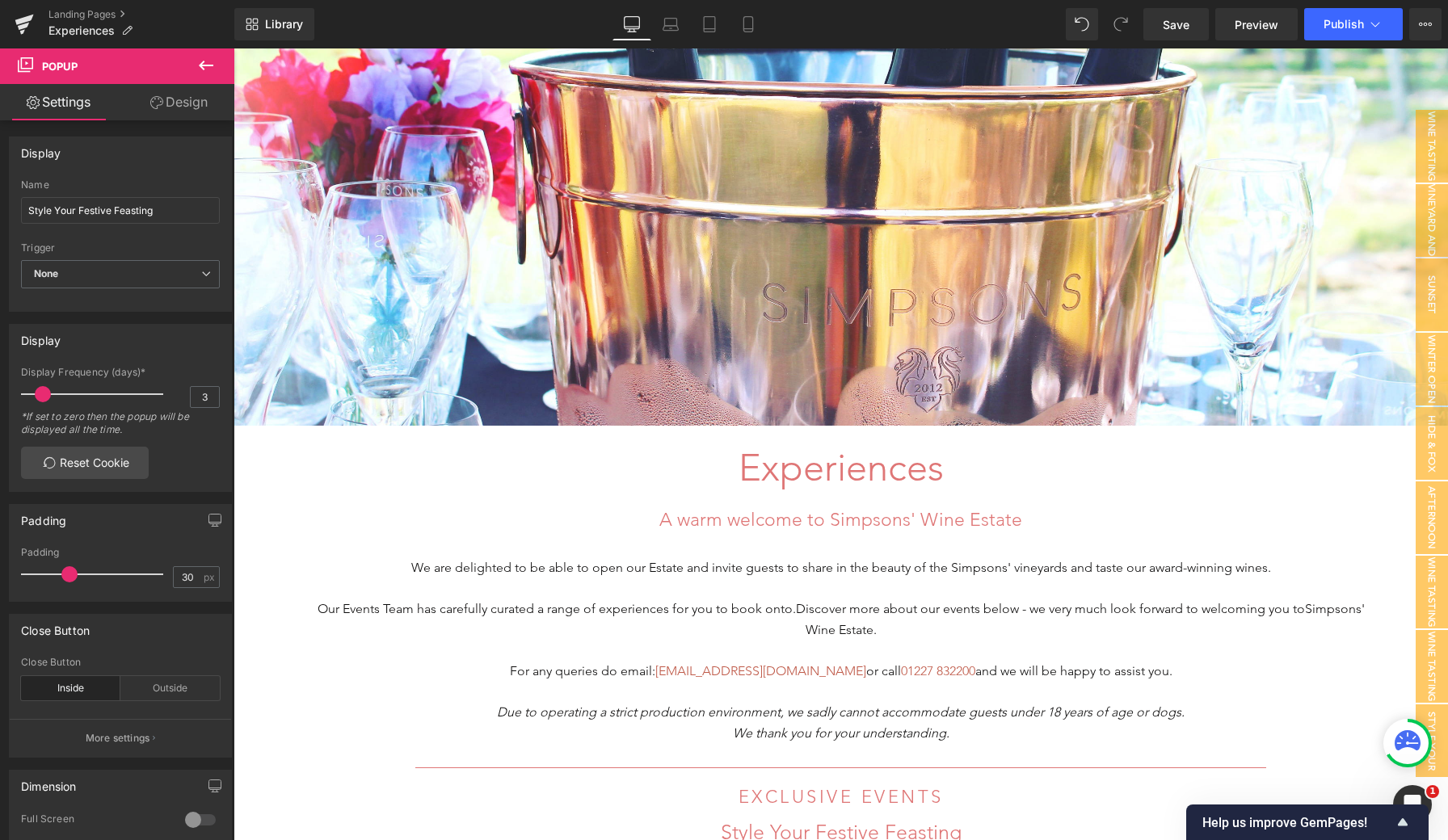
scroll to position [234, 0]
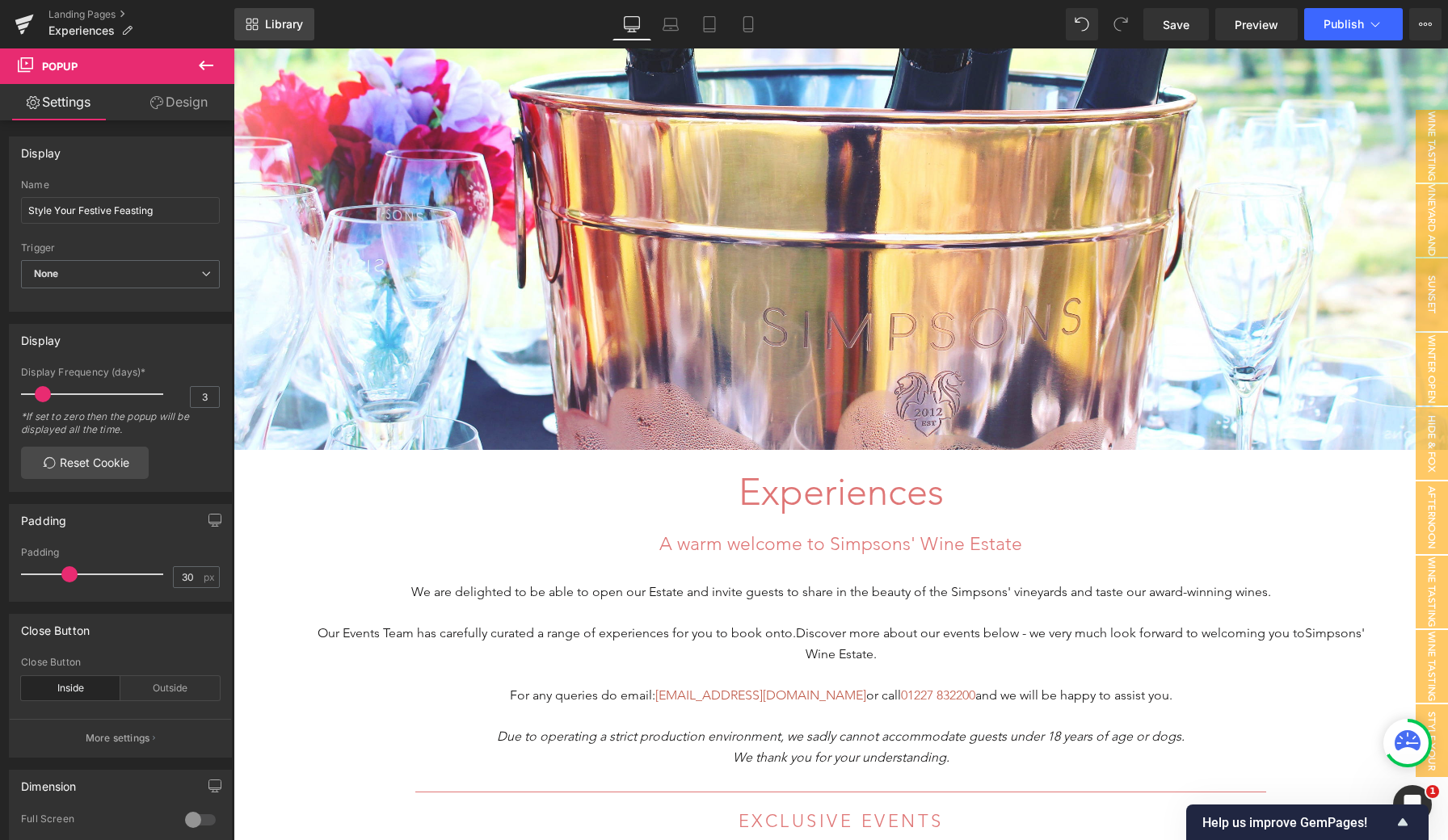
click at [263, 25] on link "Library" at bounding box center [274, 25] width 80 height 33
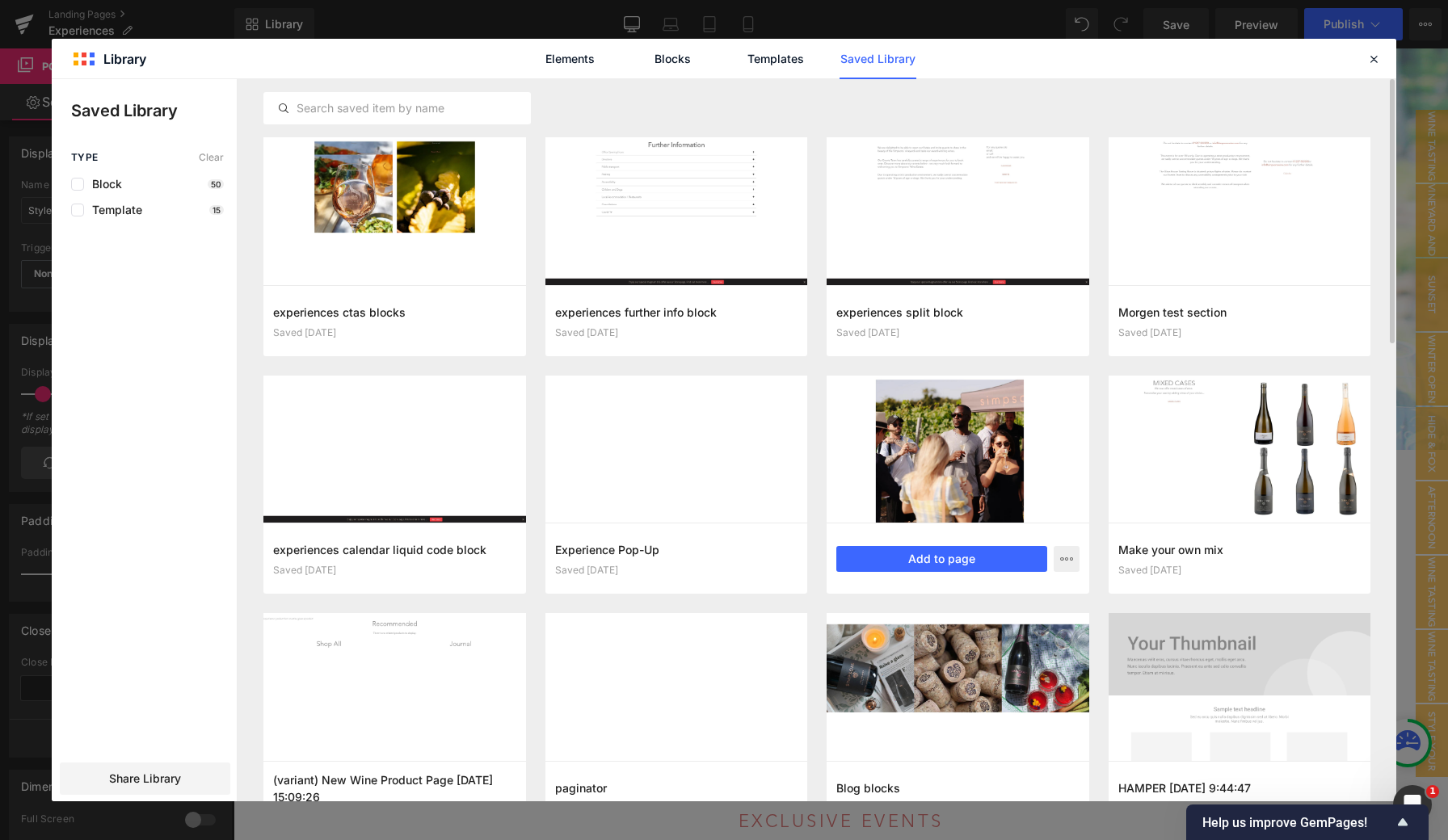
click at [959, 467] on div at bounding box center [957, 450] width 263 height 147
click at [931, 562] on button "Add to page" at bounding box center [942, 559] width 211 height 25
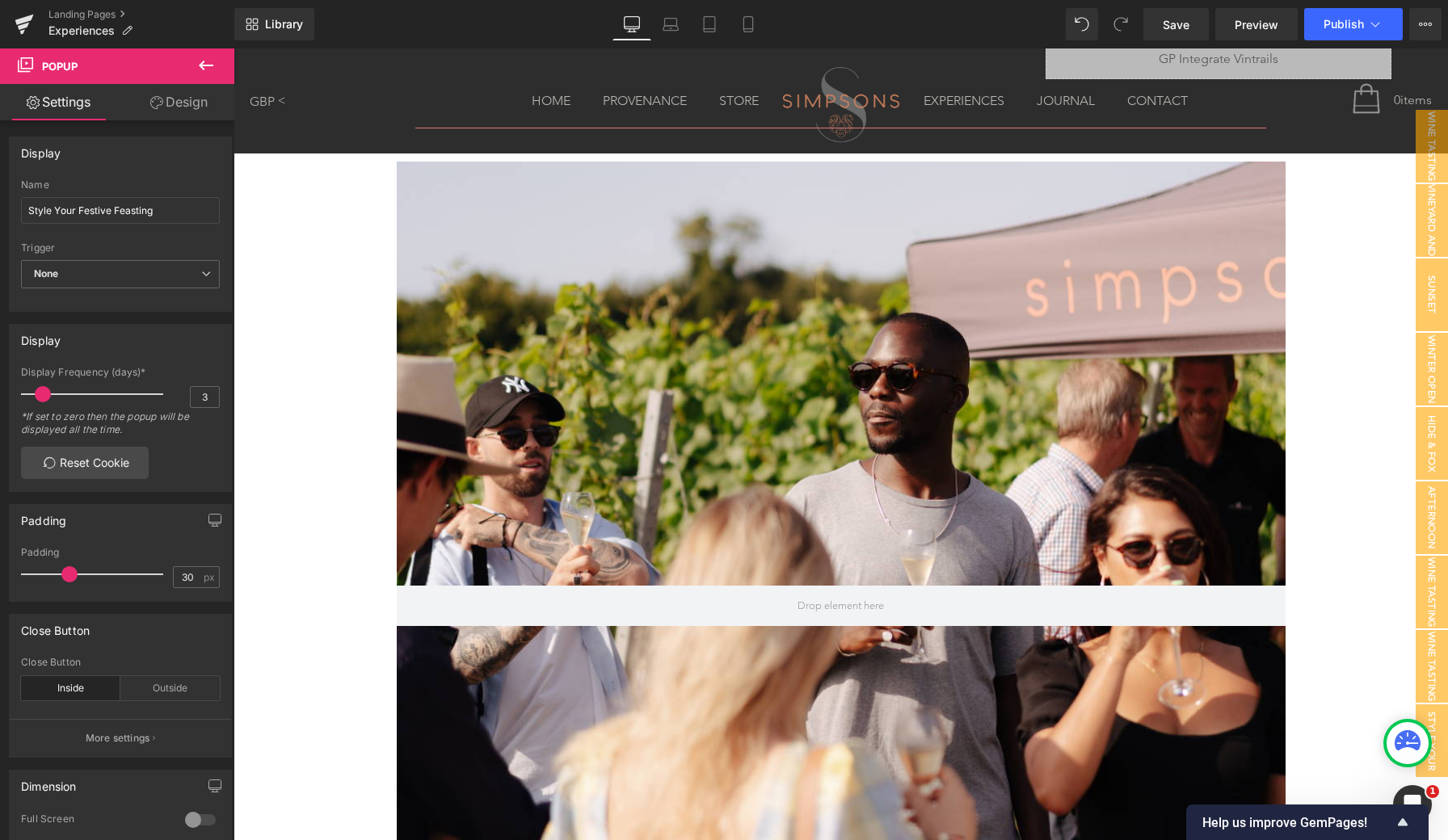
scroll to position [1443, 0]
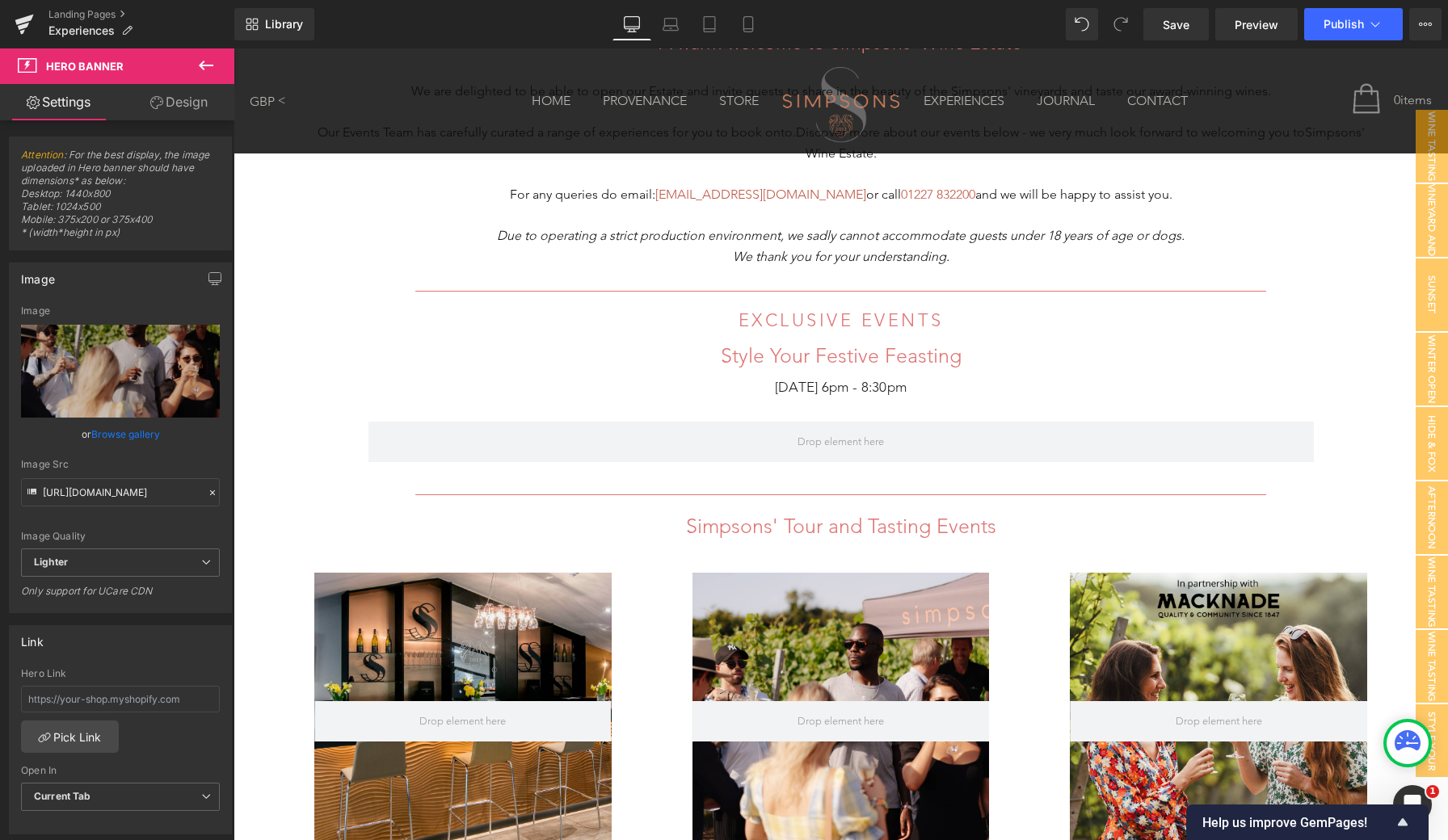
scroll to position [632, 0]
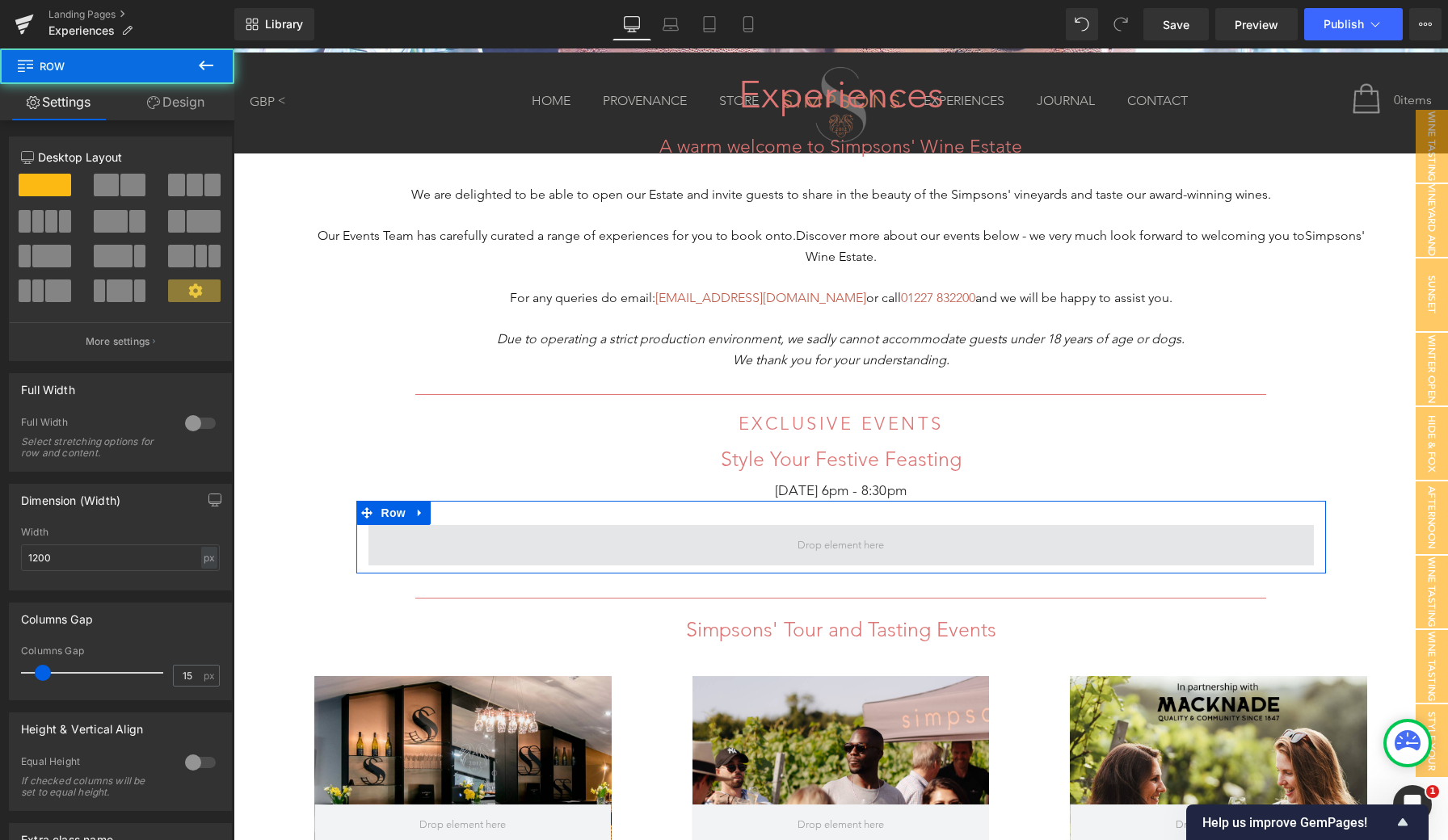
click at [536, 552] on span at bounding box center [841, 545] width 946 height 40
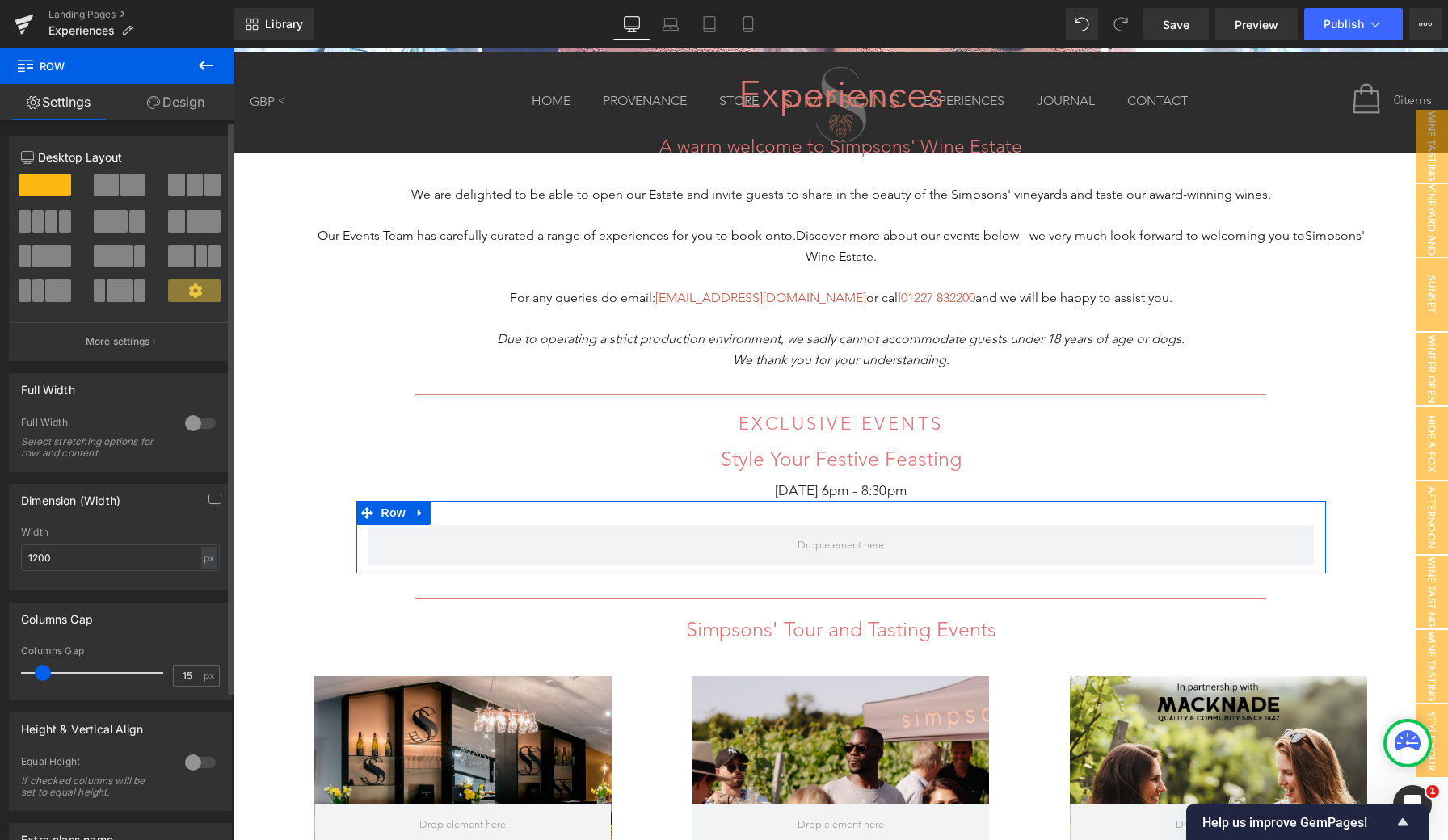
click at [120, 183] on span at bounding box center [133, 185] width 25 height 23
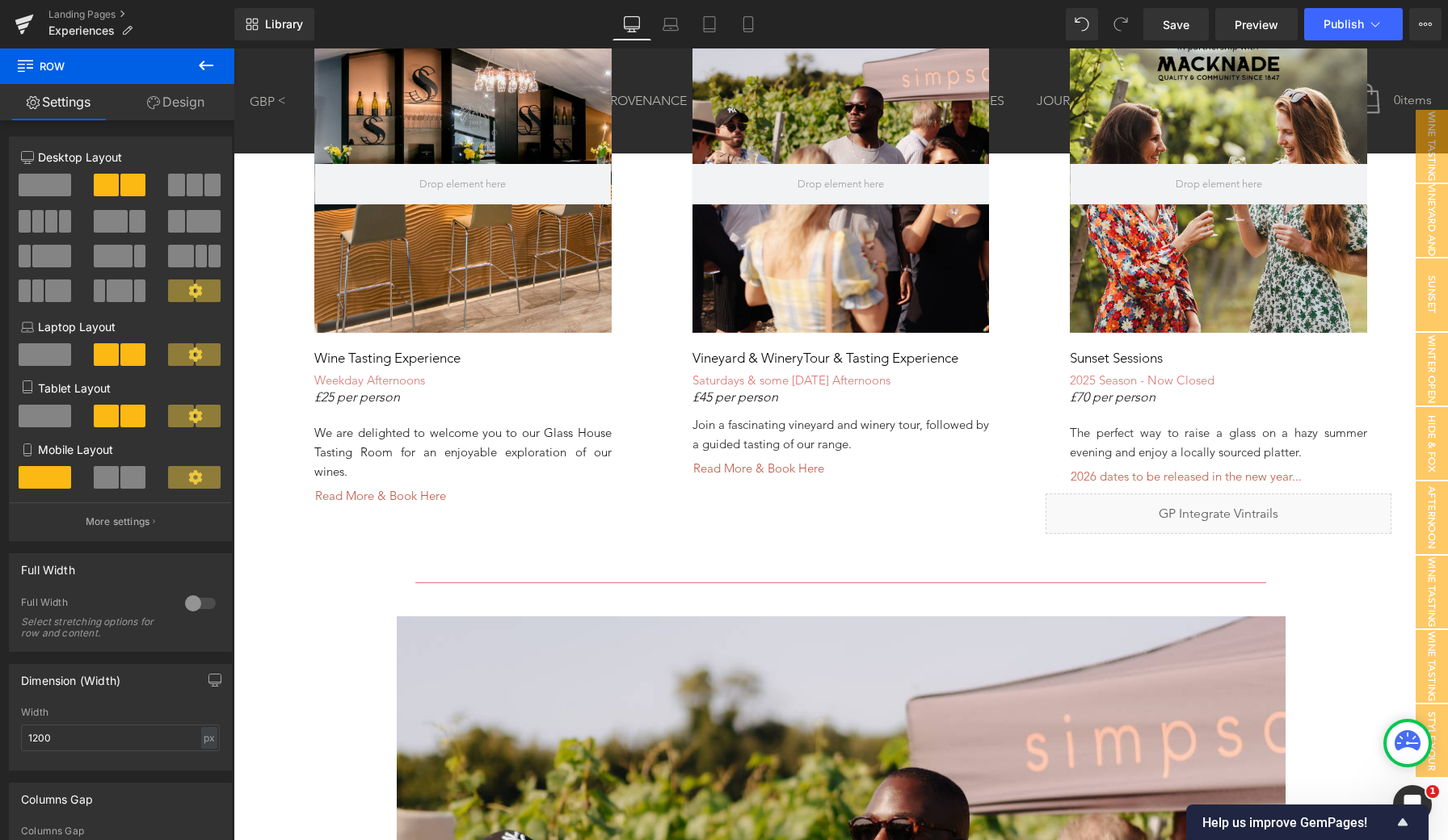
scroll to position [1351, 0]
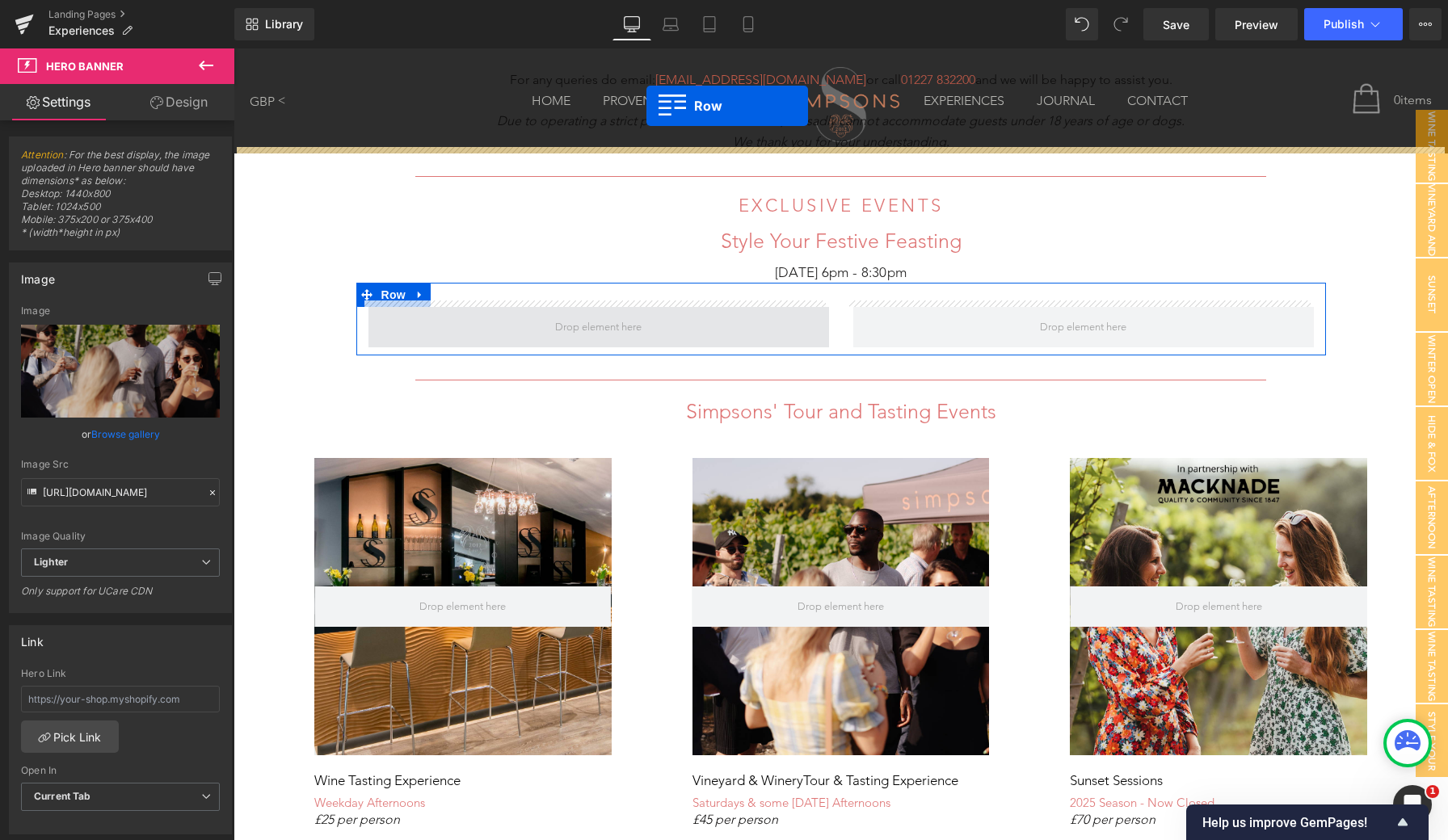
scroll to position [817, 0]
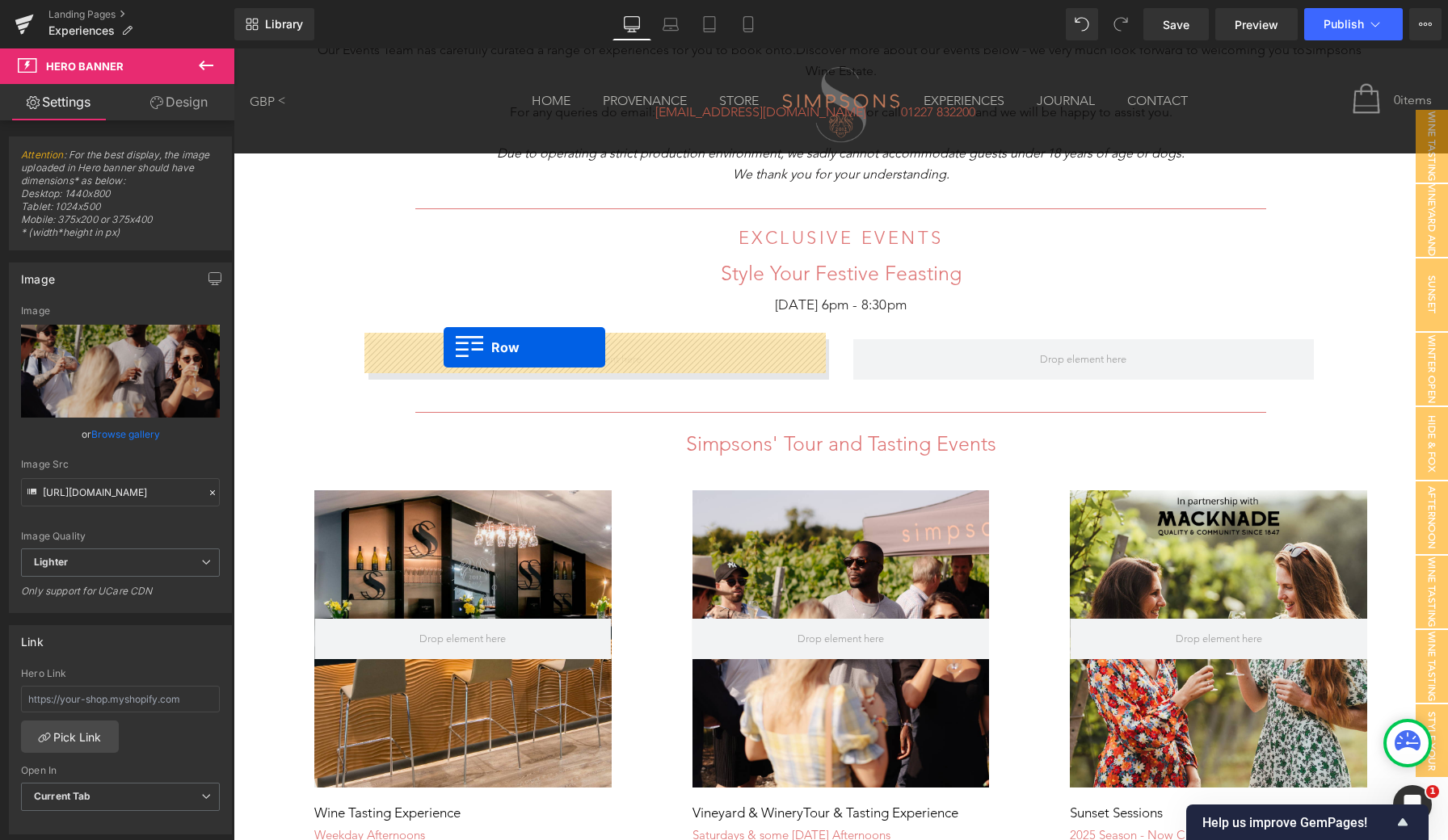
drag, startPoint x: 385, startPoint y: 517, endPoint x: 443, endPoint y: 348, distance: 178.7
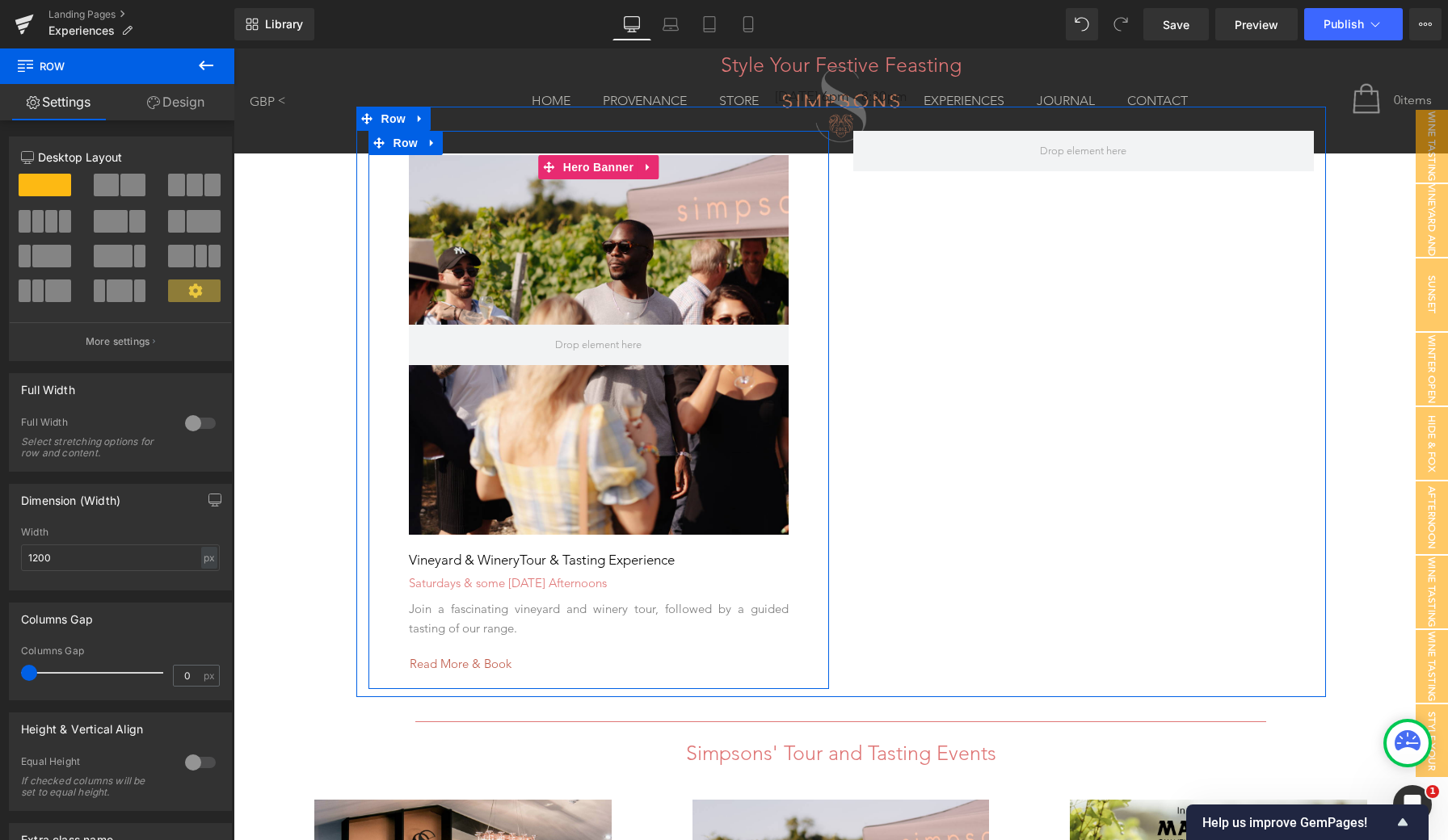
scroll to position [1028, 0]
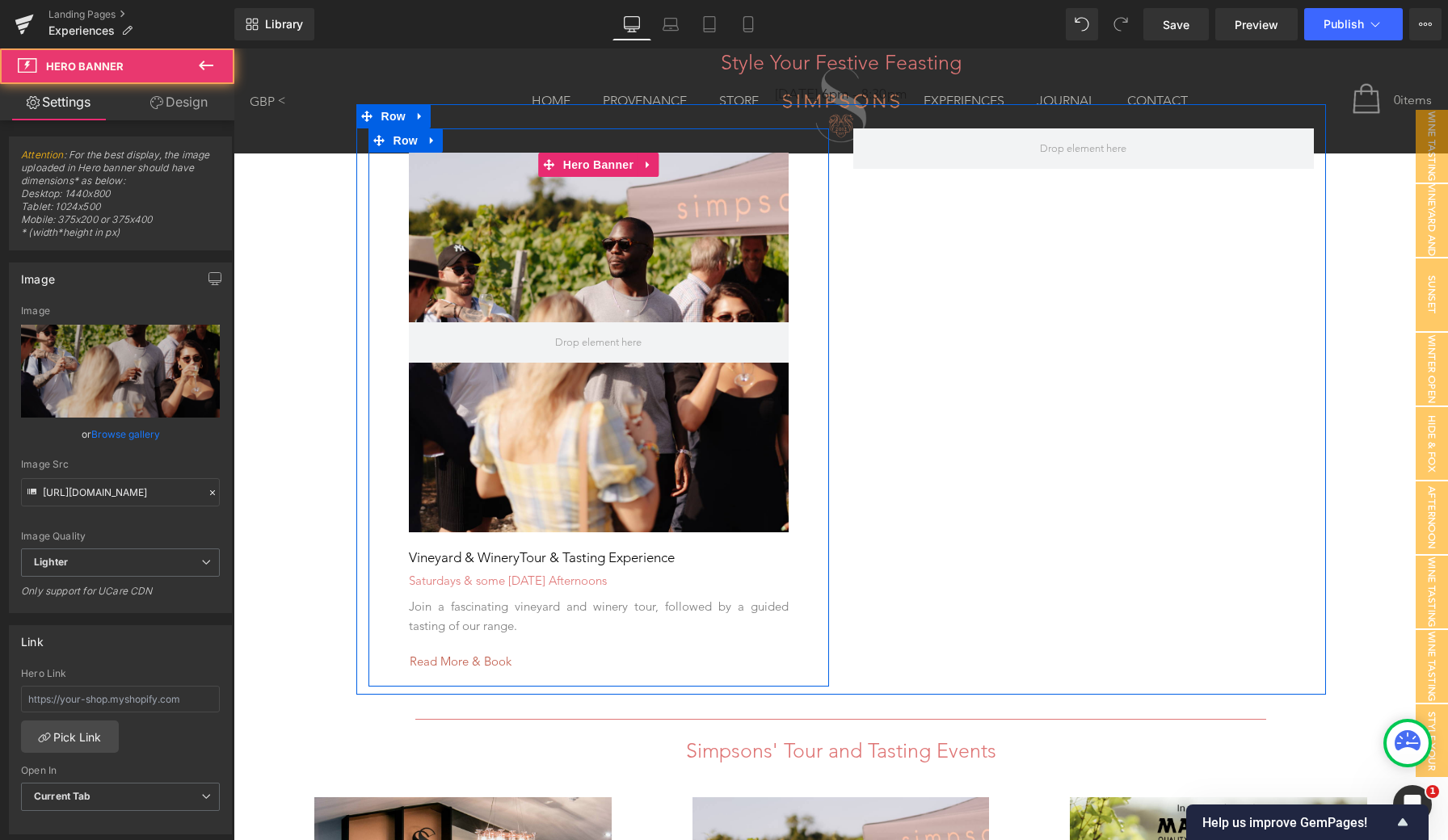
click at [623, 400] on div at bounding box center [598, 342] width 380 height 380
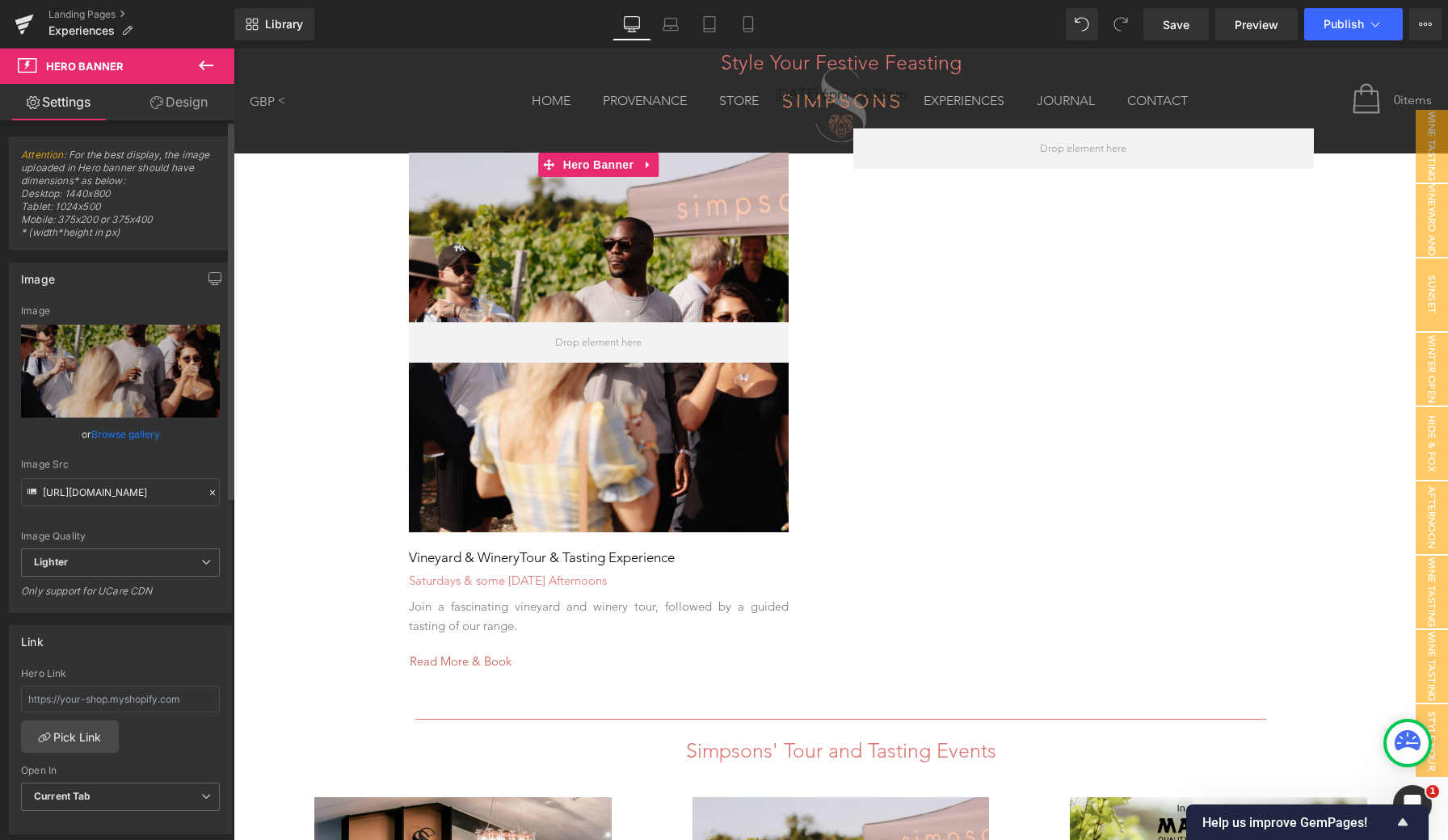
click at [116, 437] on link "Browse gallery" at bounding box center [125, 434] width 68 height 28
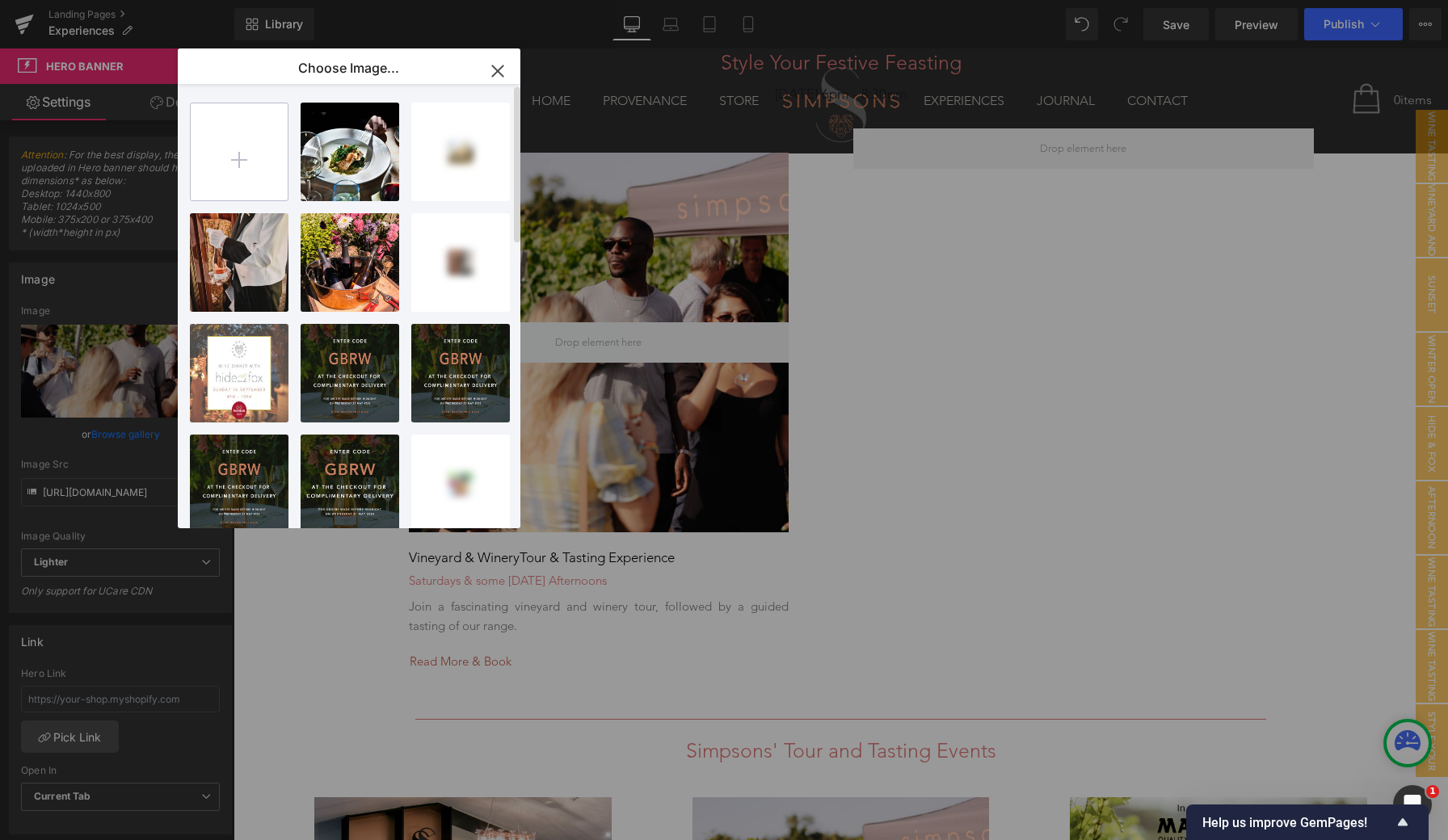
click at [248, 148] on input "file" at bounding box center [239, 152] width 97 height 97
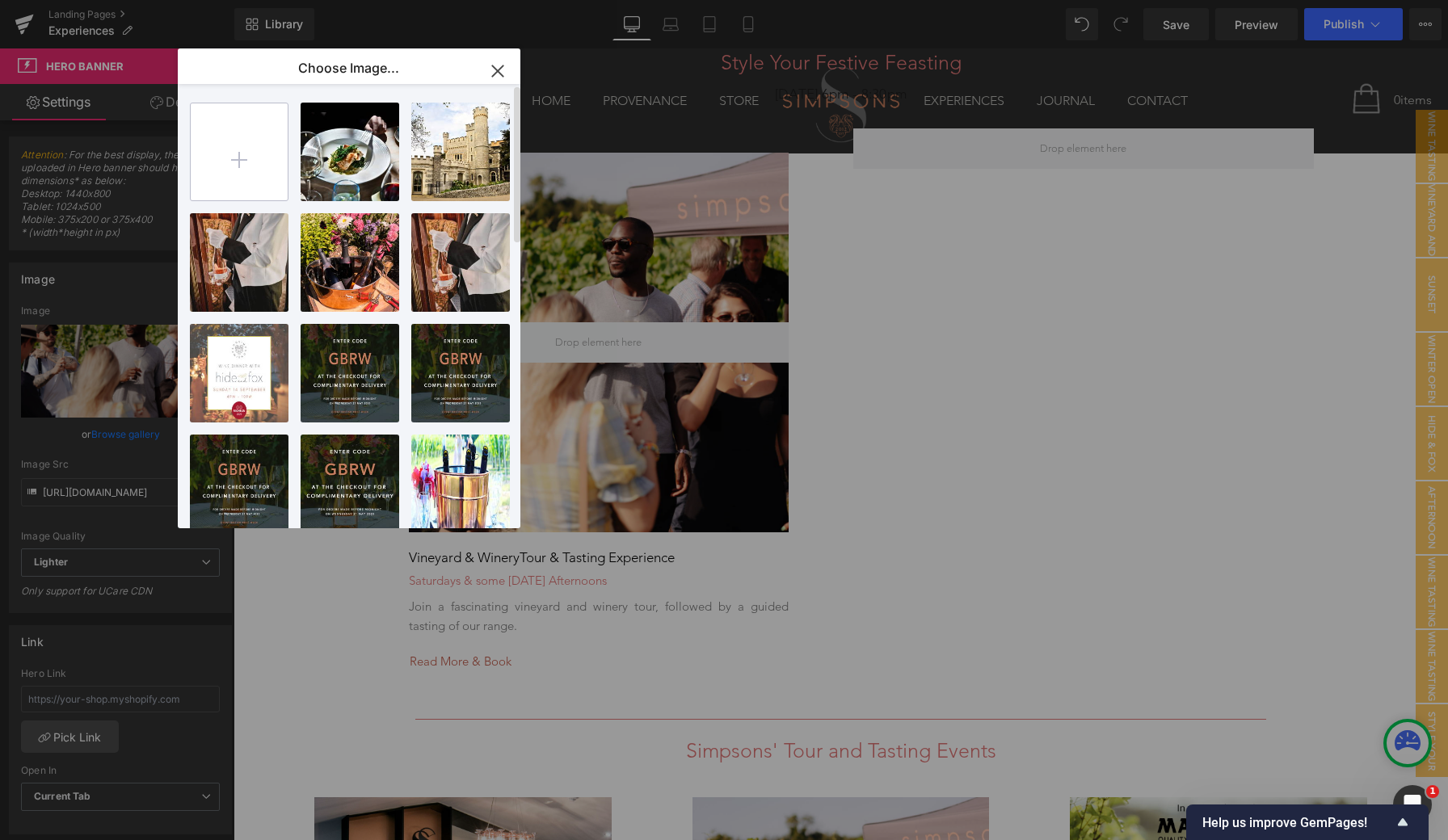
type input "C:\fakepath\Gingerly Green Wreath IG Square.png"
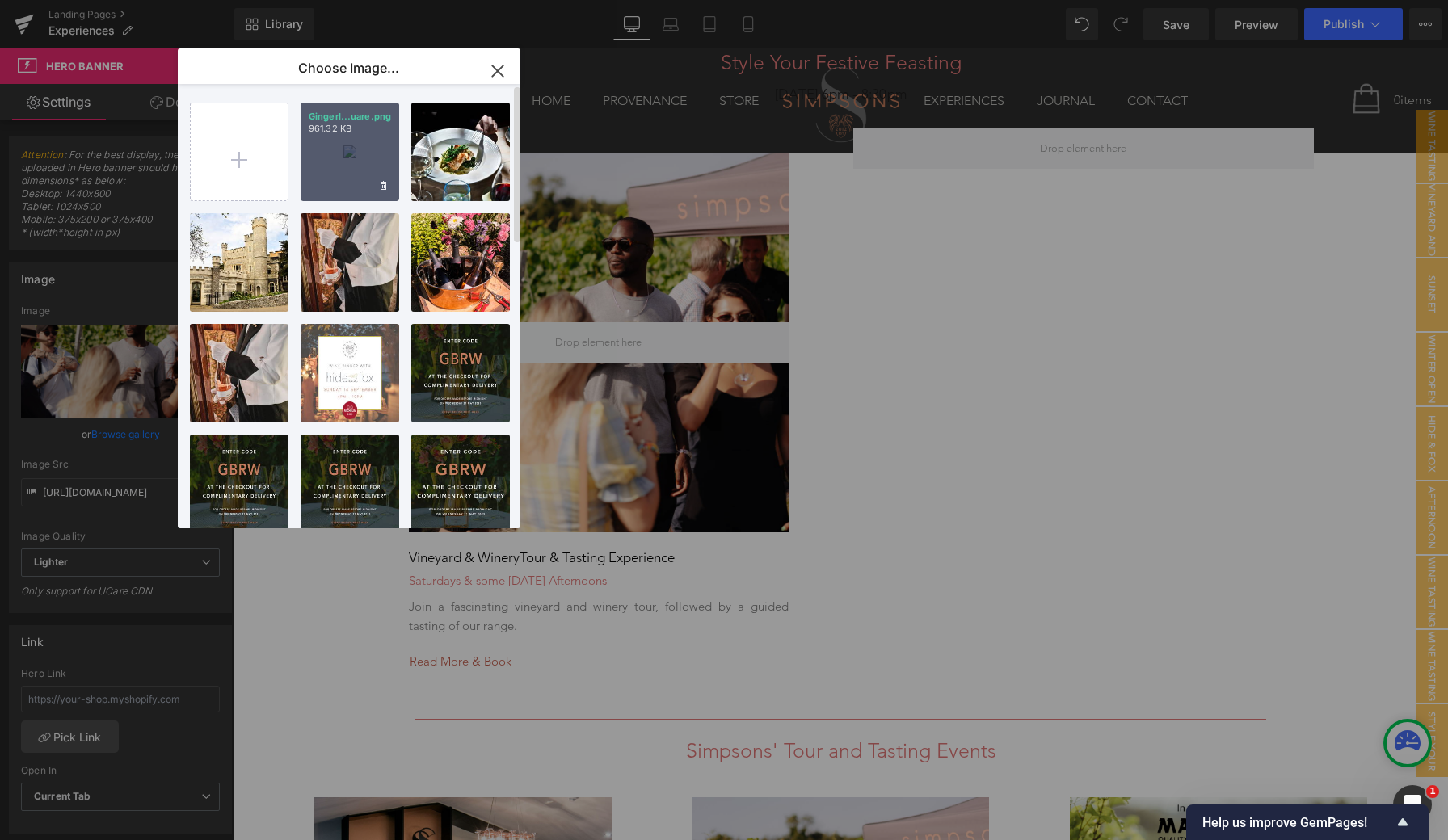
click at [367, 153] on div "Gingerl...uare.png 961.32 KB" at bounding box center [349, 152] width 98 height 98
type input "[URL][DOMAIN_NAME]"
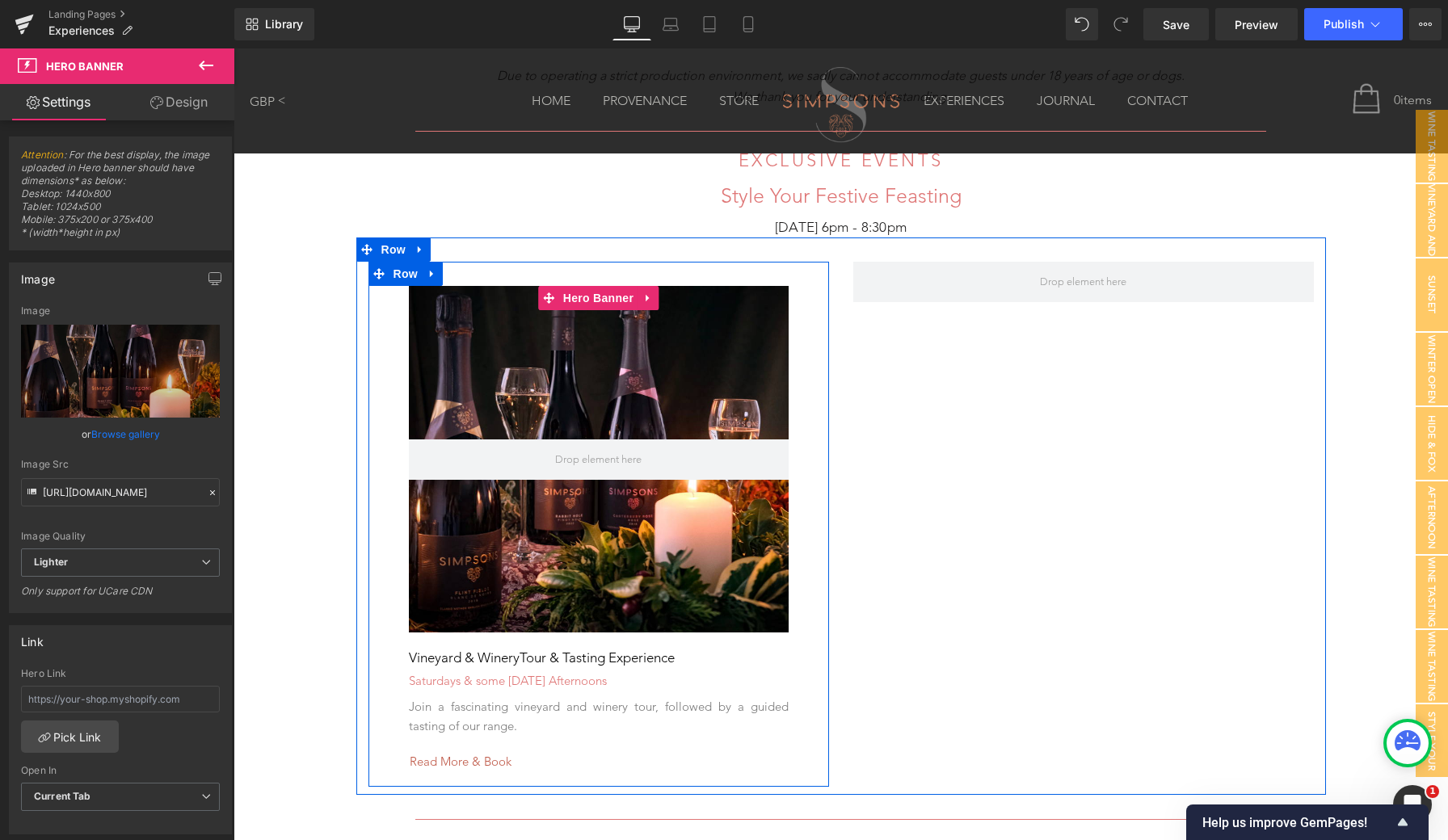
scroll to position [919, 0]
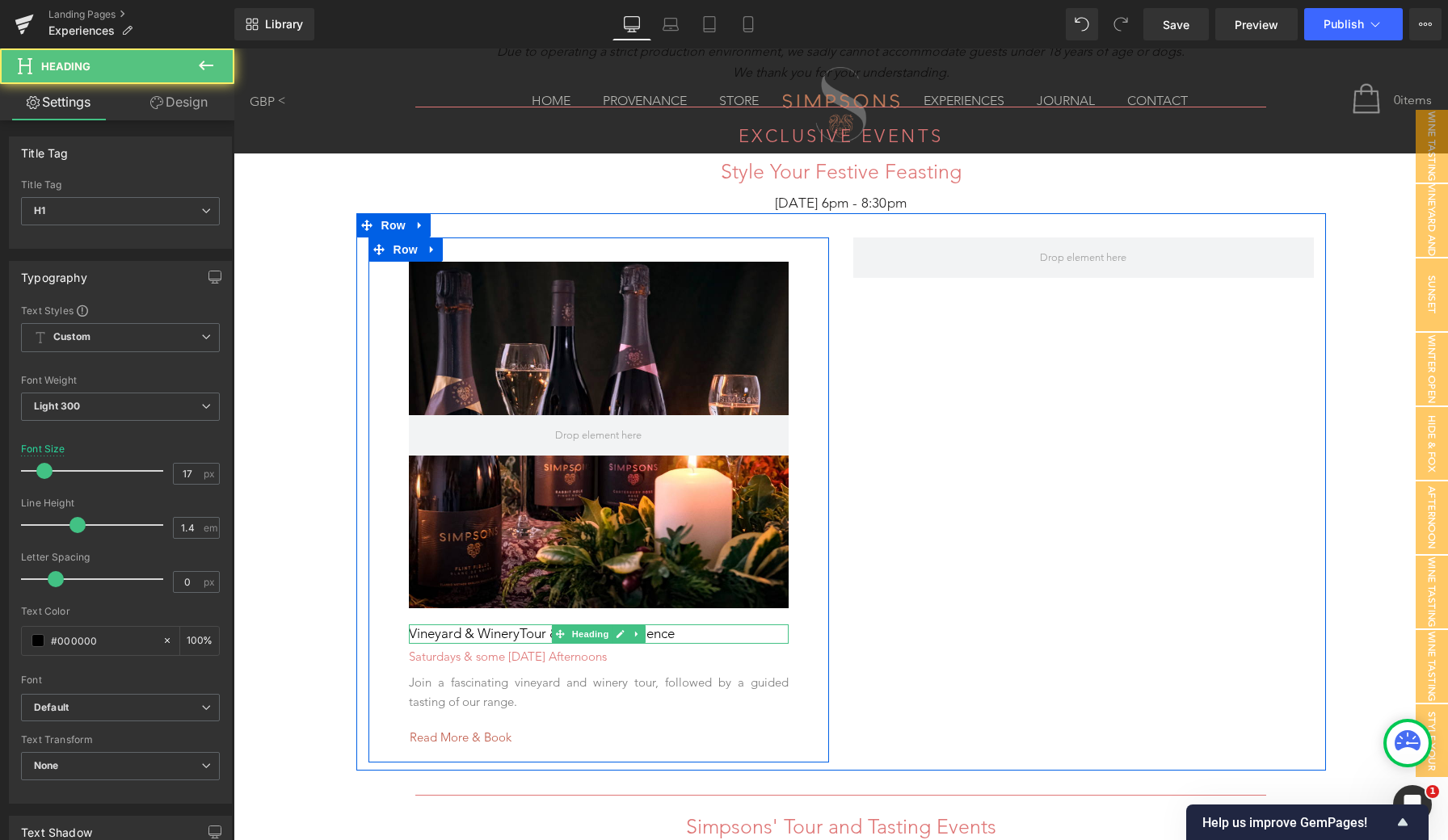
click at [493, 630] on h1 "Vineyard & Winery Tour & Tasting Experience" at bounding box center [598, 633] width 380 height 19
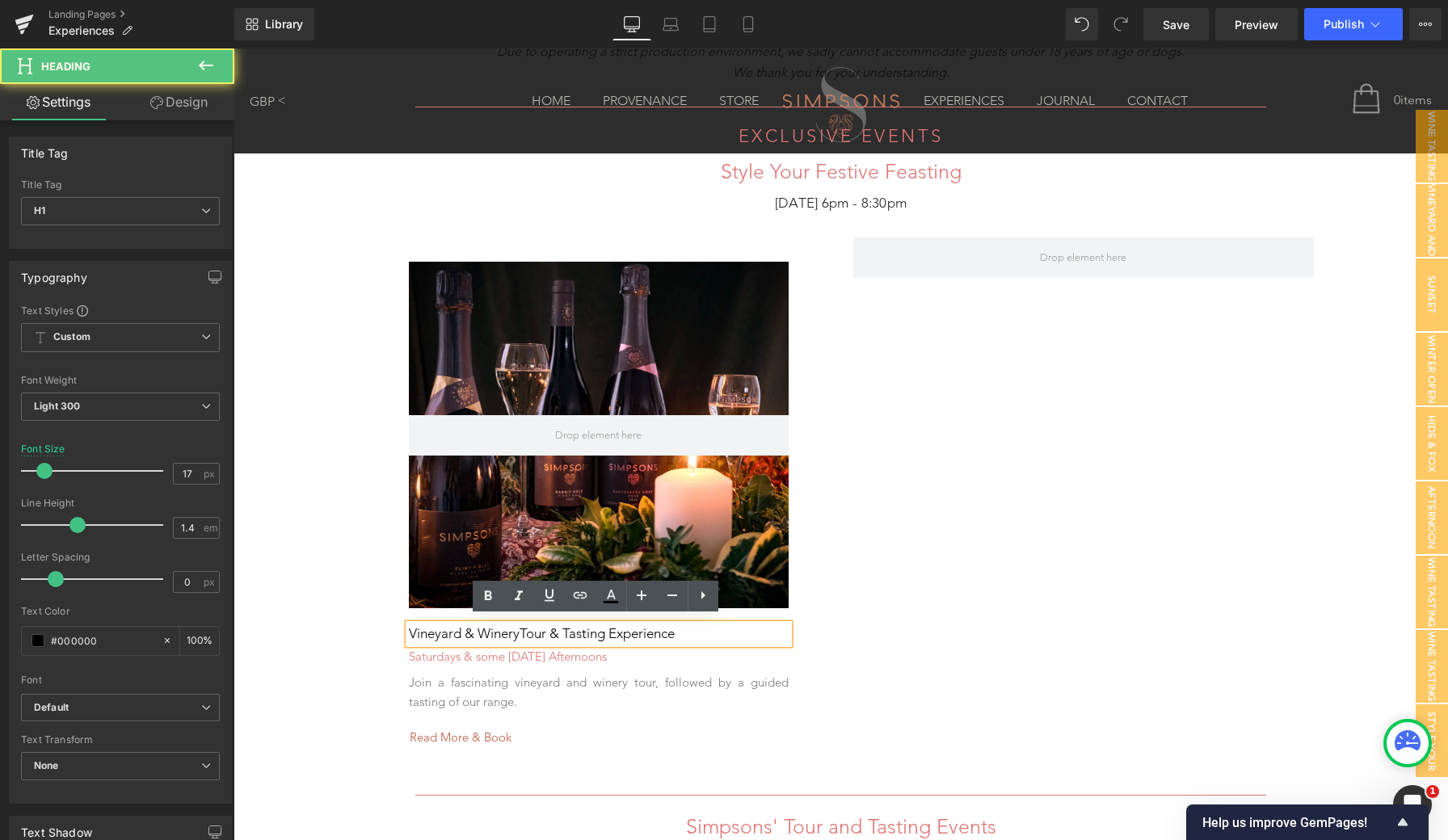
click at [456, 624] on h1 "Vineyard & Winery Tour & Tasting Experience" at bounding box center [598, 633] width 380 height 19
click at [898, 596] on div "Hero Banner Vineyard & Winery Tour & Tasting Experience Heading Saturdays & som…" at bounding box center [841, 491] width 969 height 558
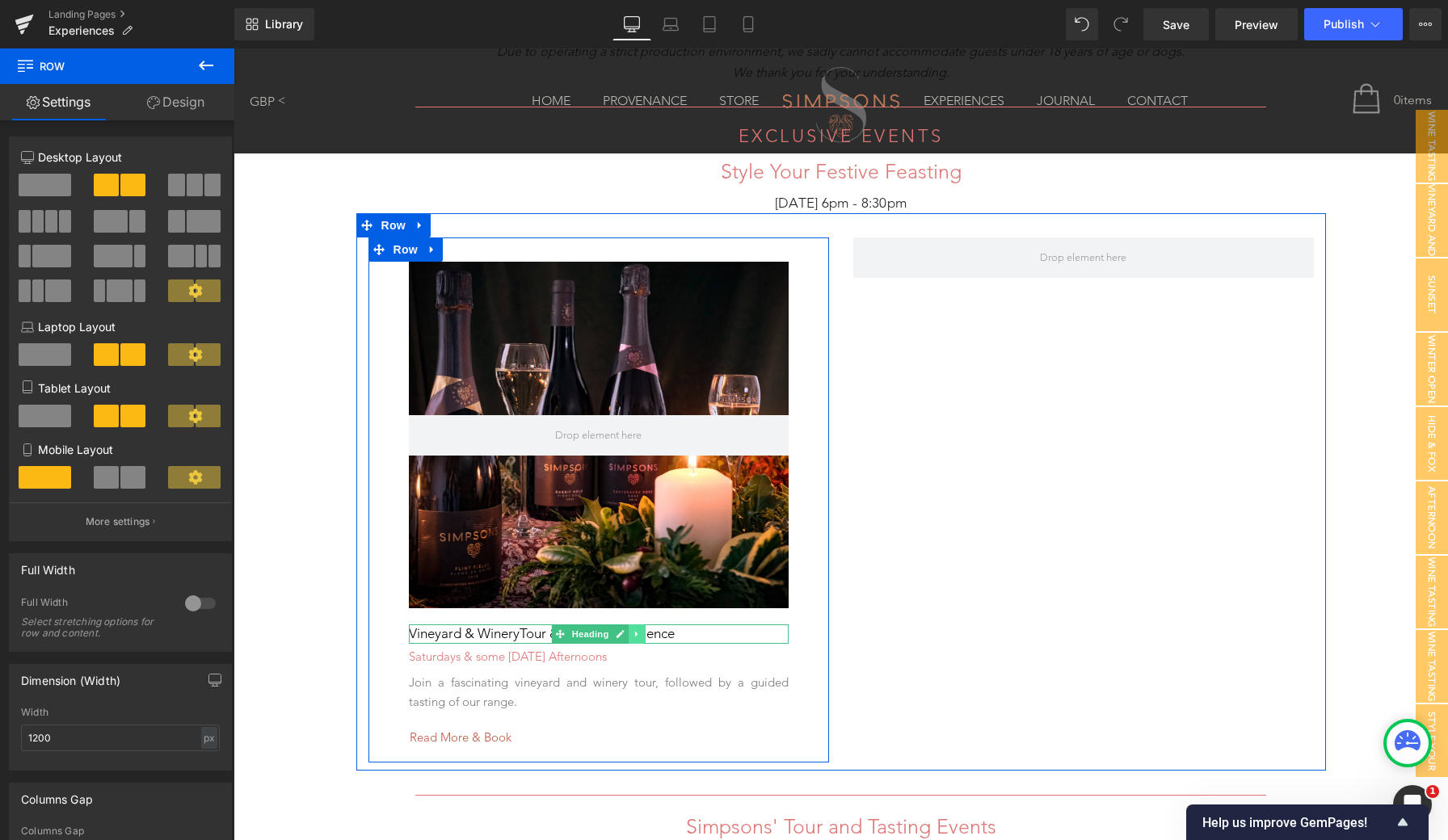
click at [638, 631] on link at bounding box center [637, 633] width 17 height 19
click at [644, 630] on icon at bounding box center [645, 634] width 9 height 9
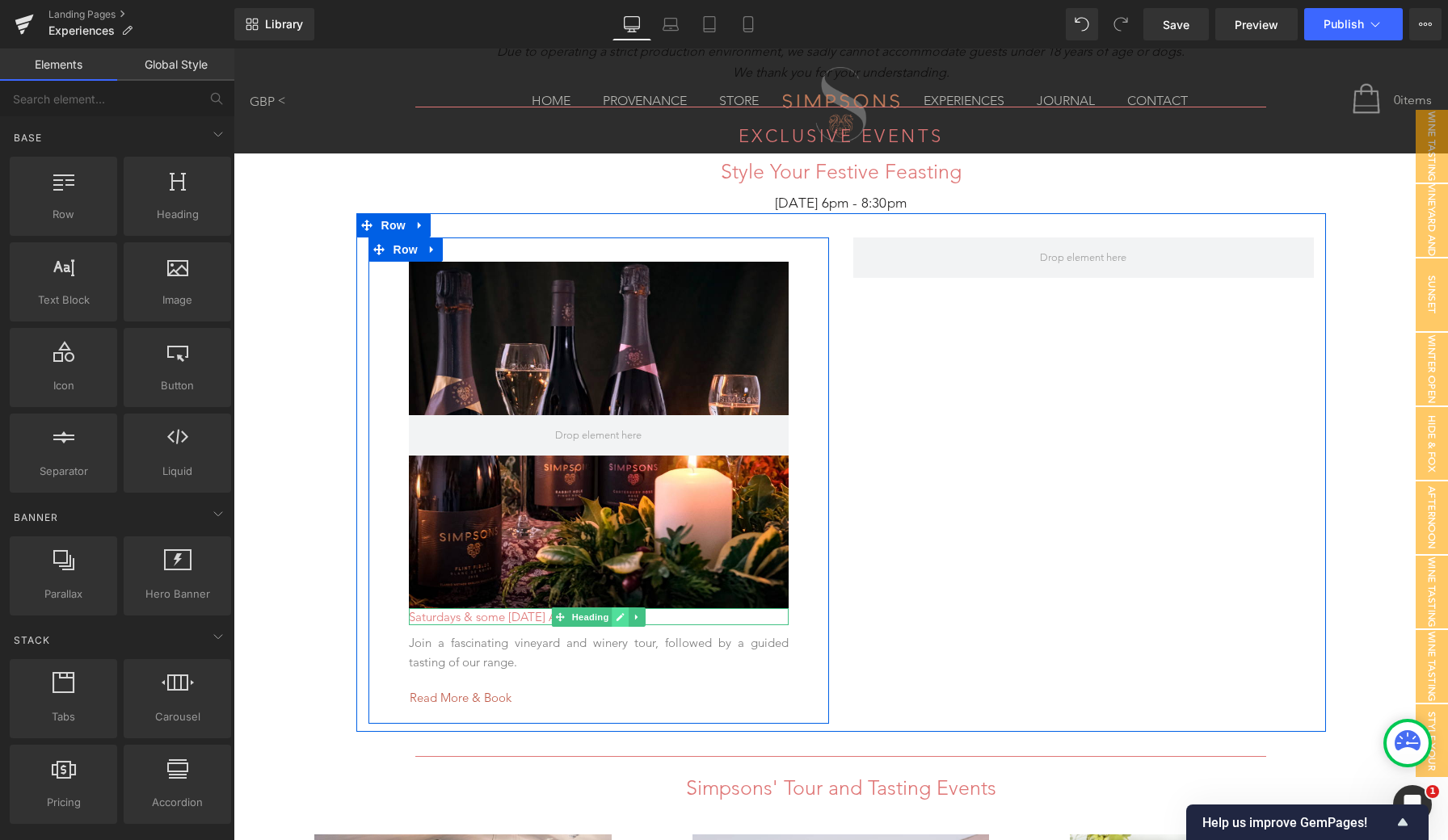
click at [623, 611] on link at bounding box center [620, 617] width 17 height 19
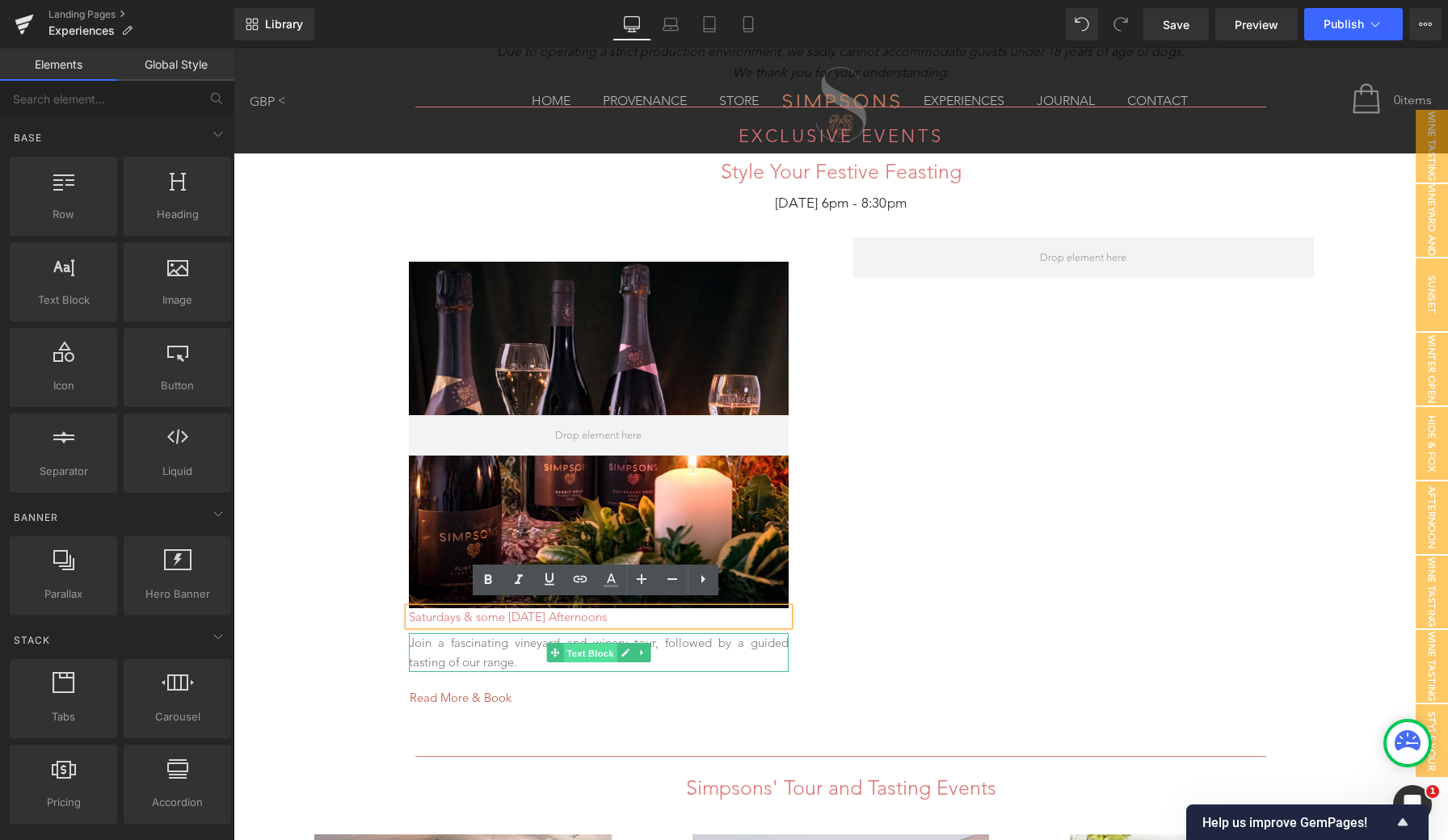
click at [605, 649] on span "Text Block" at bounding box center [590, 653] width 54 height 19
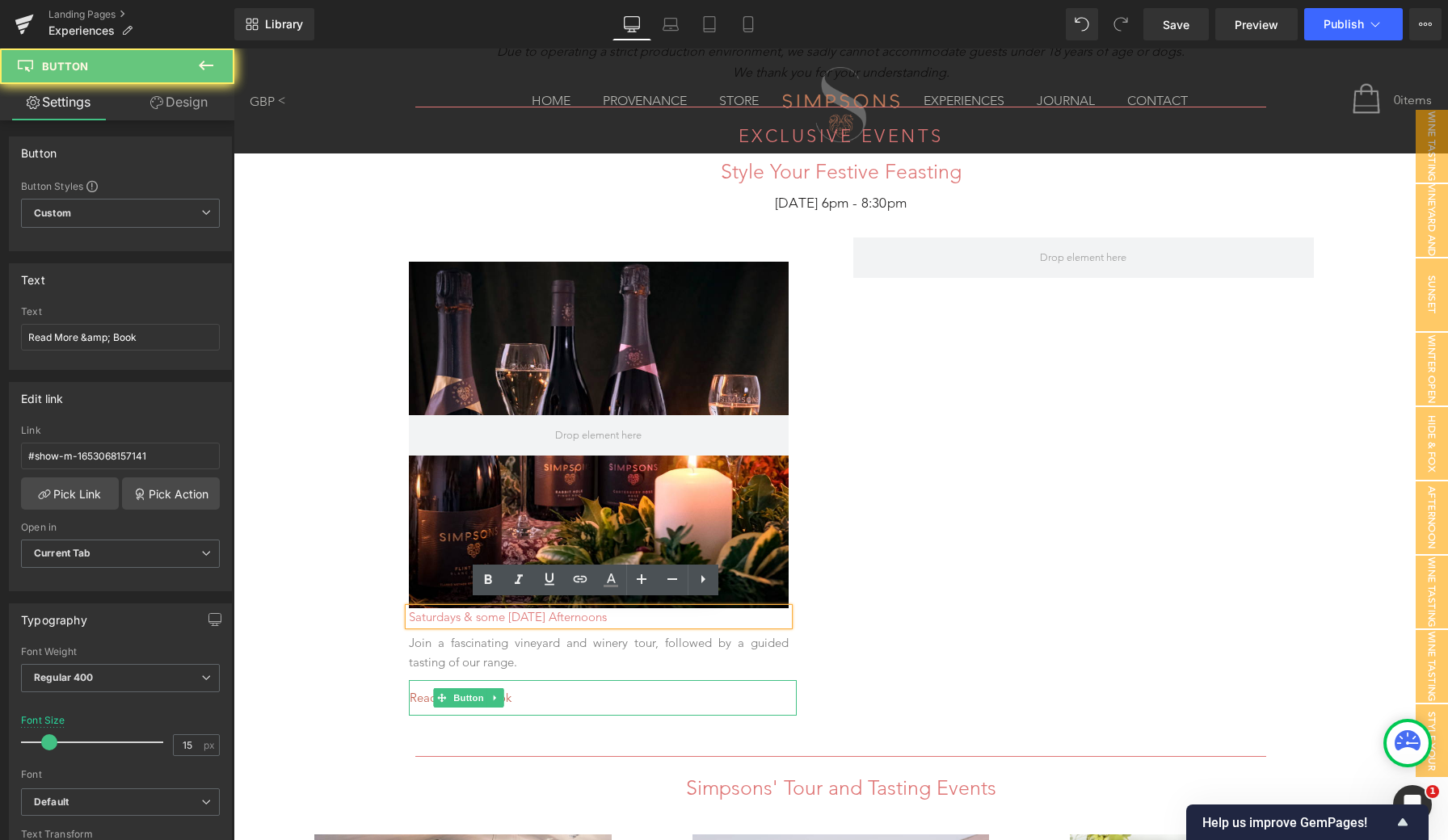
click at [545, 703] on div "Read More & Book" at bounding box center [602, 698] width 388 height 35
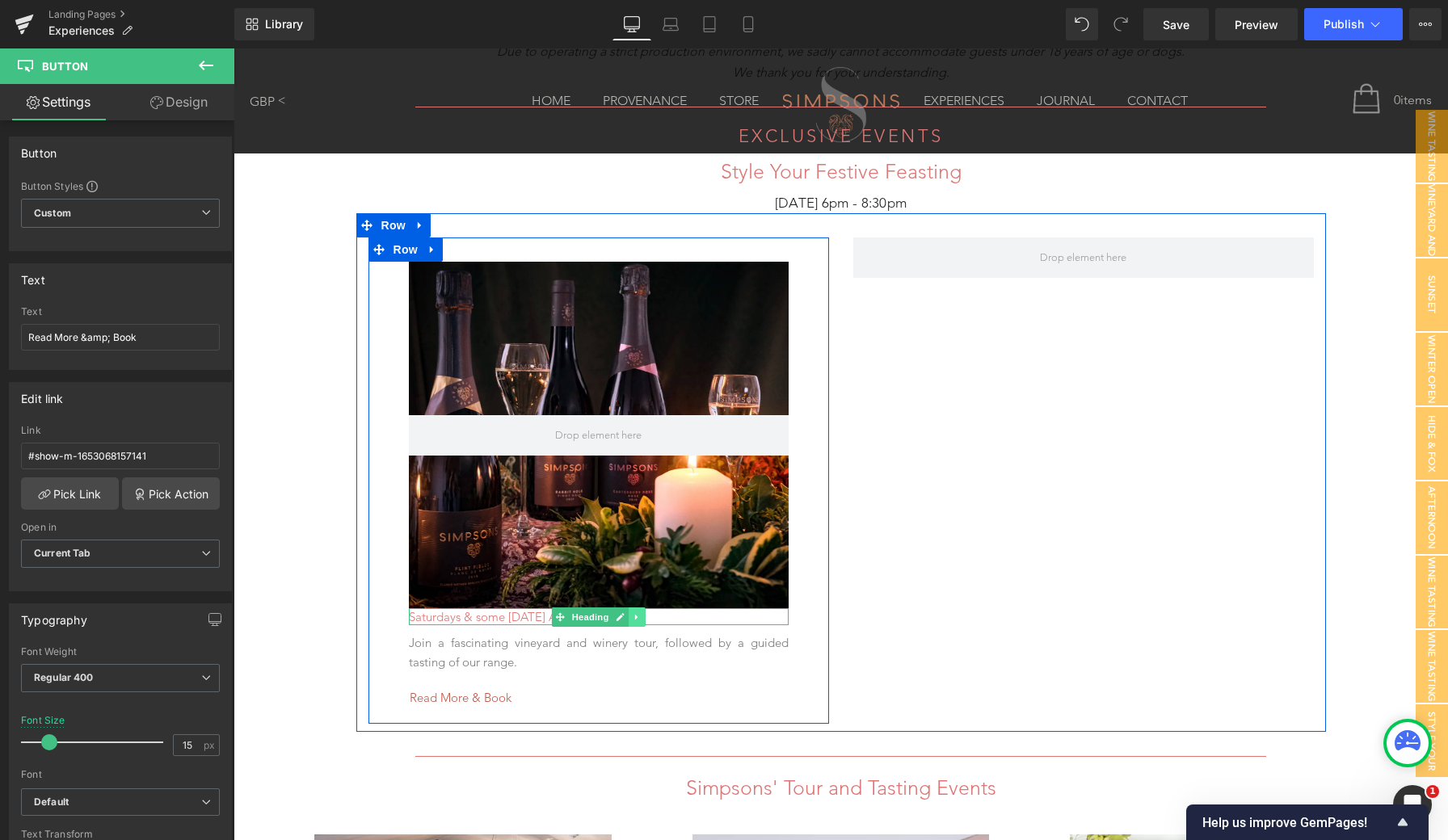
click at [635, 612] on icon at bounding box center [637, 617] width 9 height 10
click at [641, 612] on icon at bounding box center [645, 617] width 9 height 9
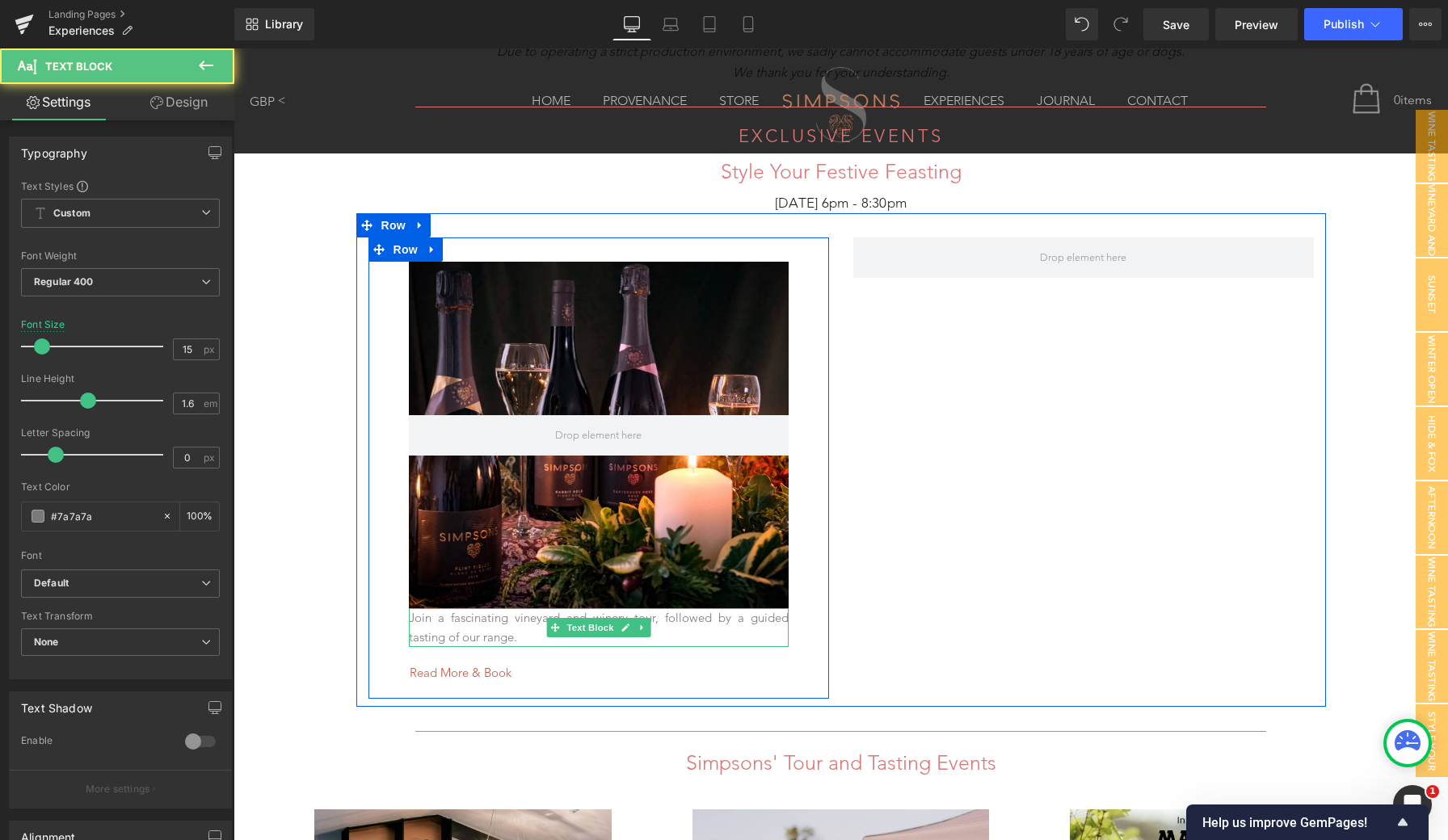
click at [478, 613] on p "Join a fascinating vineyard and winery tour, followed by a guided tasting of ou…" at bounding box center [598, 628] width 380 height 39
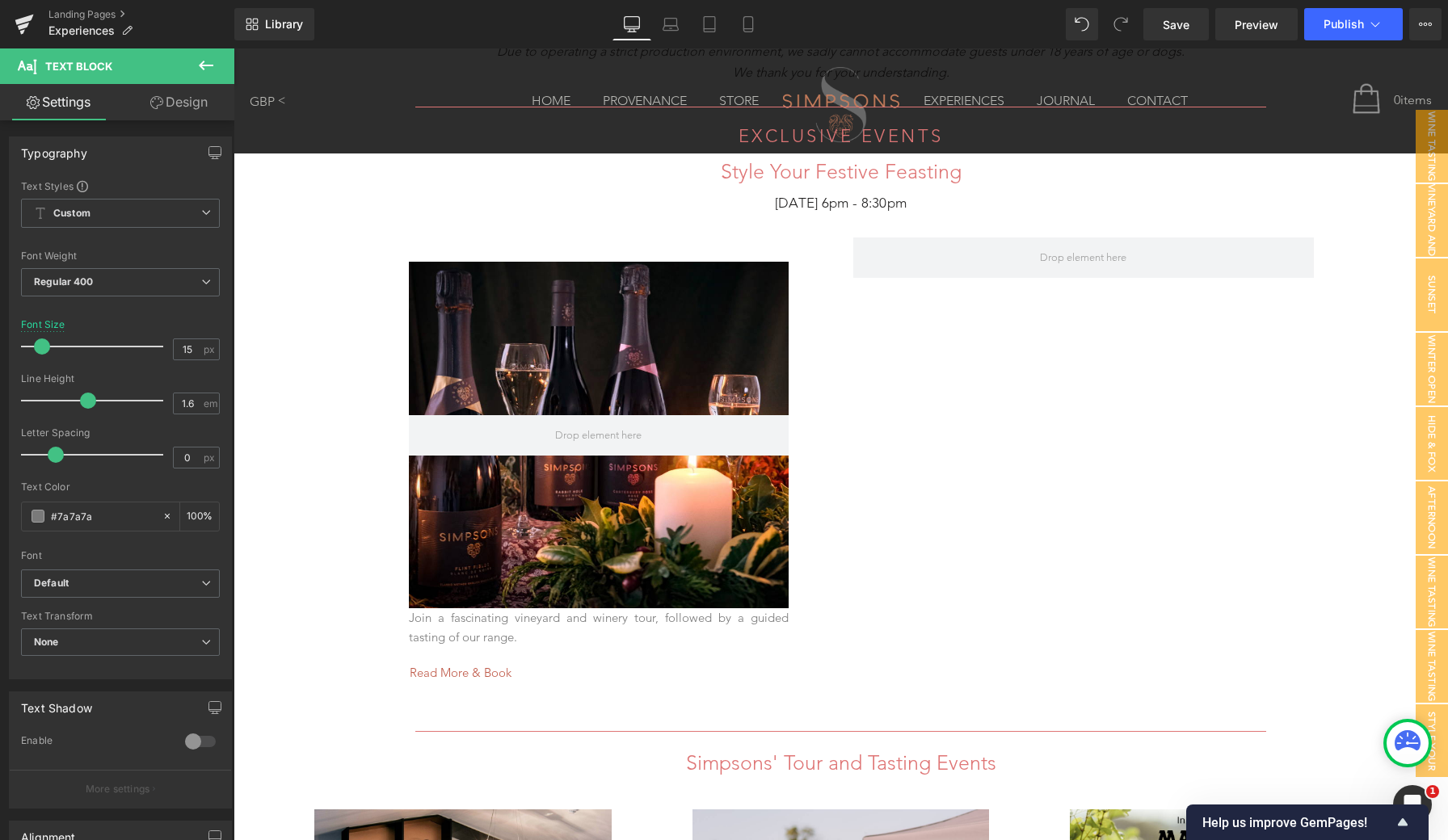
click at [197, 93] on link "Design" at bounding box center [178, 102] width 117 height 36
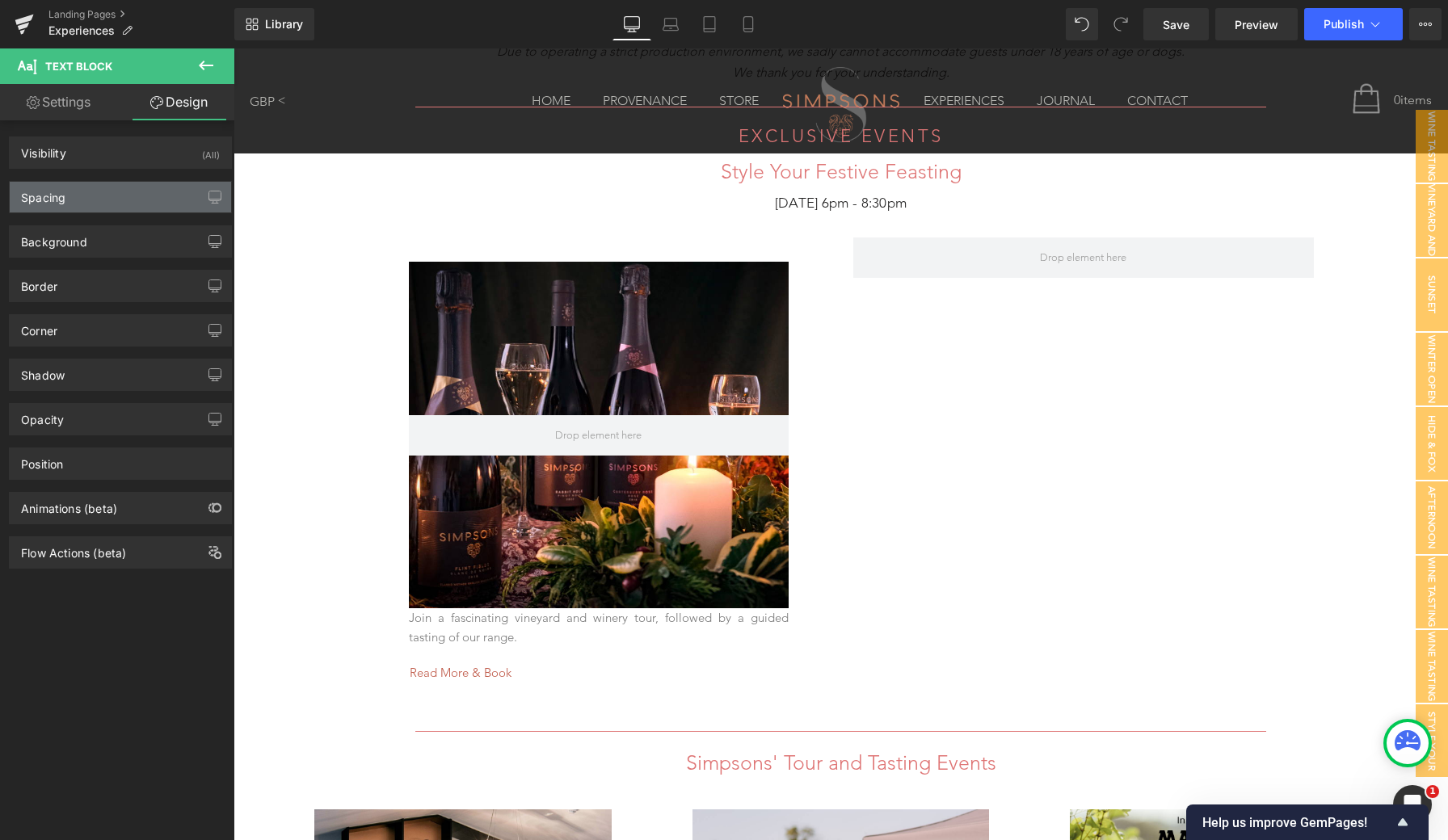
click at [149, 202] on div "Spacing" at bounding box center [120, 197] width 221 height 31
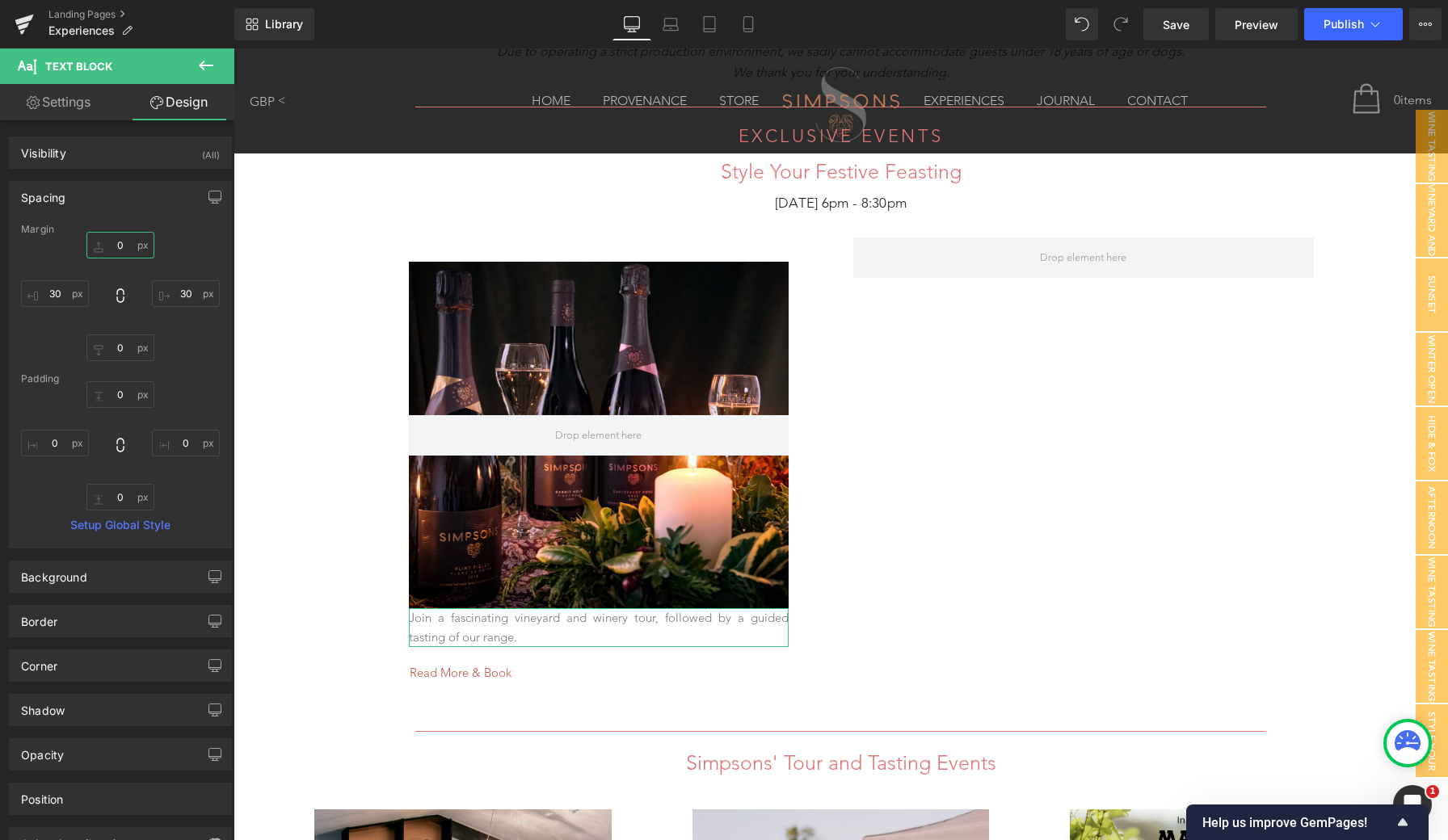
click at [109, 248] on input "0" at bounding box center [120, 245] width 68 height 26
type input "20"
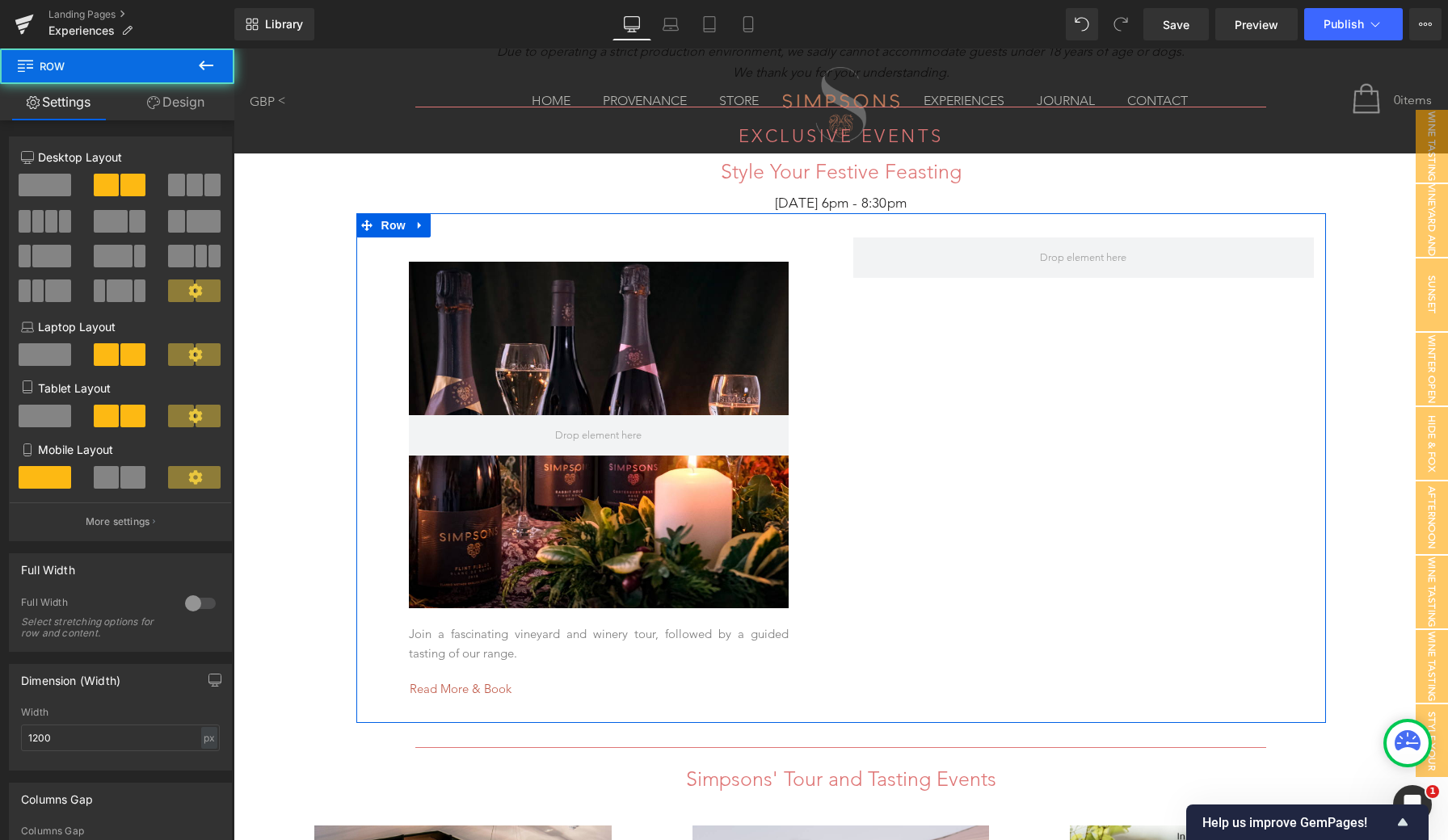
click at [924, 508] on div "Hero Banner Join a fascinating vineyard and winery tour, followed by a guided t…" at bounding box center [841, 468] width 969 height 510
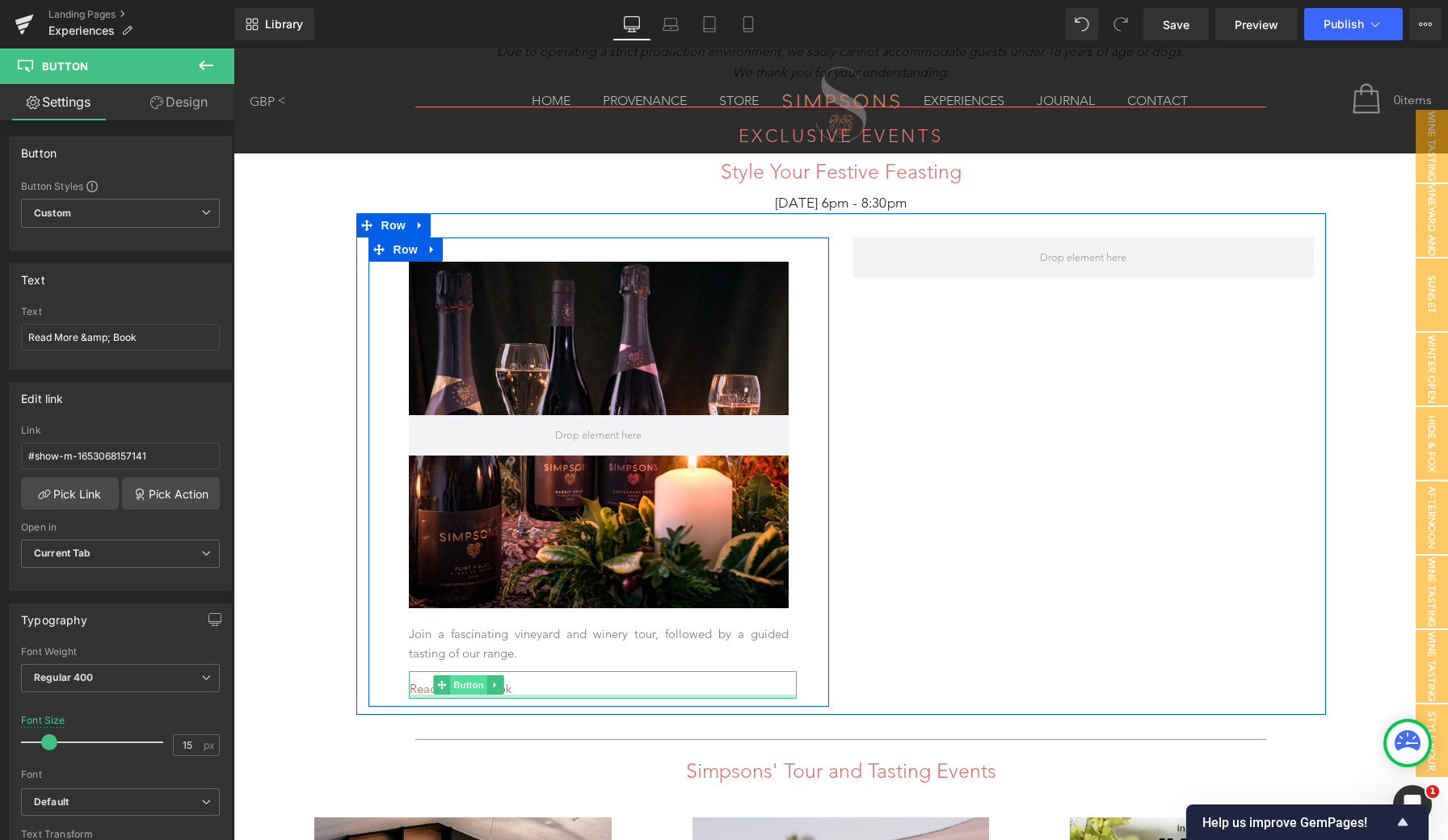
drag, startPoint x: 476, startPoint y: 696, endPoint x: 477, endPoint y: 679, distance: 17.0
click at [477, 679] on div "Read More & Book Button" at bounding box center [602, 684] width 388 height 26
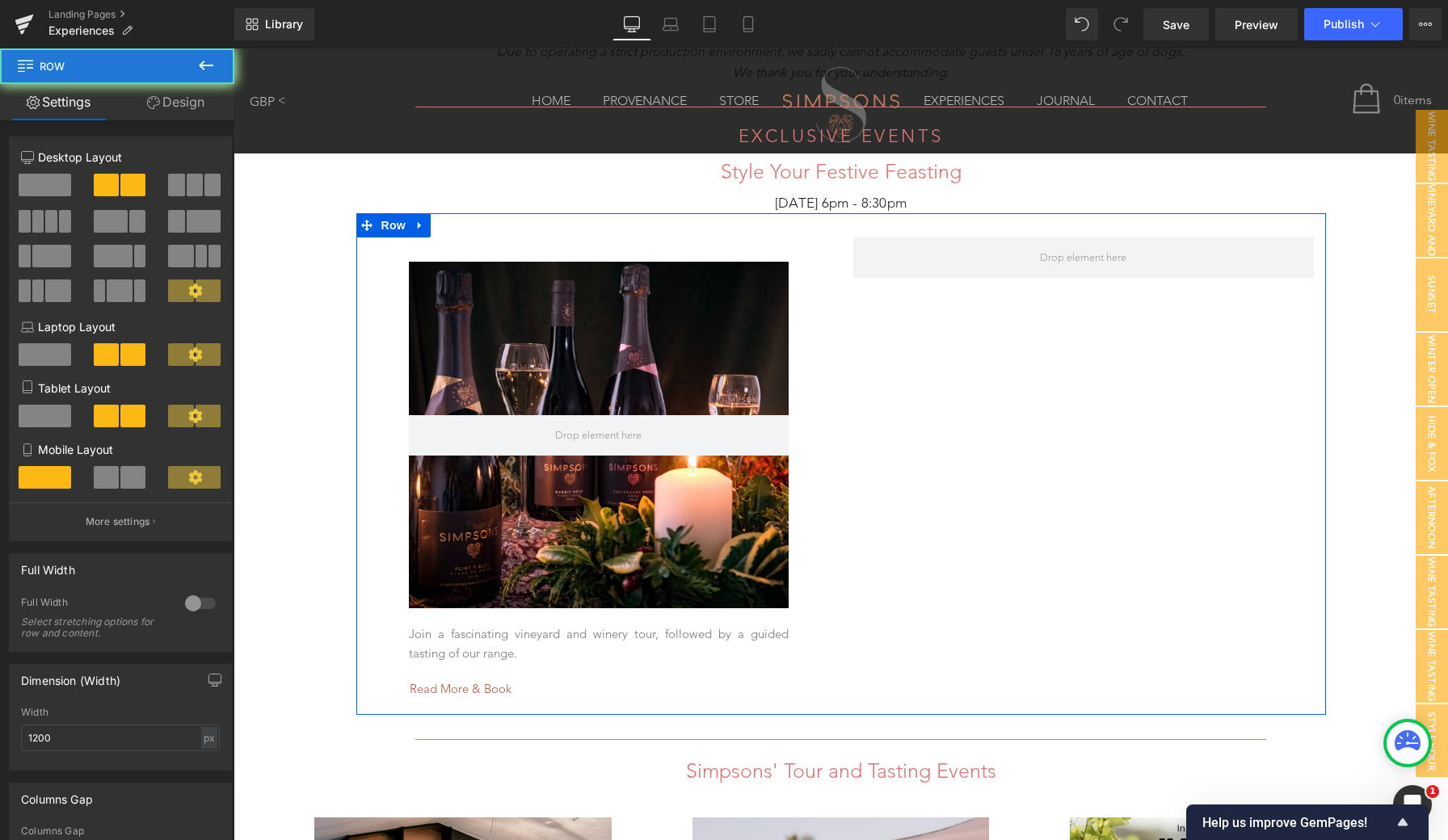
click at [1068, 478] on div "Hero Banner Join a fascinating vineyard and winery tour, followed by a guided t…" at bounding box center [841, 463] width 969 height 501
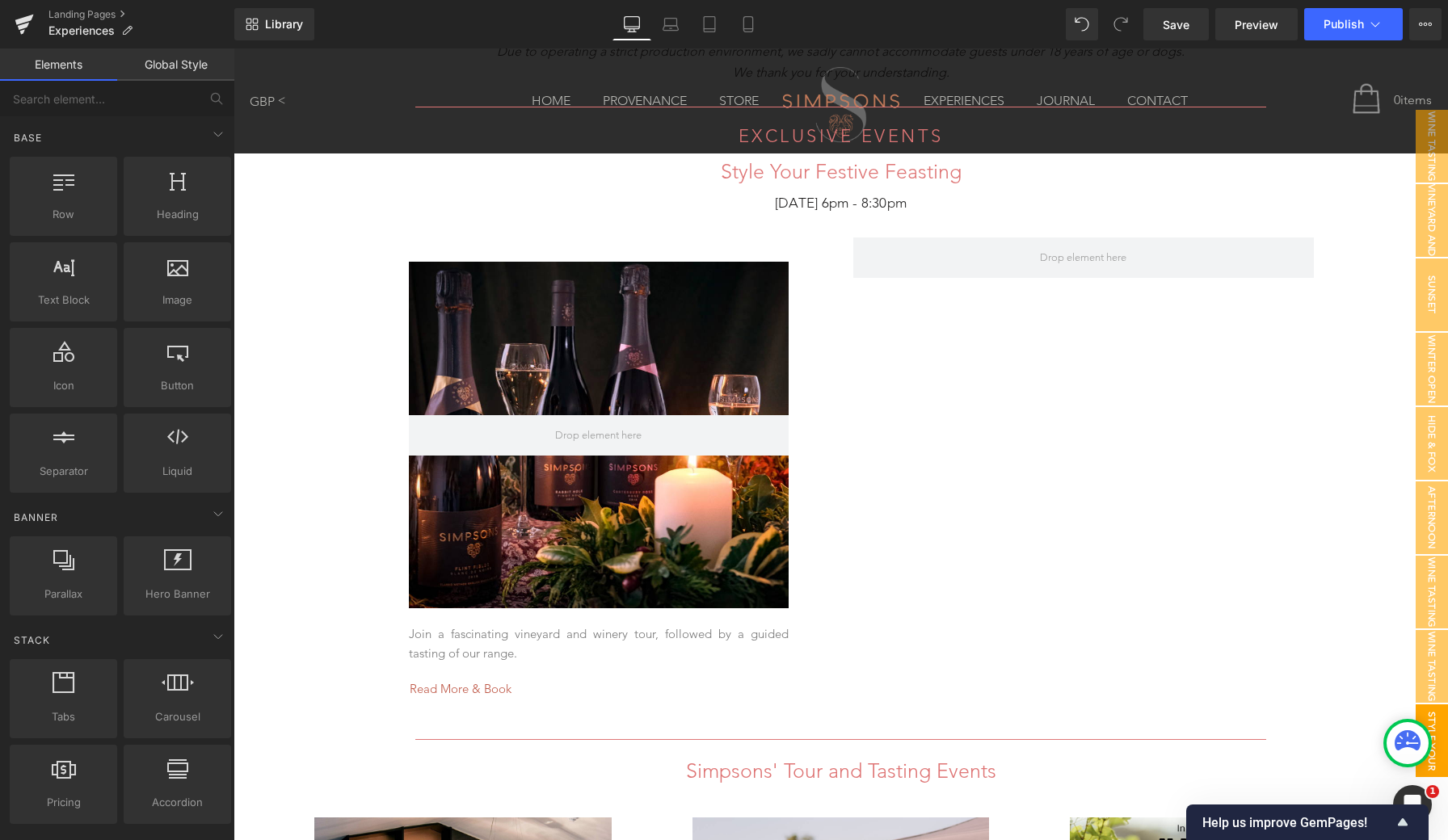
click at [1422, 713] on span "Style Your Festive Feasting" at bounding box center [1399, 741] width 97 height 73
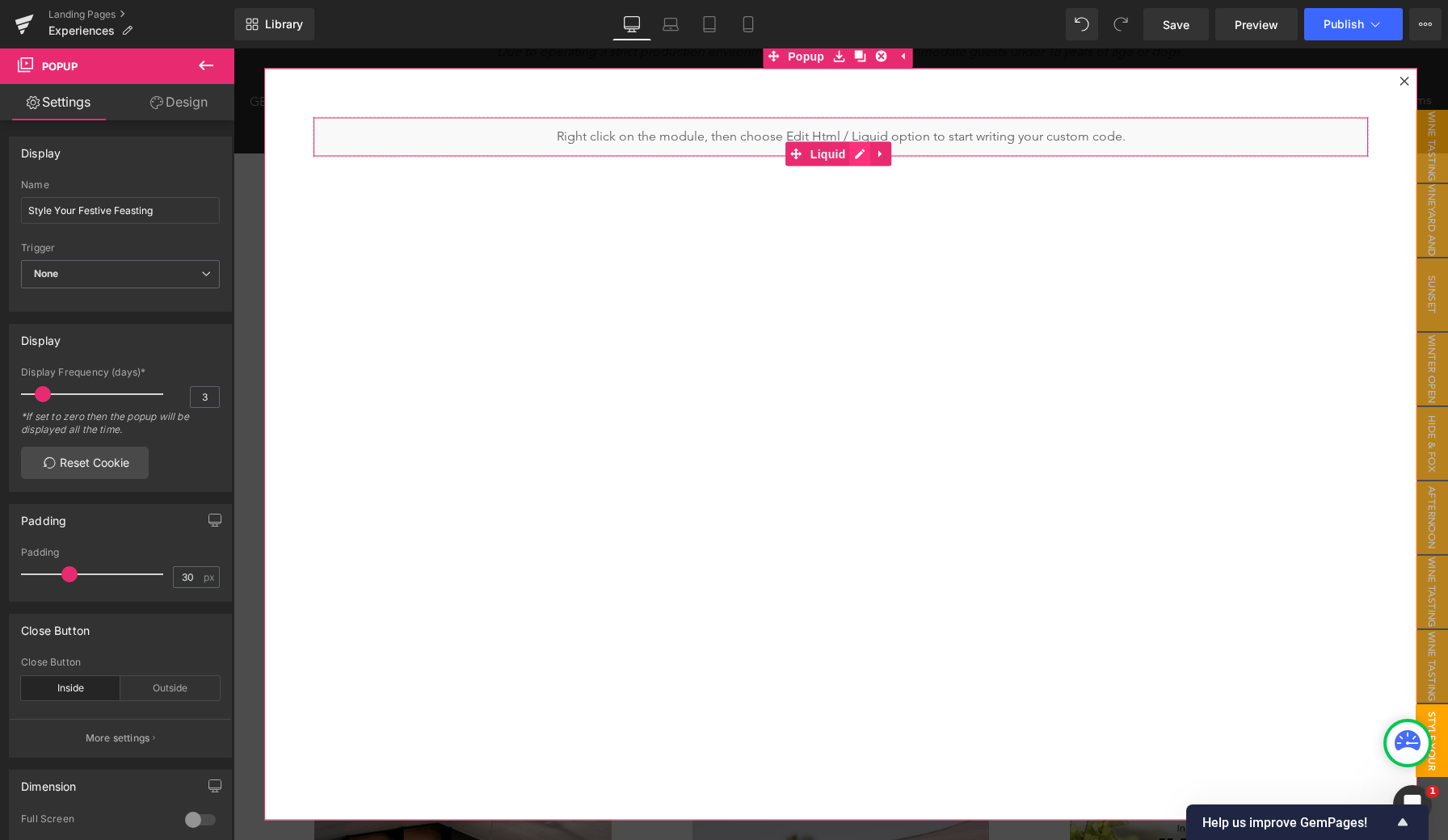
click at [859, 153] on icon at bounding box center [860, 153] width 11 height 12
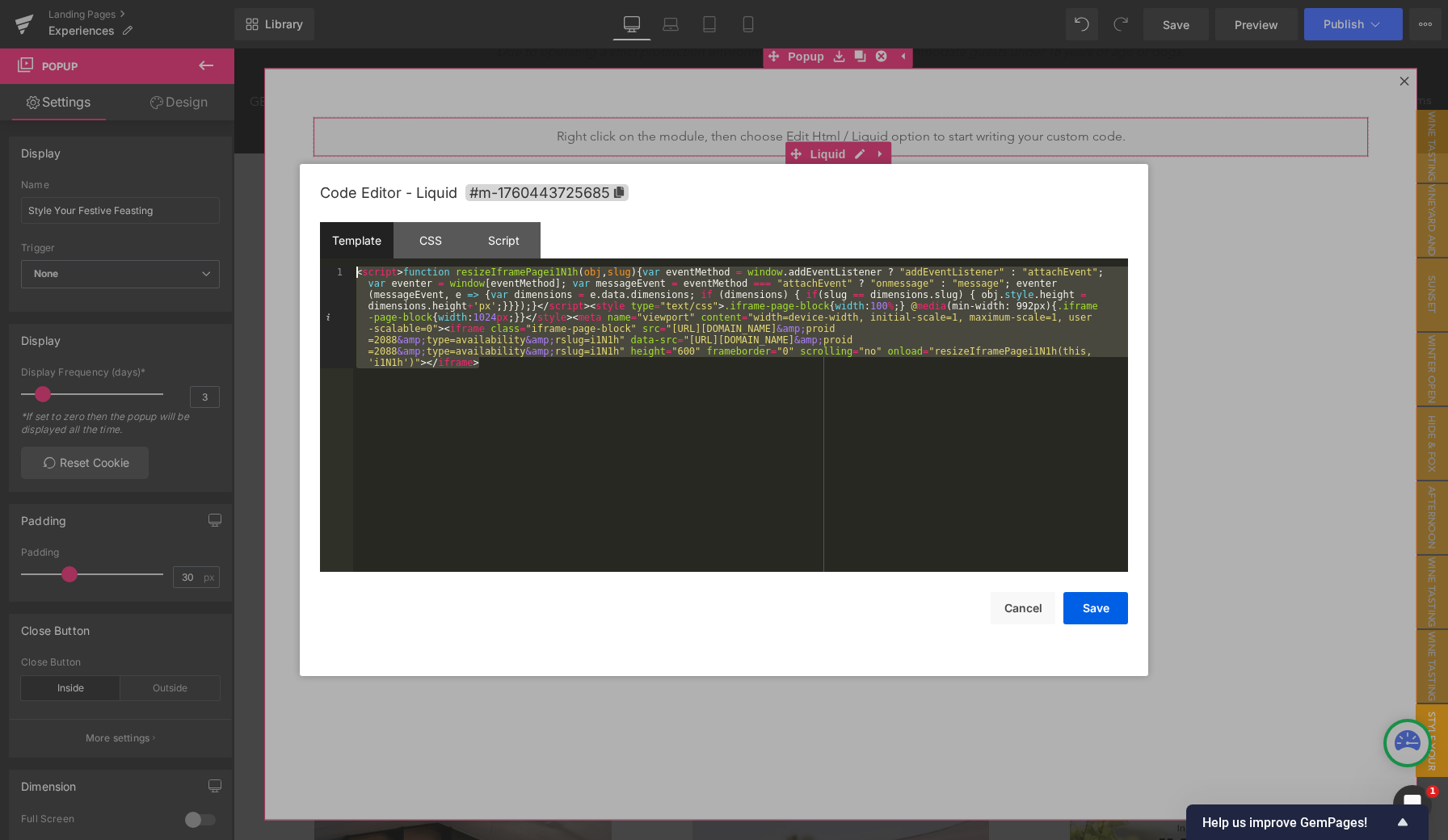
drag, startPoint x: 487, startPoint y: 376, endPoint x: 252, endPoint y: 221, distance: 281.5
click at [252, 221] on body "Text Block You are previewing how the will restyle your page. You can not edit …" at bounding box center [724, 420] width 1448 height 840
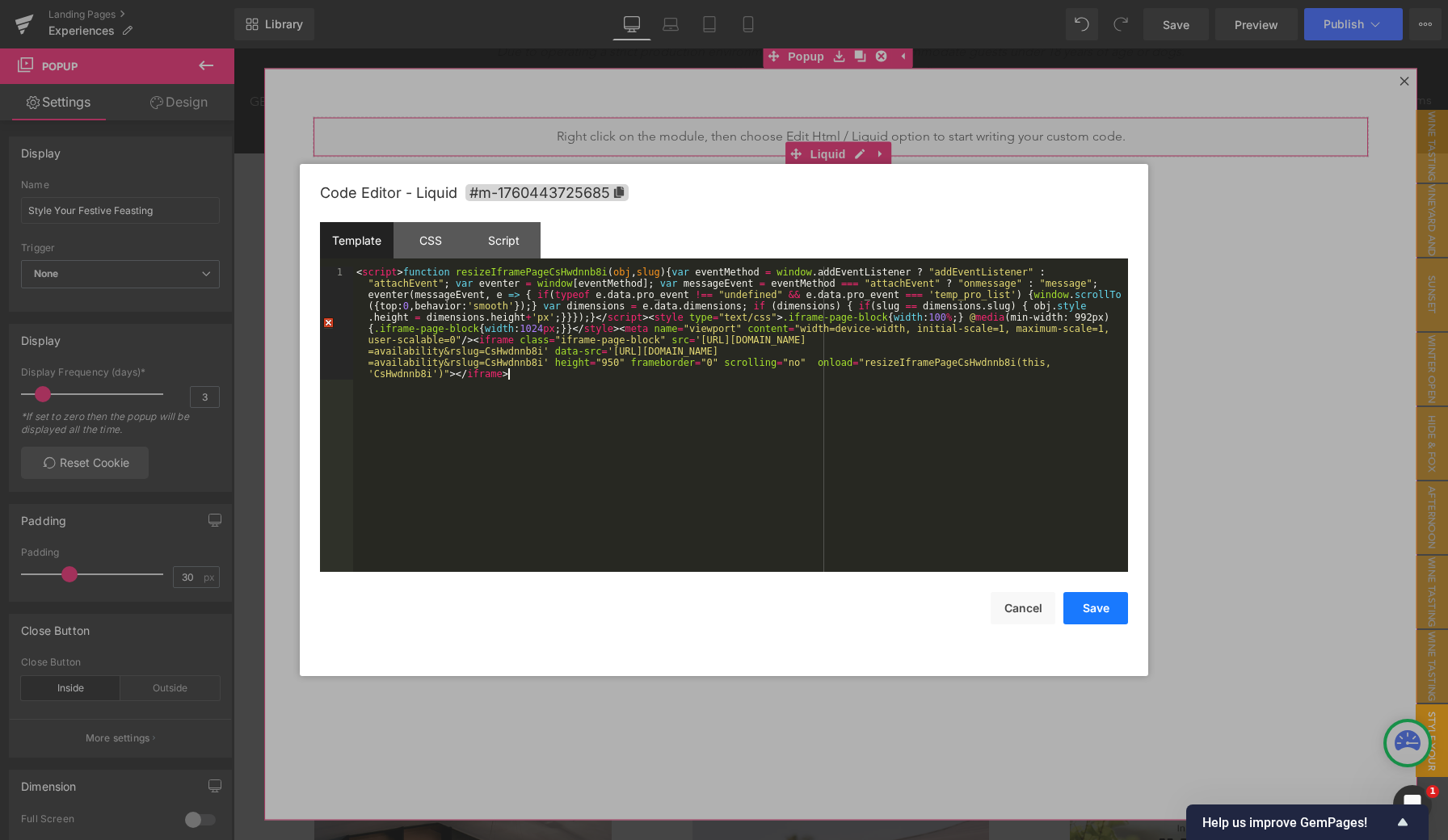
click at [1101, 608] on button "Save" at bounding box center [1095, 609] width 65 height 33
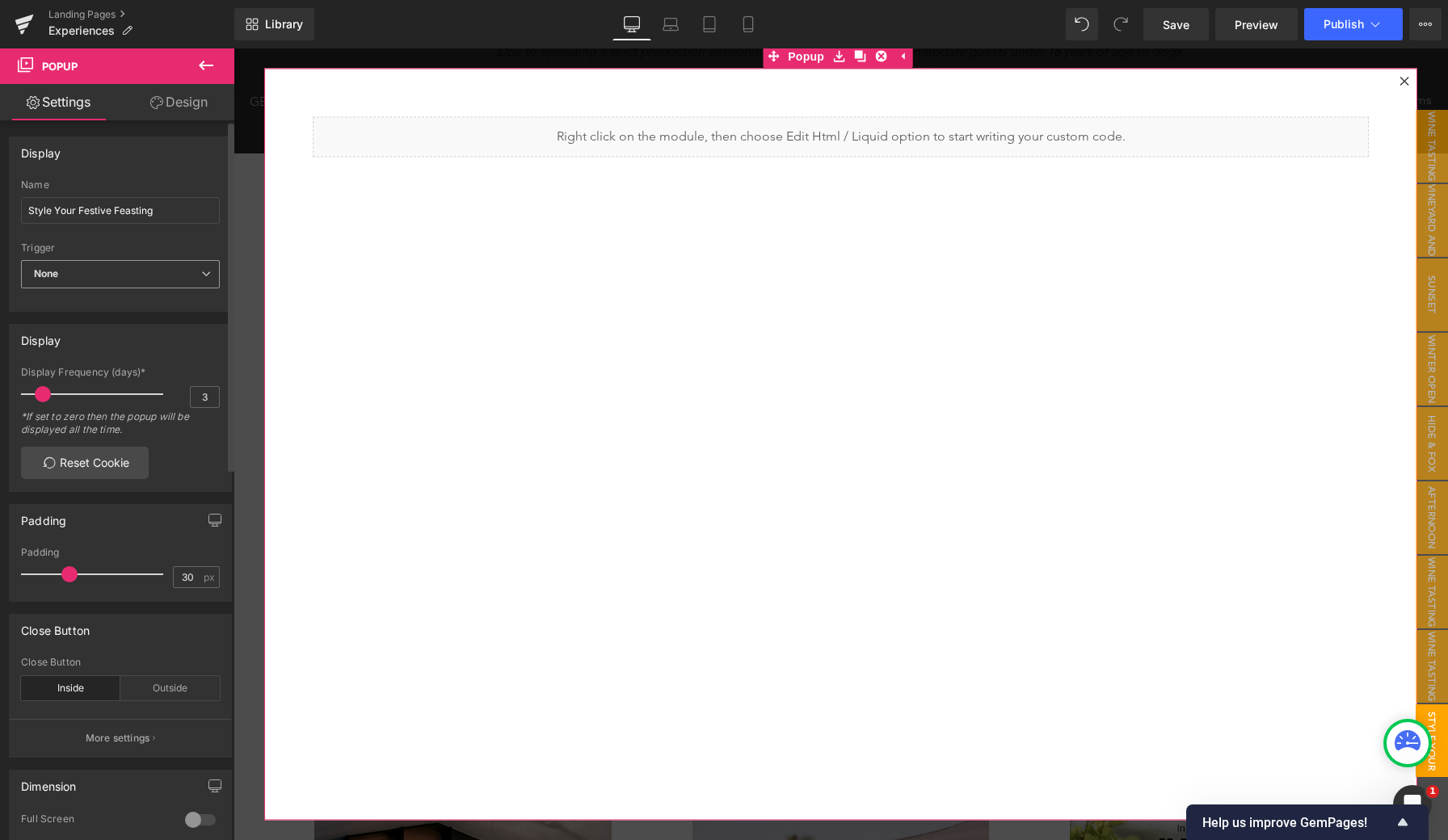
click at [200, 279] on span "None" at bounding box center [120, 274] width 198 height 28
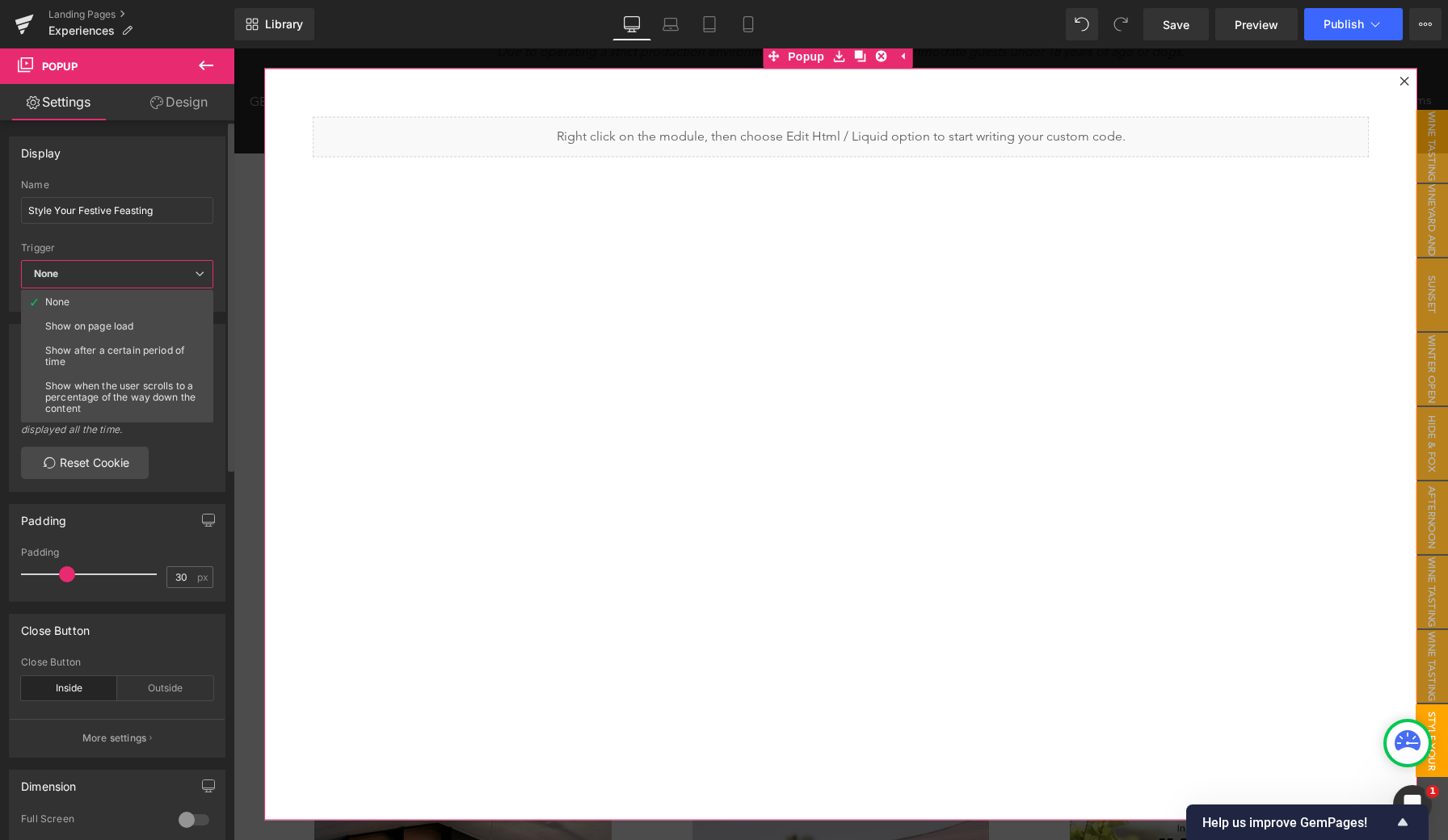
click at [200, 279] on span "None" at bounding box center [116, 274] width 192 height 28
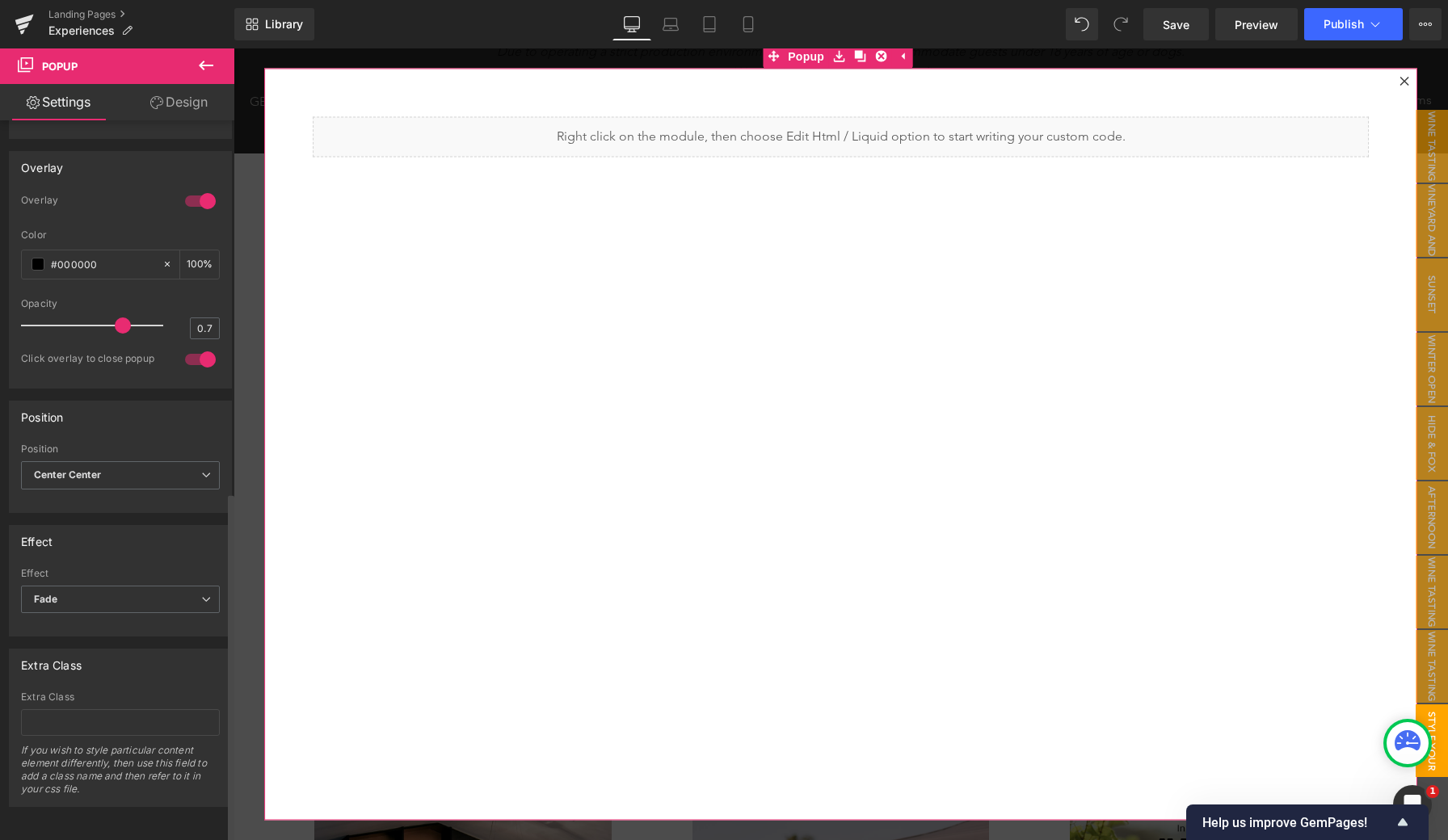
scroll to position [847, 0]
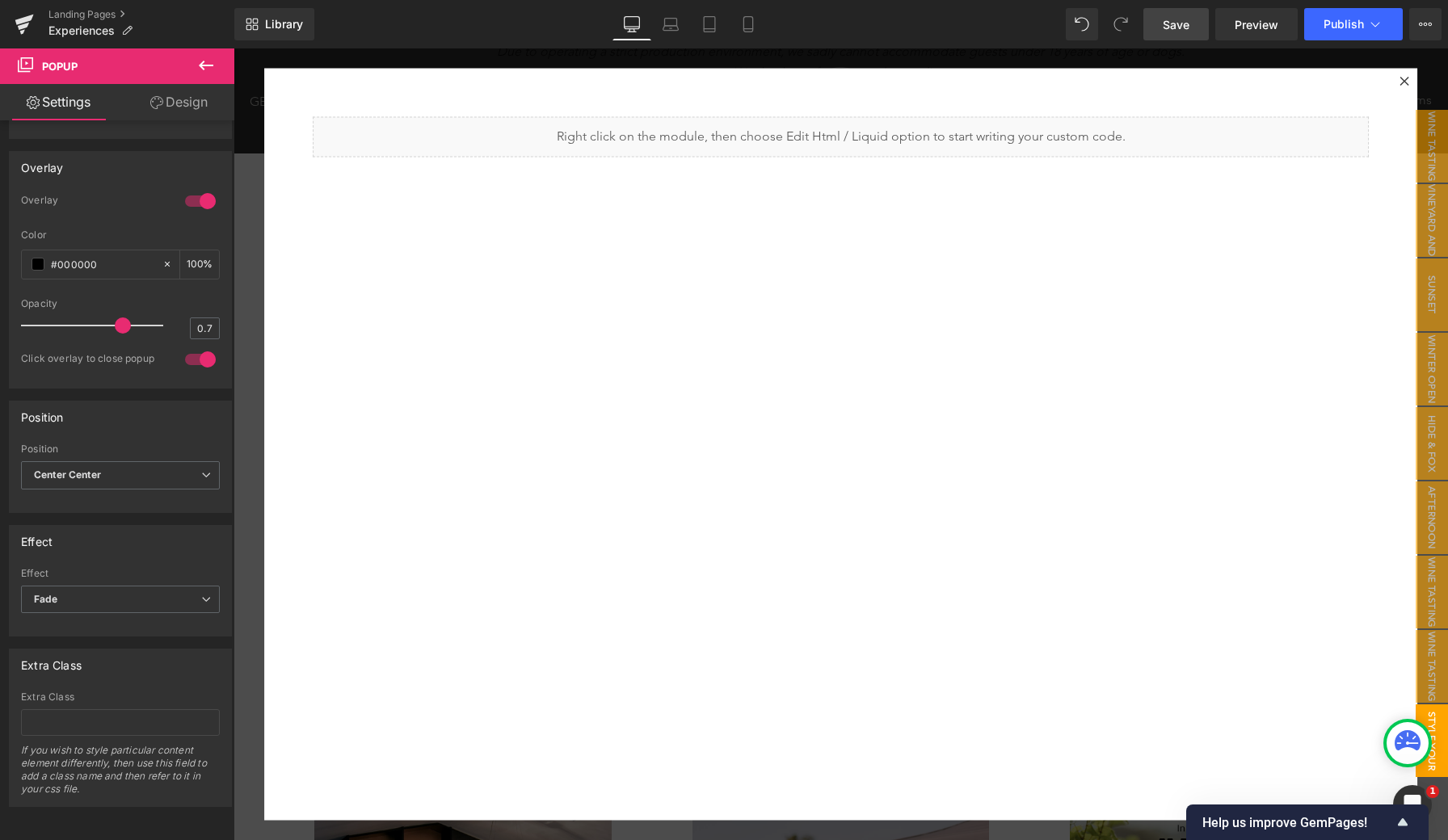
click at [1170, 26] on span "Save" at bounding box center [1176, 25] width 26 height 17
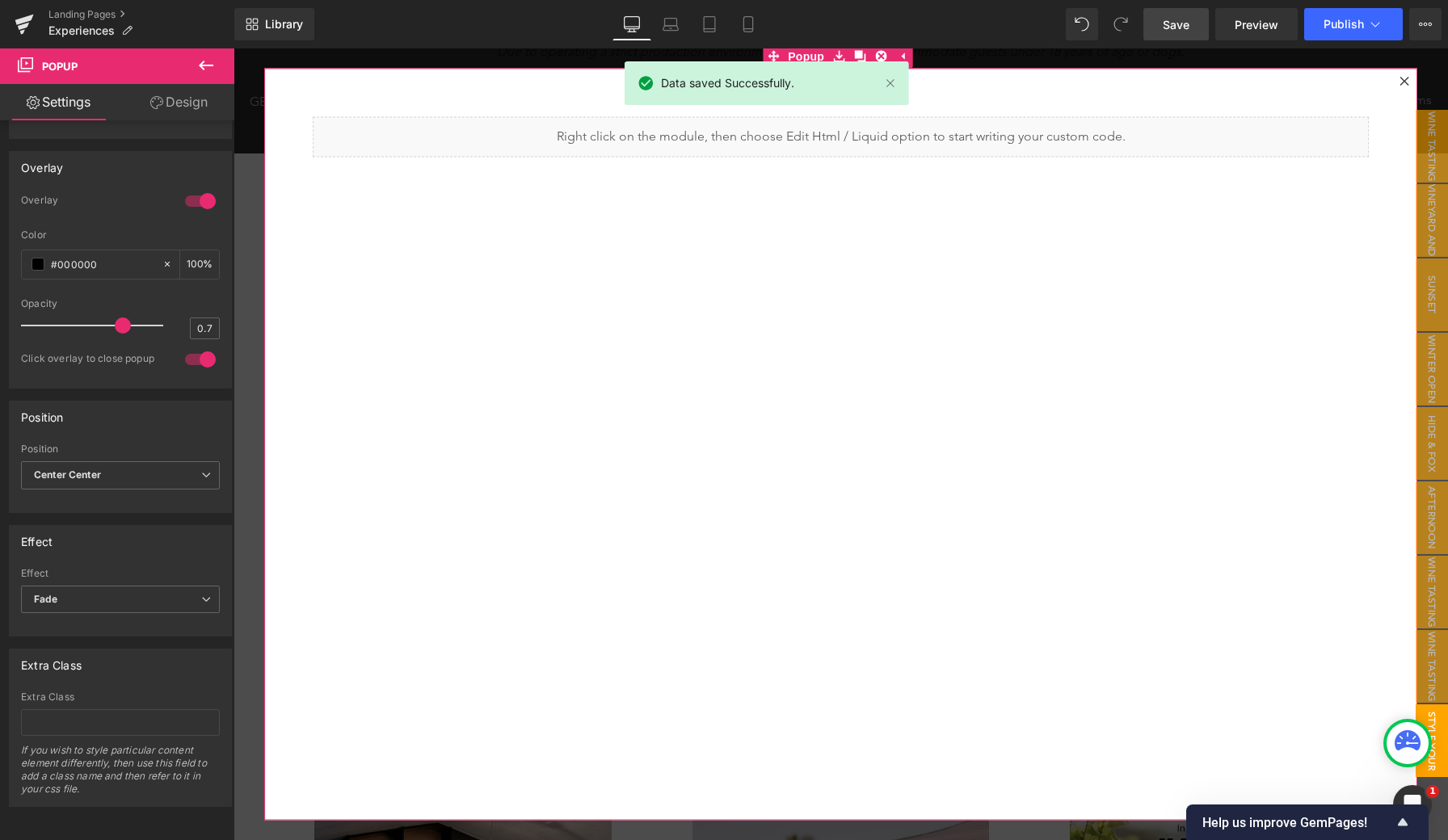
click at [1400, 81] on icon at bounding box center [1404, 81] width 10 height 10
